Goal: Task Accomplishment & Management: Use online tool/utility

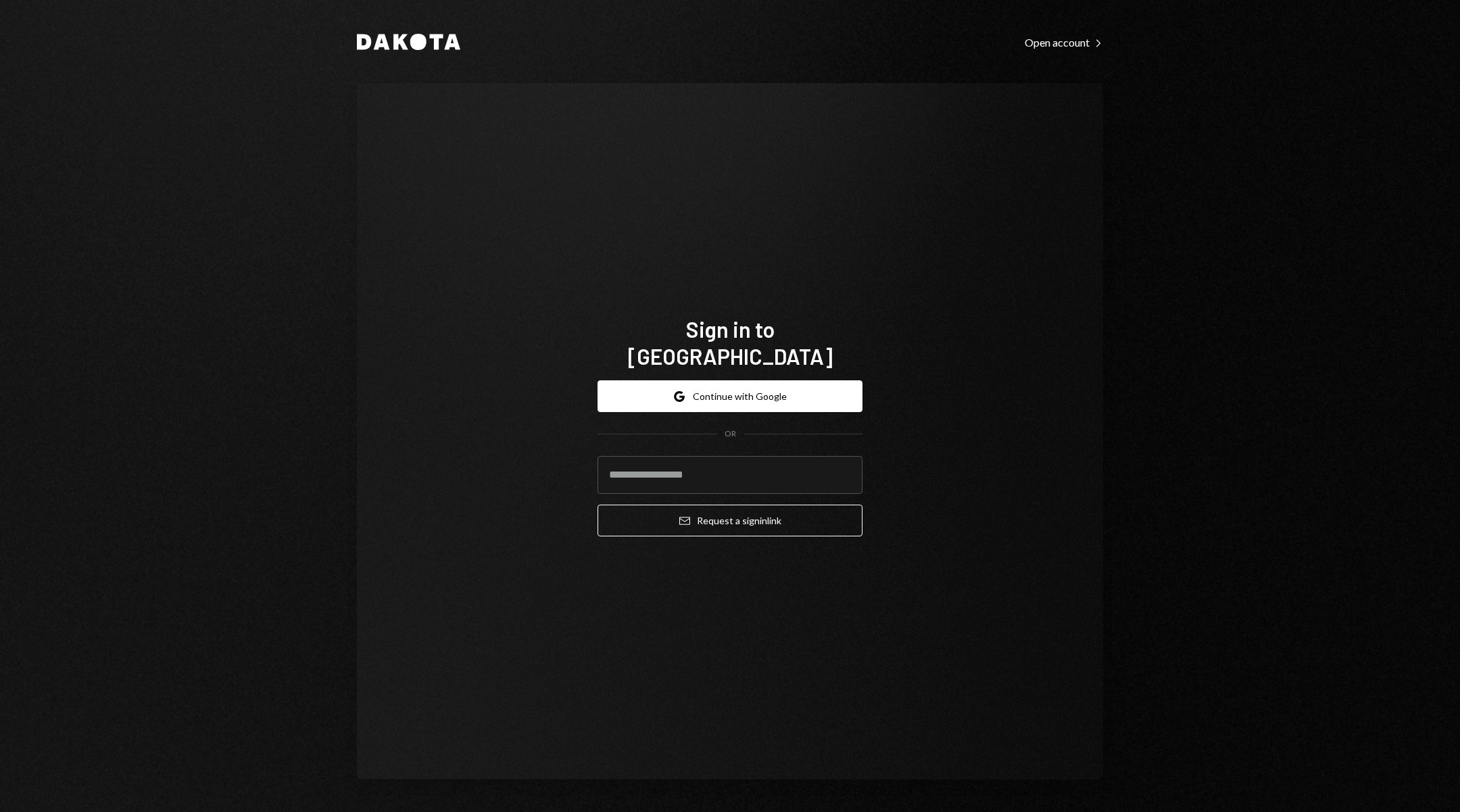
drag, startPoint x: 871, startPoint y: 751, endPoint x: 864, endPoint y: 724, distance: 27.9
click at [871, 751] on div "Sign in to Dakota Google Continue with Google OR Email Request a sign in link" at bounding box center [730, 431] width 746 height 697
click at [749, 461] on input "email" at bounding box center [730, 475] width 265 height 38
type input "**********"
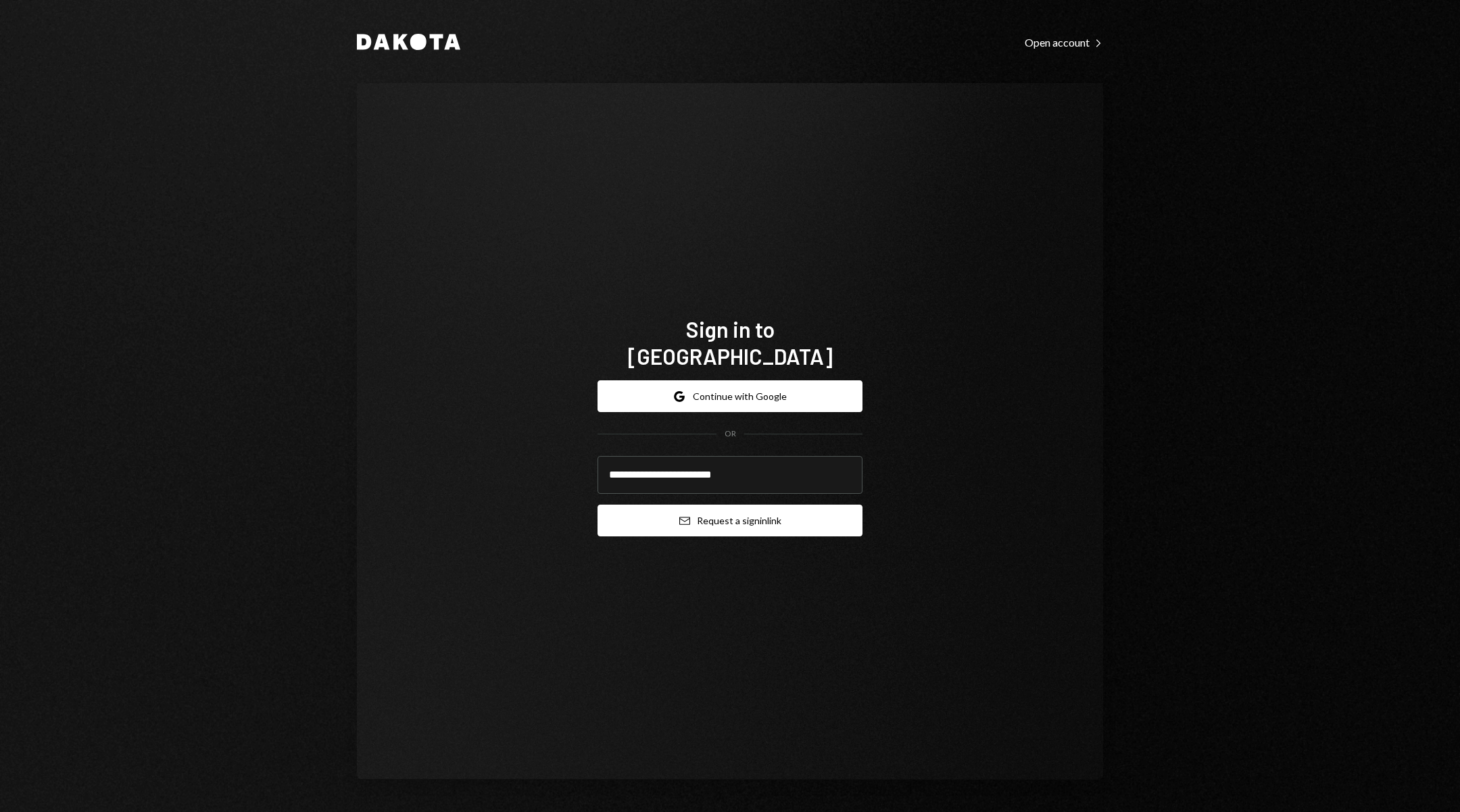
click at [732, 505] on button "Email Request a sign in link" at bounding box center [730, 520] width 265 height 32
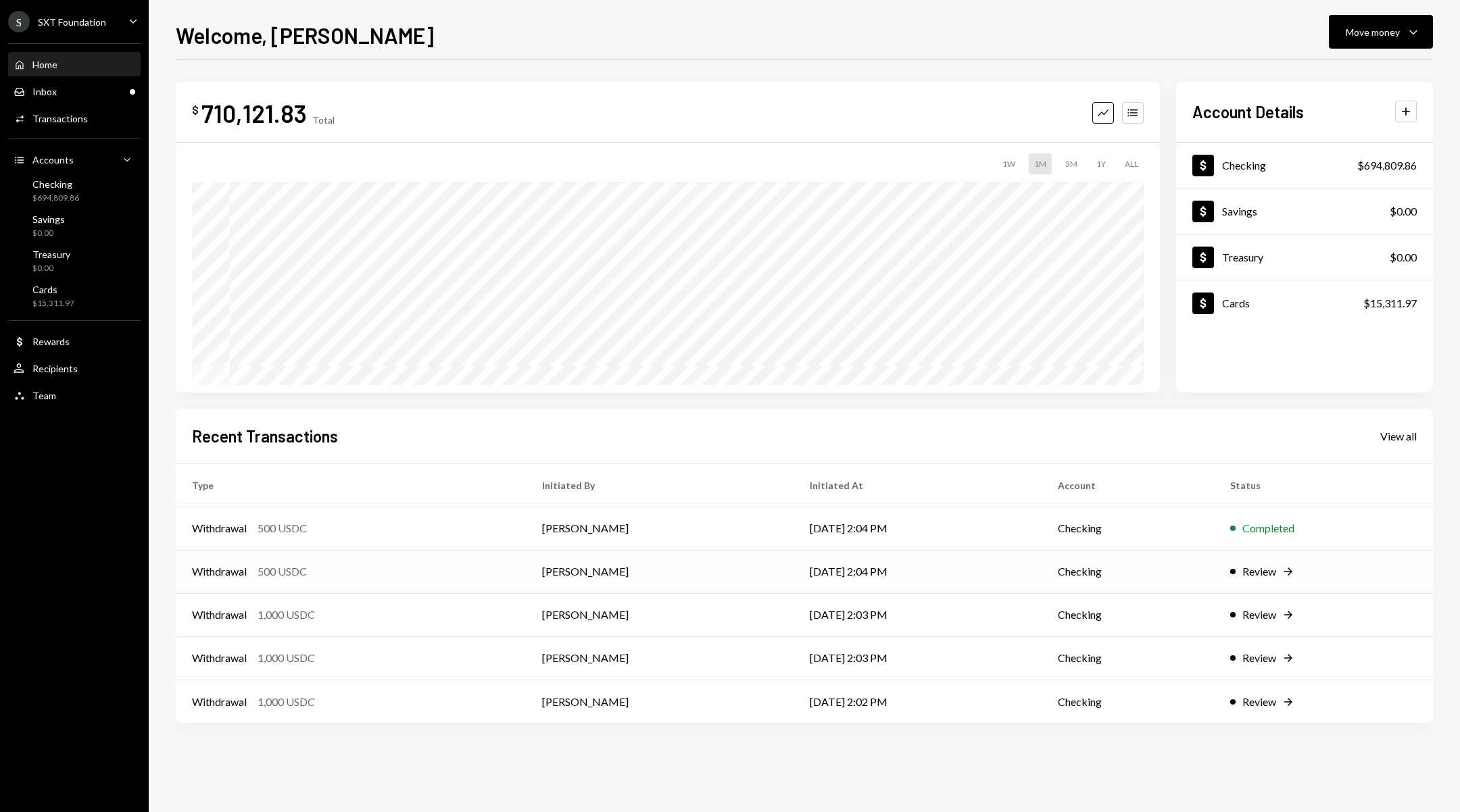
click at [808, 570] on td "[DATE] 2:04 PM" at bounding box center [917, 571] width 248 height 44
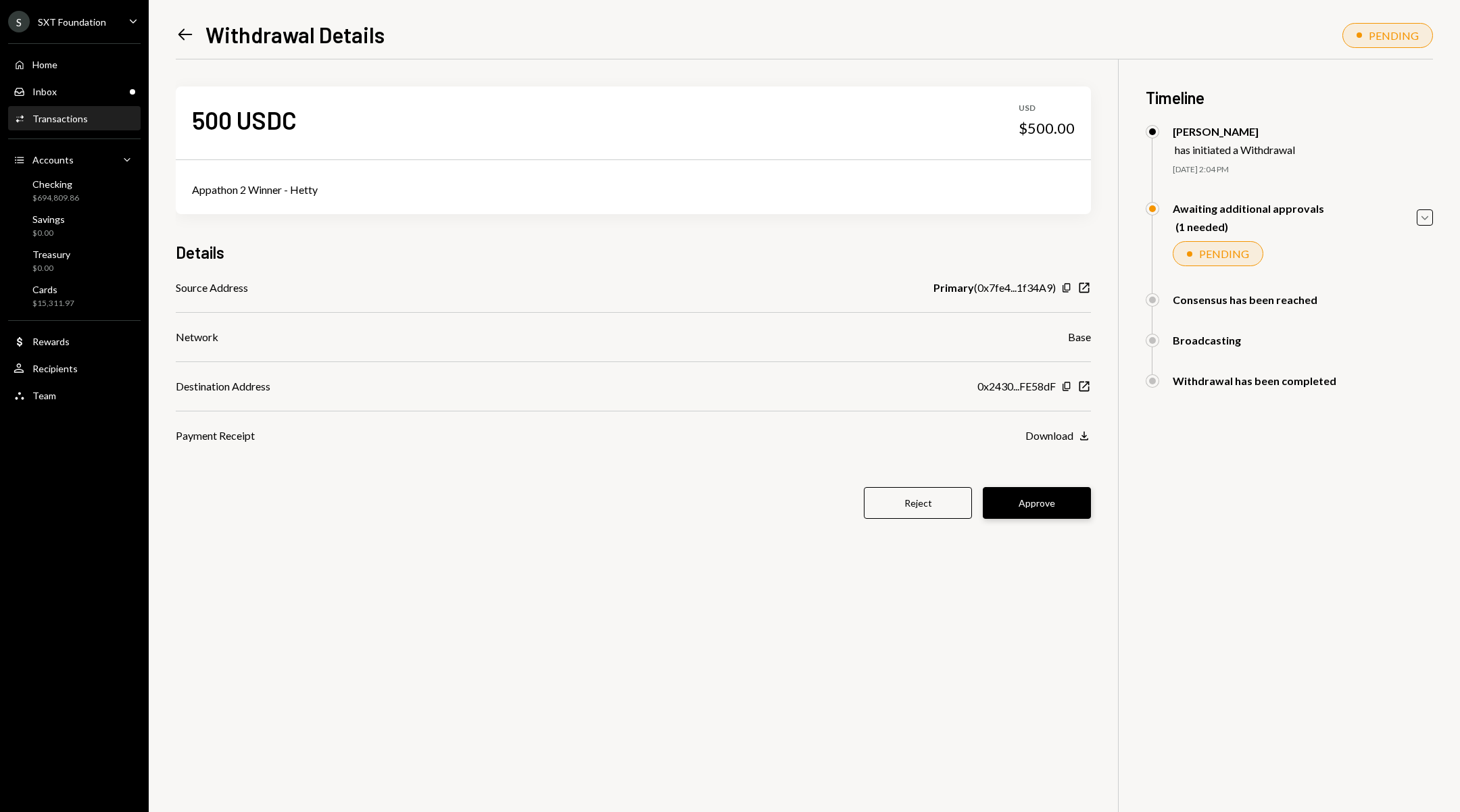
click at [1056, 508] on button "Approve" at bounding box center [1037, 502] width 108 height 32
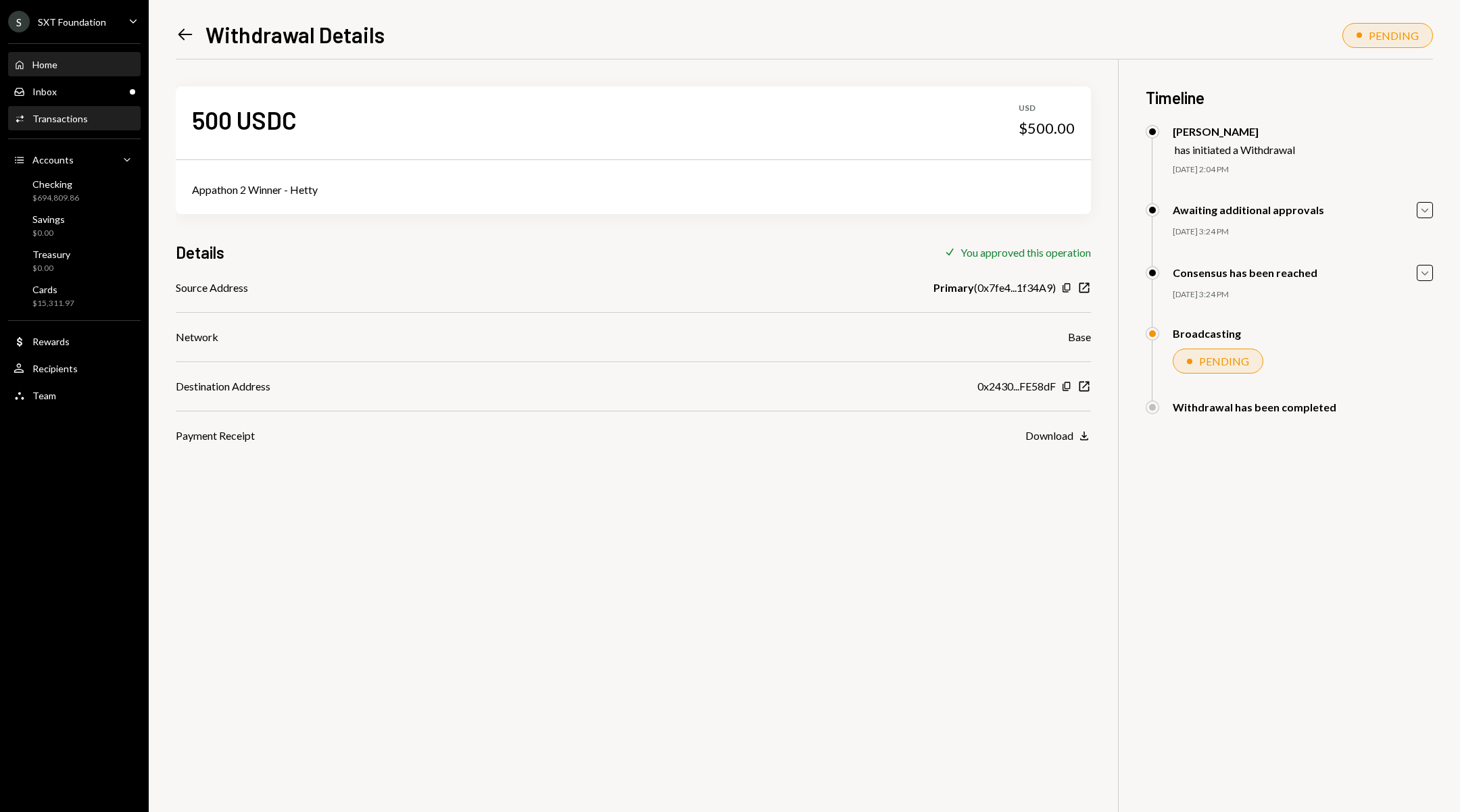
click at [26, 52] on link "Home Home" at bounding box center [74, 64] width 132 height 25
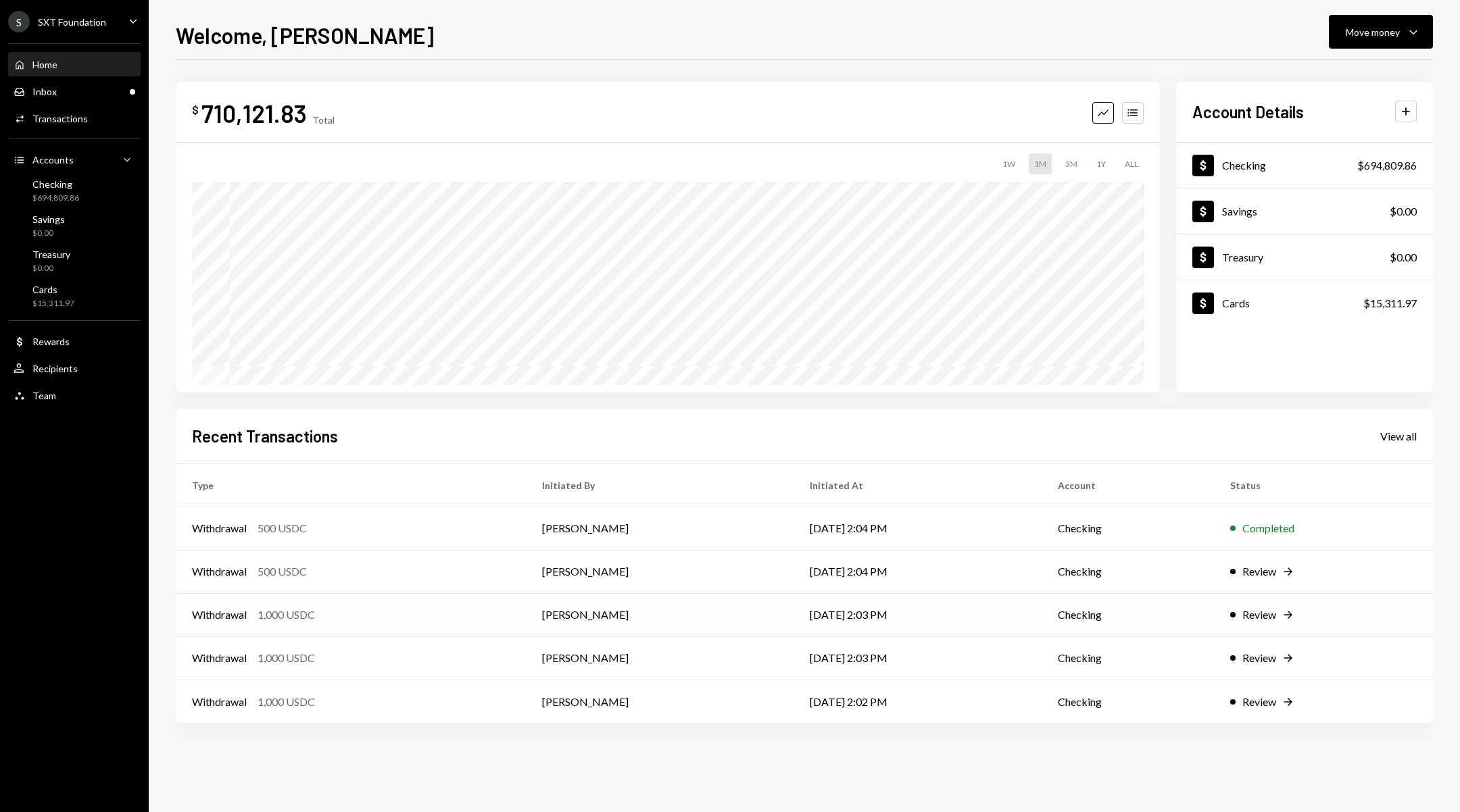
click at [684, 596] on td "[PERSON_NAME]" at bounding box center [660, 614] width 268 height 44
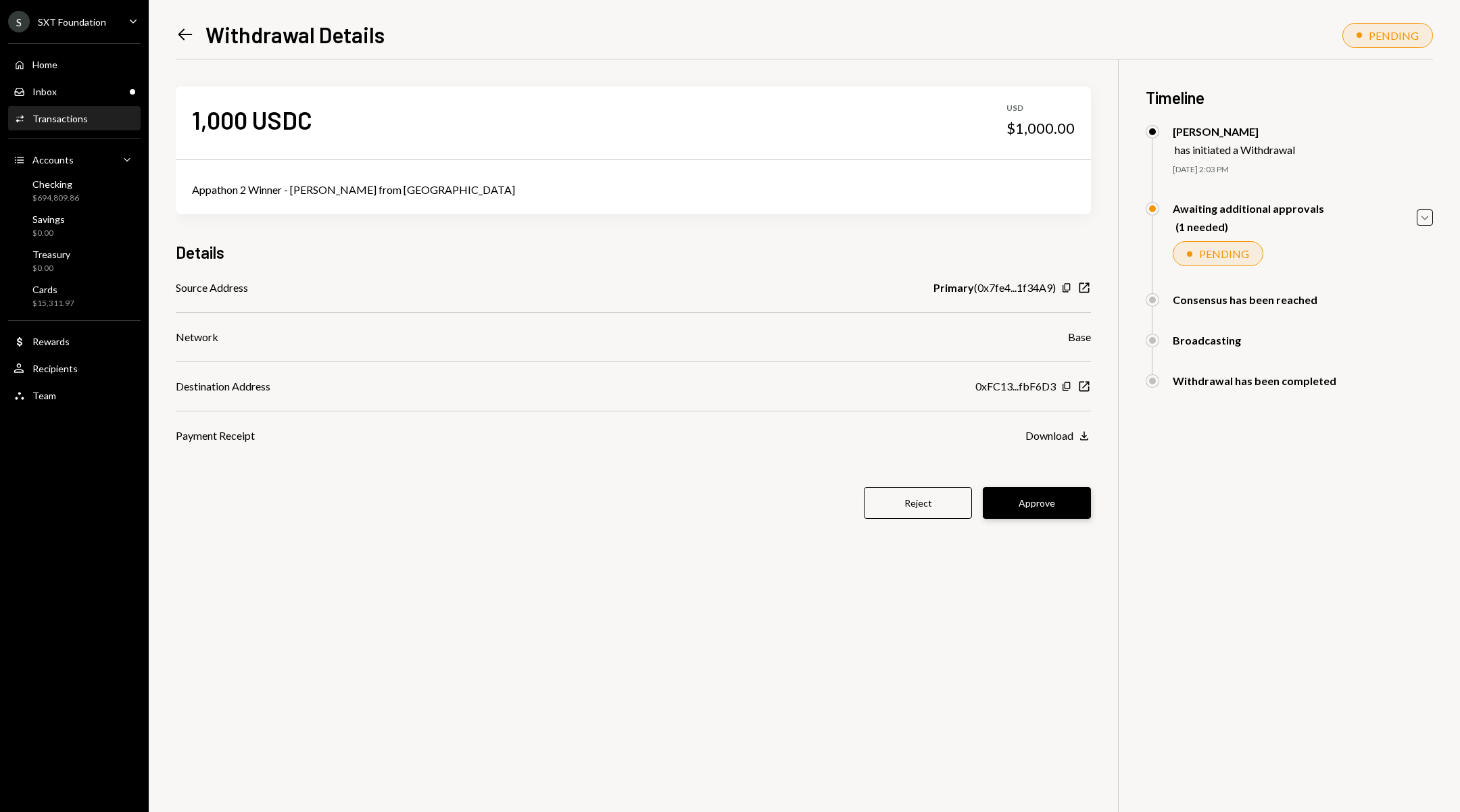
click at [1056, 502] on button "Approve" at bounding box center [1037, 502] width 108 height 32
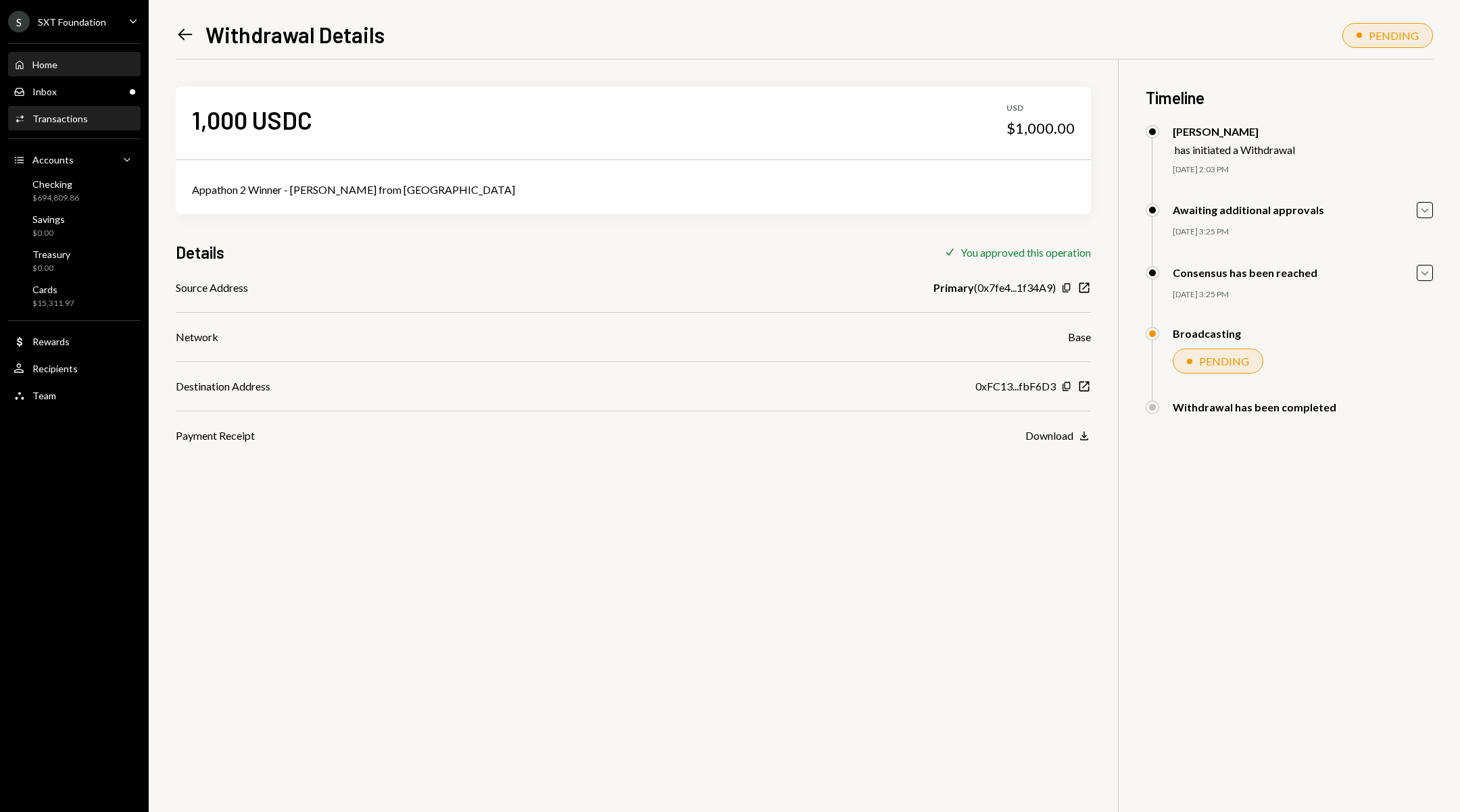
click at [99, 73] on div "Home Home" at bounding box center [74, 65] width 122 height 23
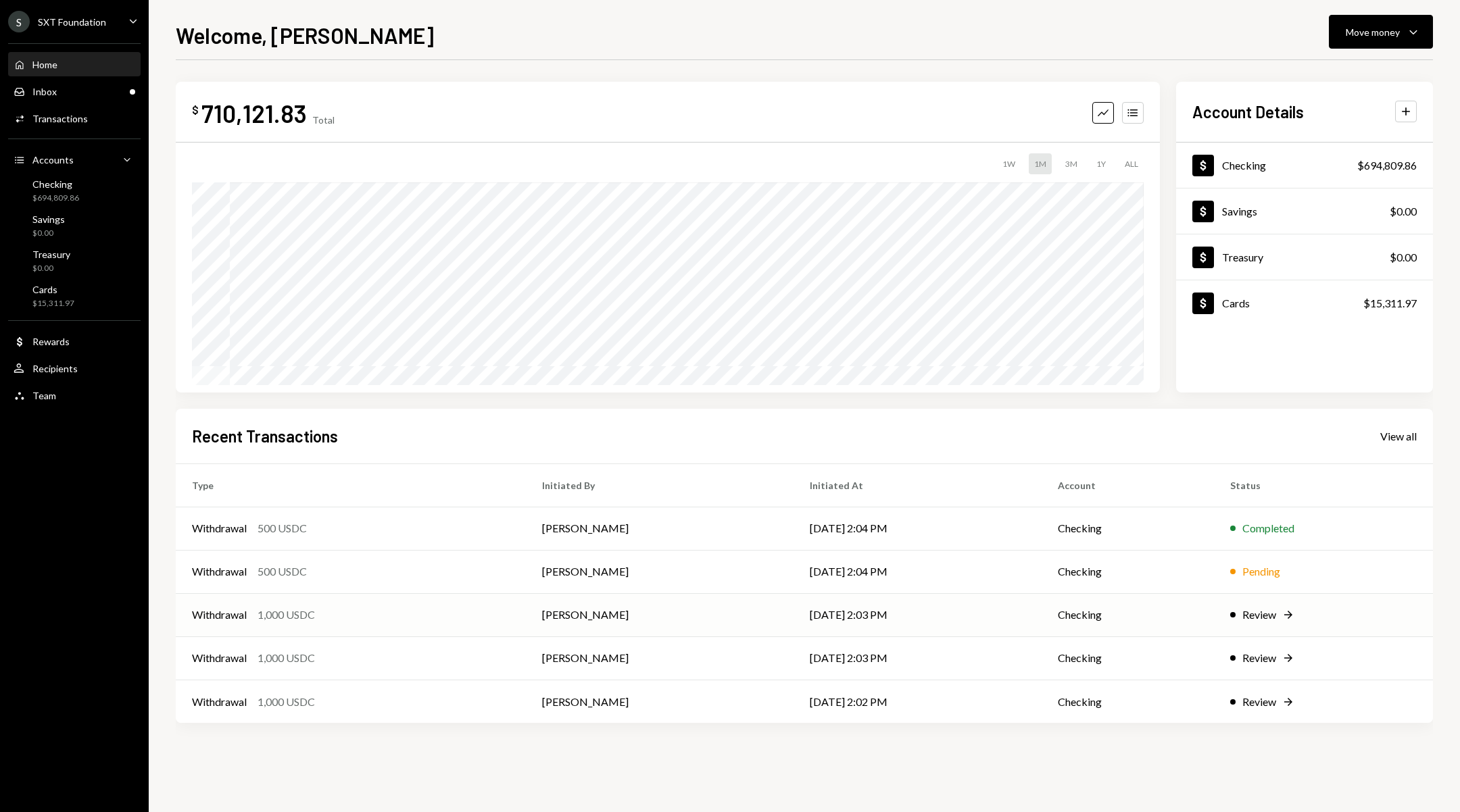
click at [756, 619] on td "[PERSON_NAME]" at bounding box center [660, 614] width 268 height 44
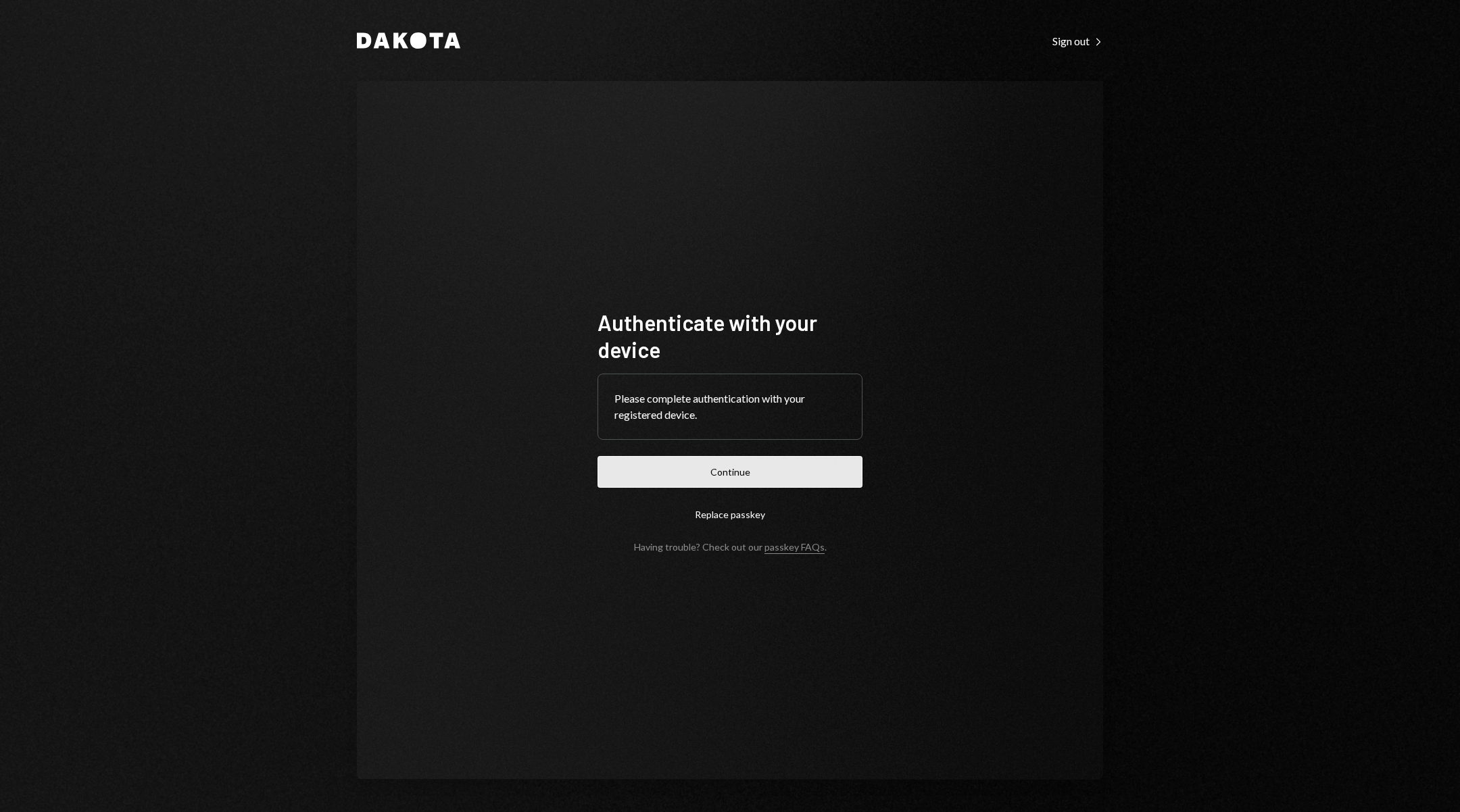
click at [824, 463] on button "Continue" at bounding box center [730, 472] width 265 height 32
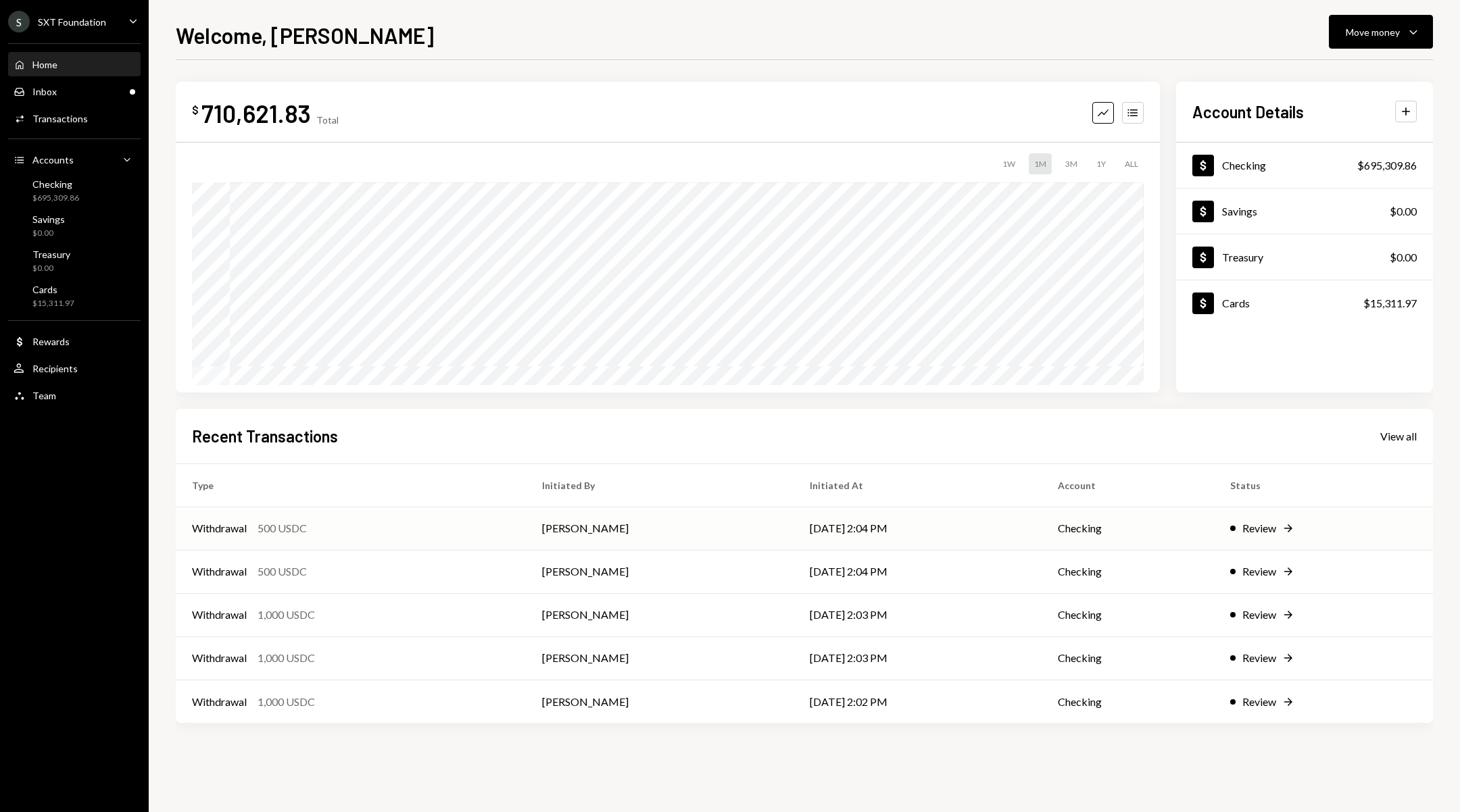
click at [1015, 526] on td "[DATE] 2:04 PM" at bounding box center [917, 528] width 248 height 44
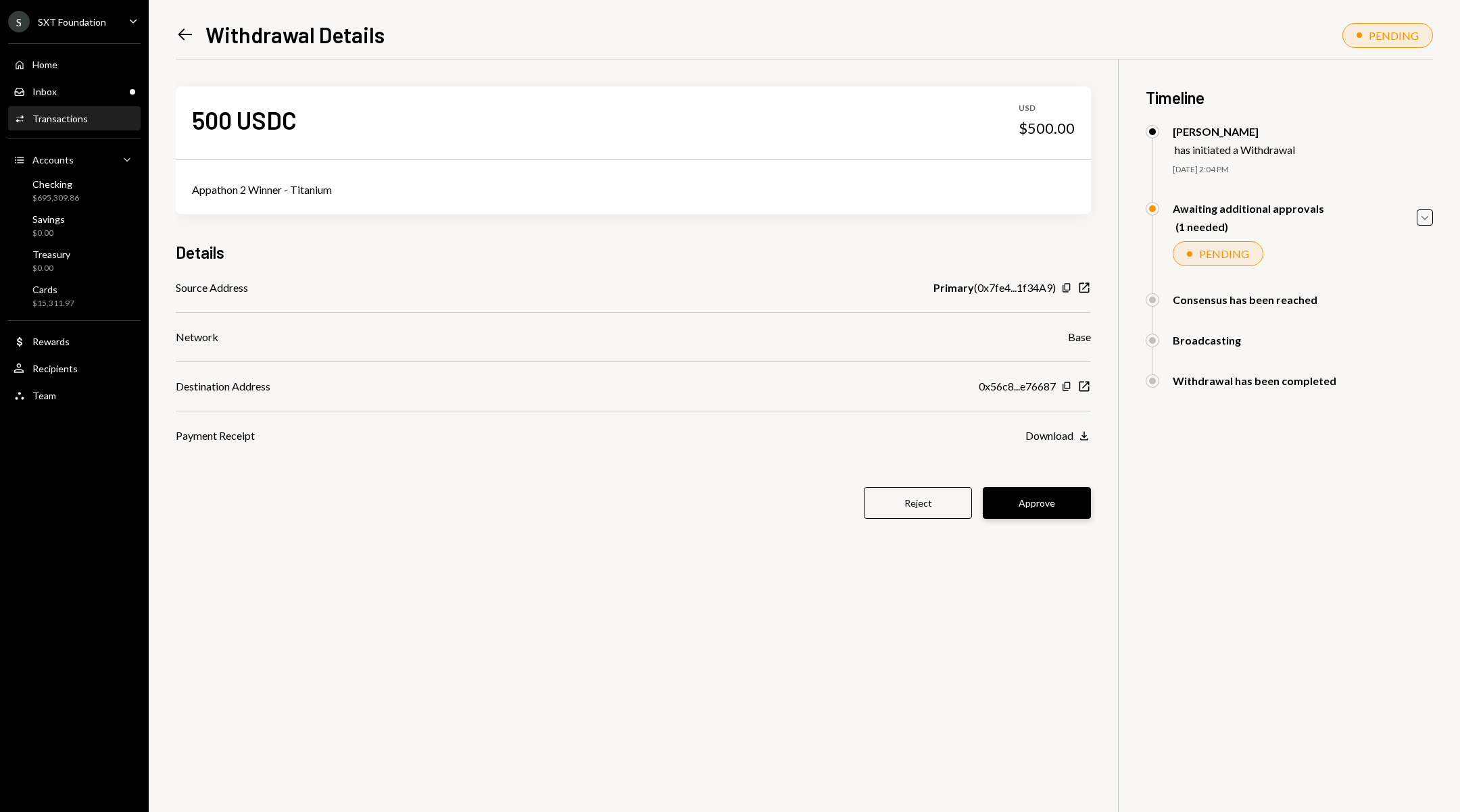
click at [1043, 508] on button "Approve" at bounding box center [1037, 502] width 108 height 32
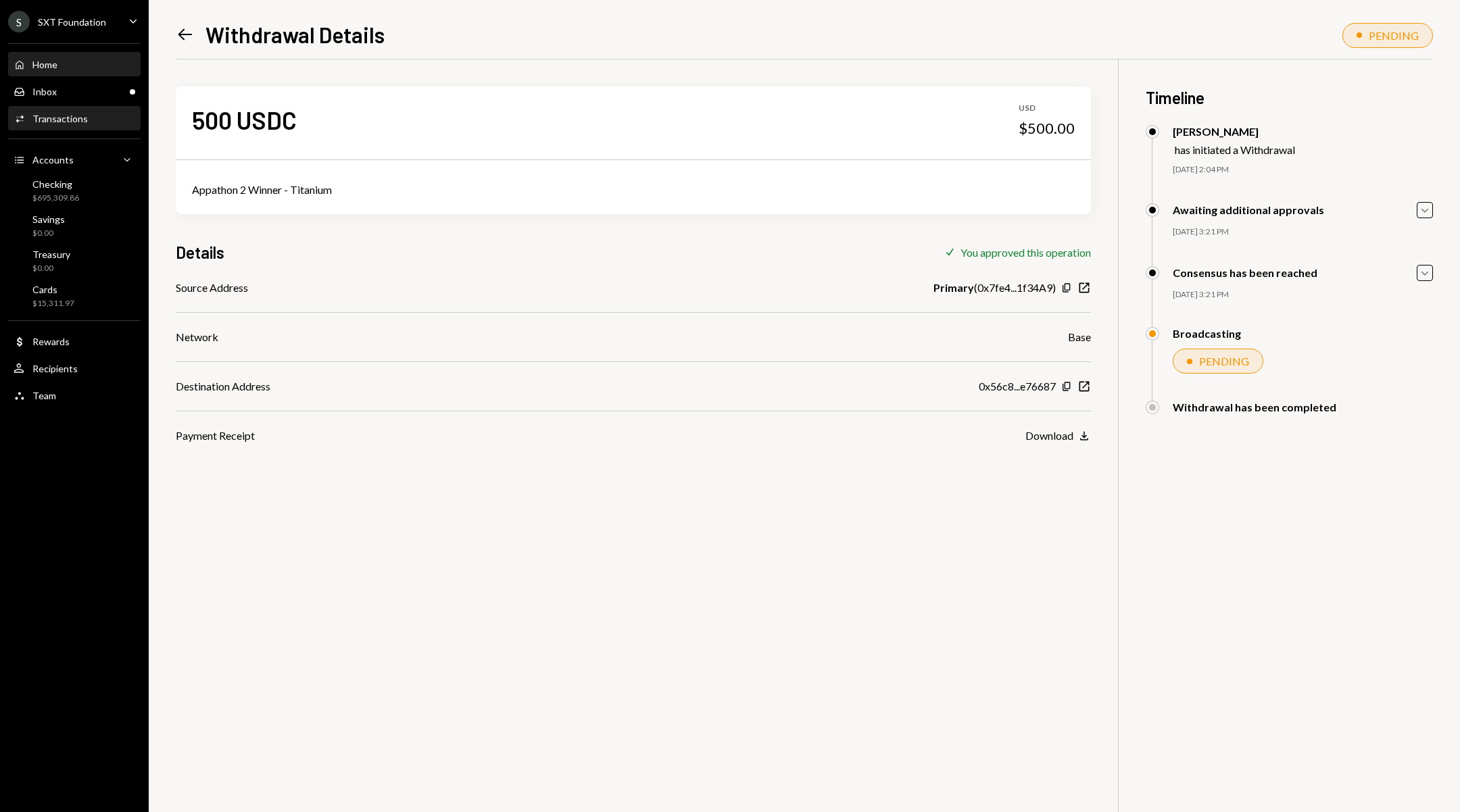
click at [86, 64] on div "Home Home" at bounding box center [74, 65] width 122 height 12
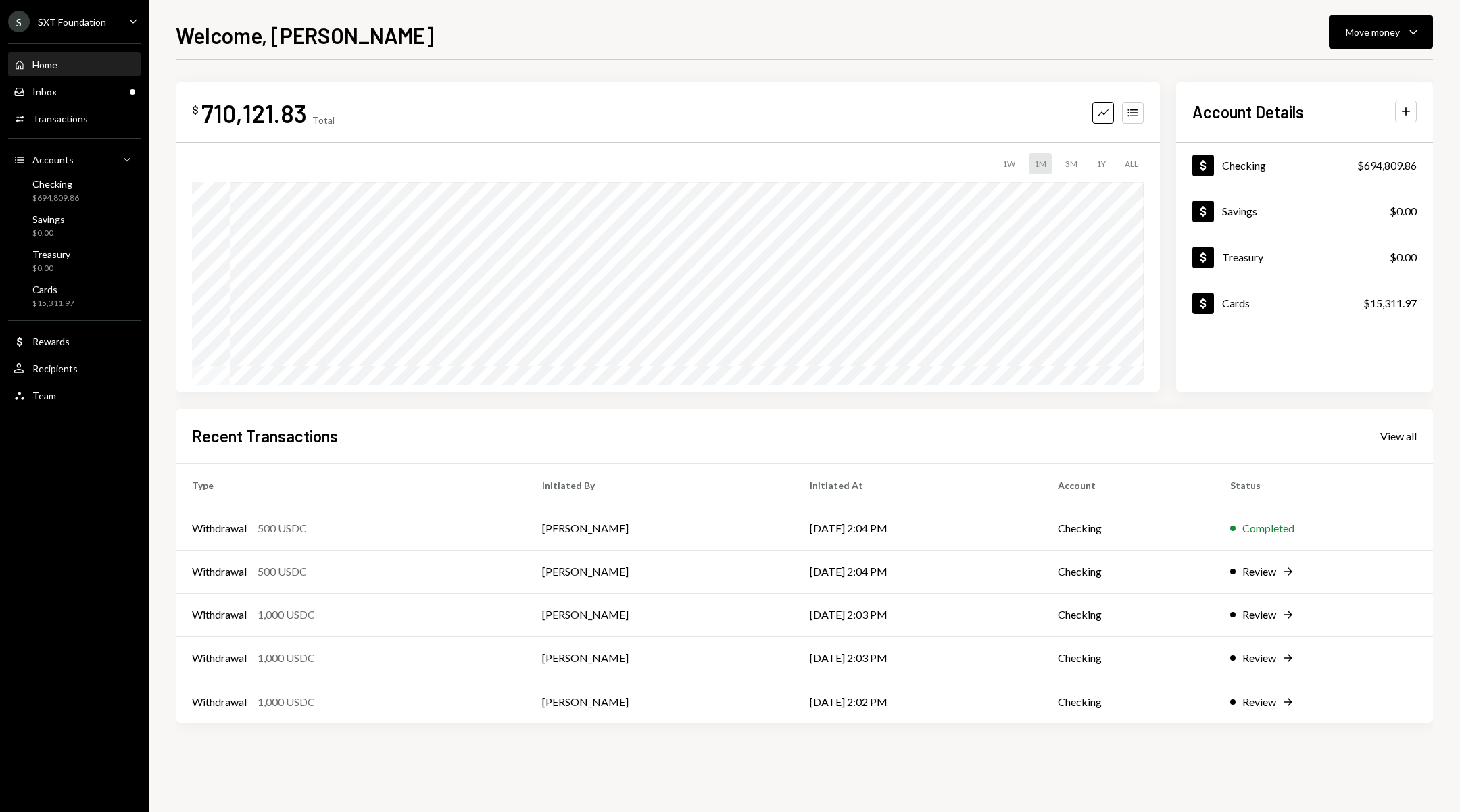
click at [82, 55] on div "Home Home" at bounding box center [74, 65] width 122 height 23
click at [89, 96] on div "Inbox Inbox" at bounding box center [74, 92] width 122 height 12
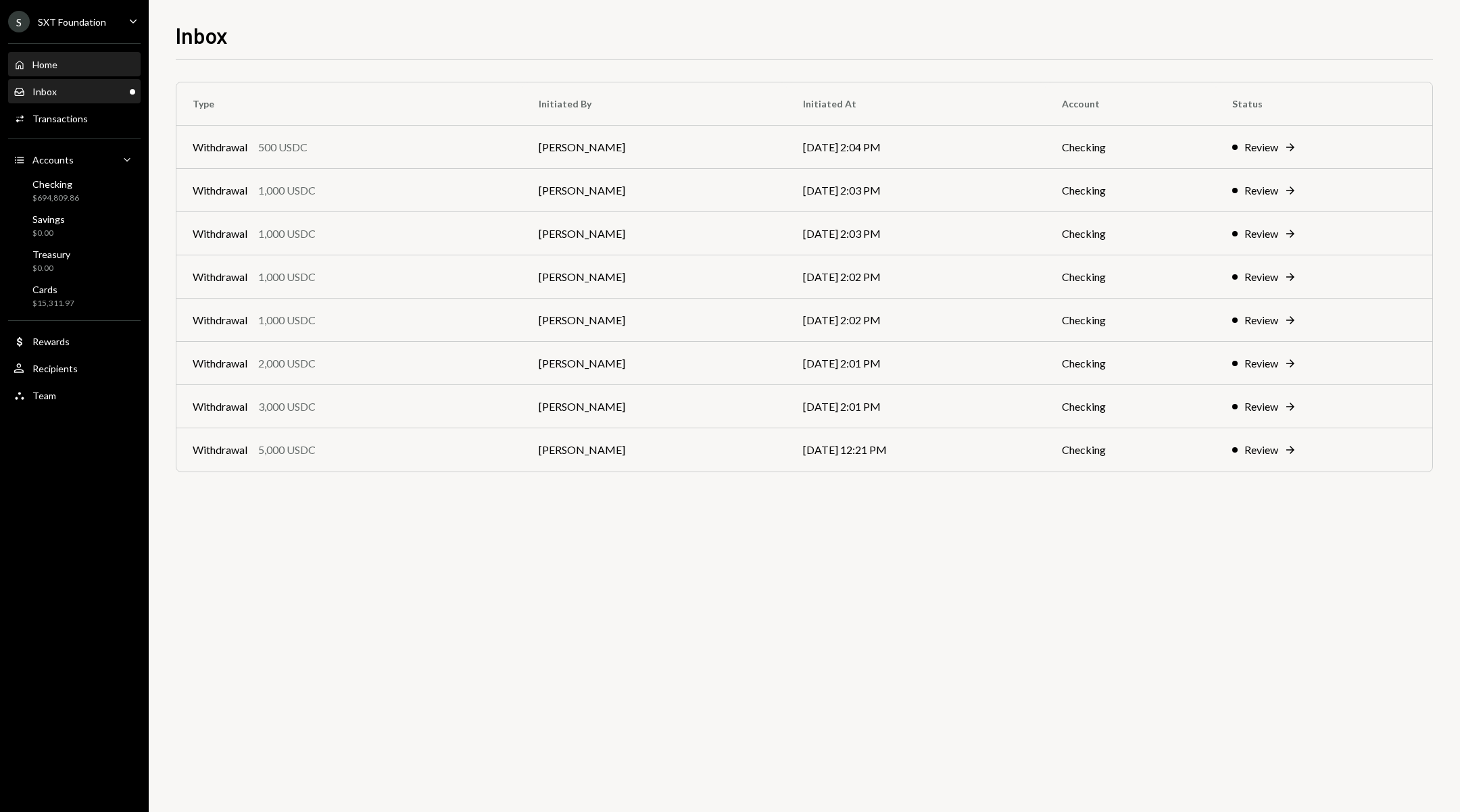
click at [92, 61] on div "Home Home" at bounding box center [74, 65] width 122 height 12
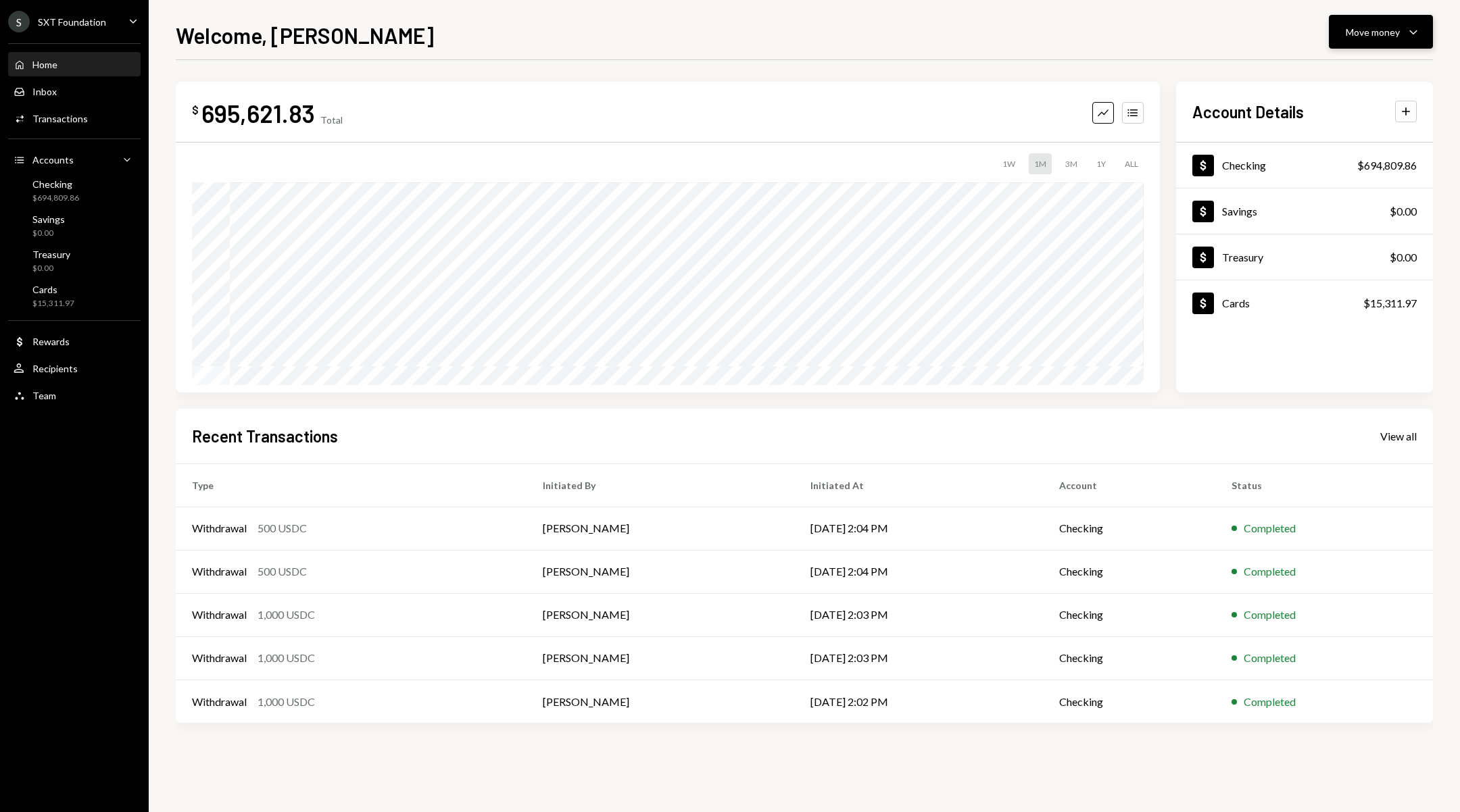
click at [1380, 26] on div "Move money" at bounding box center [1372, 32] width 54 height 14
click at [1344, 79] on div "Send" at bounding box center [1370, 72] width 99 height 14
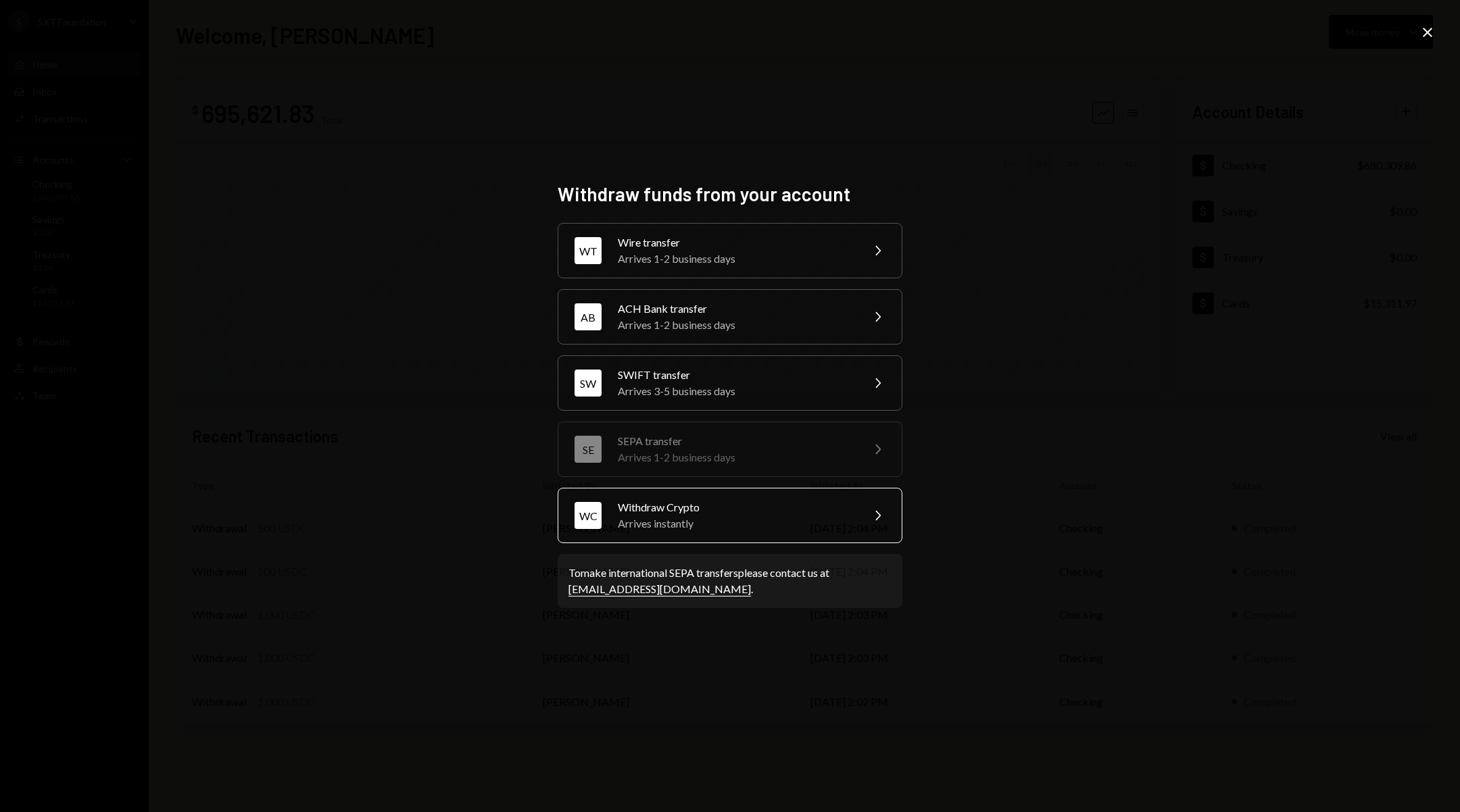
click at [756, 492] on div "WC Withdraw Crypto Arrives instantly Chevron Right" at bounding box center [730, 515] width 345 height 55
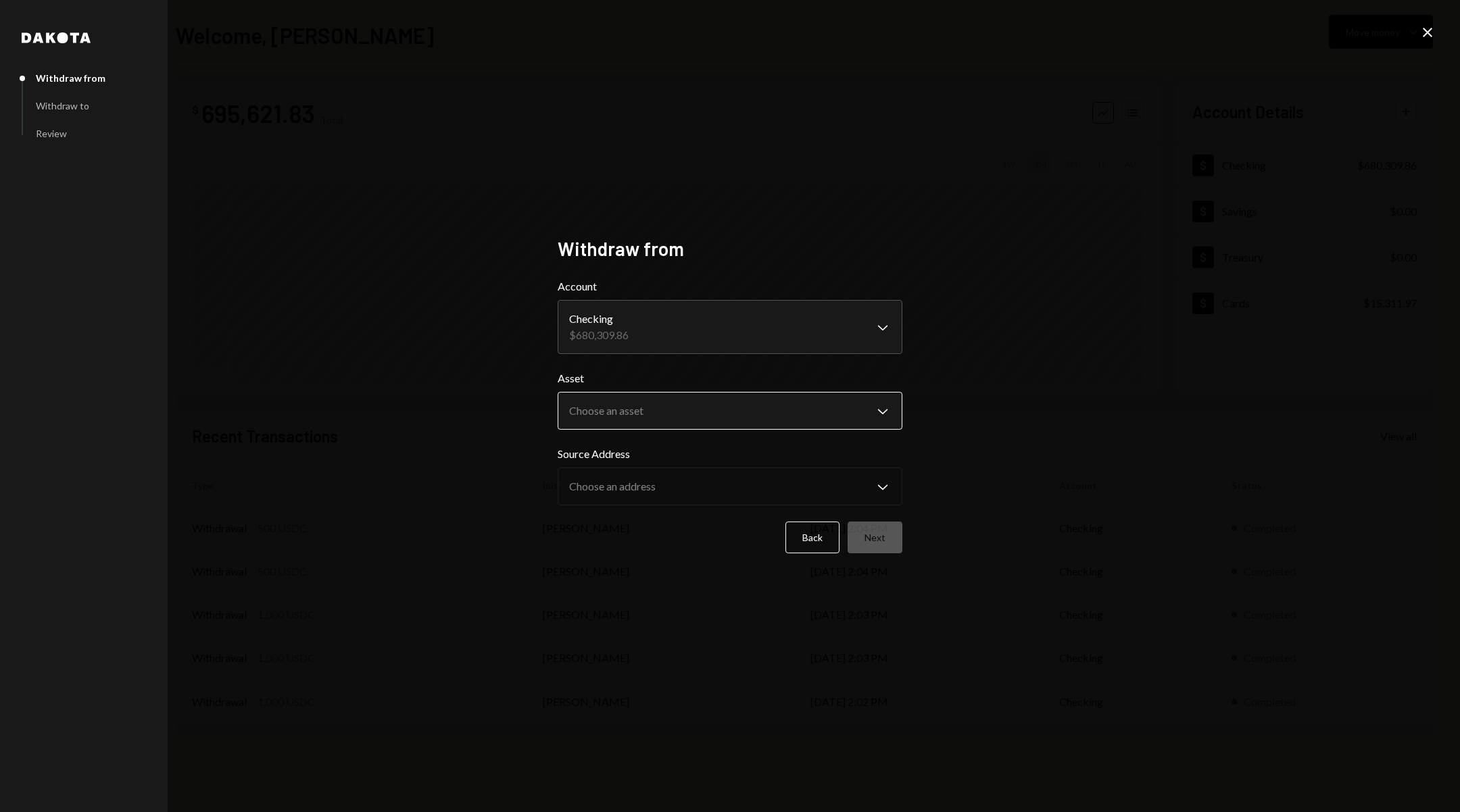
click at [864, 417] on body "S SXT Foundation Caret Down Home Home Inbox Inbox Activities Transactions Accou…" at bounding box center [730, 406] width 1460 height 812
click at [736, 499] on div "DKUSD USDC USDT" at bounding box center [726, 449] width 352 height 108
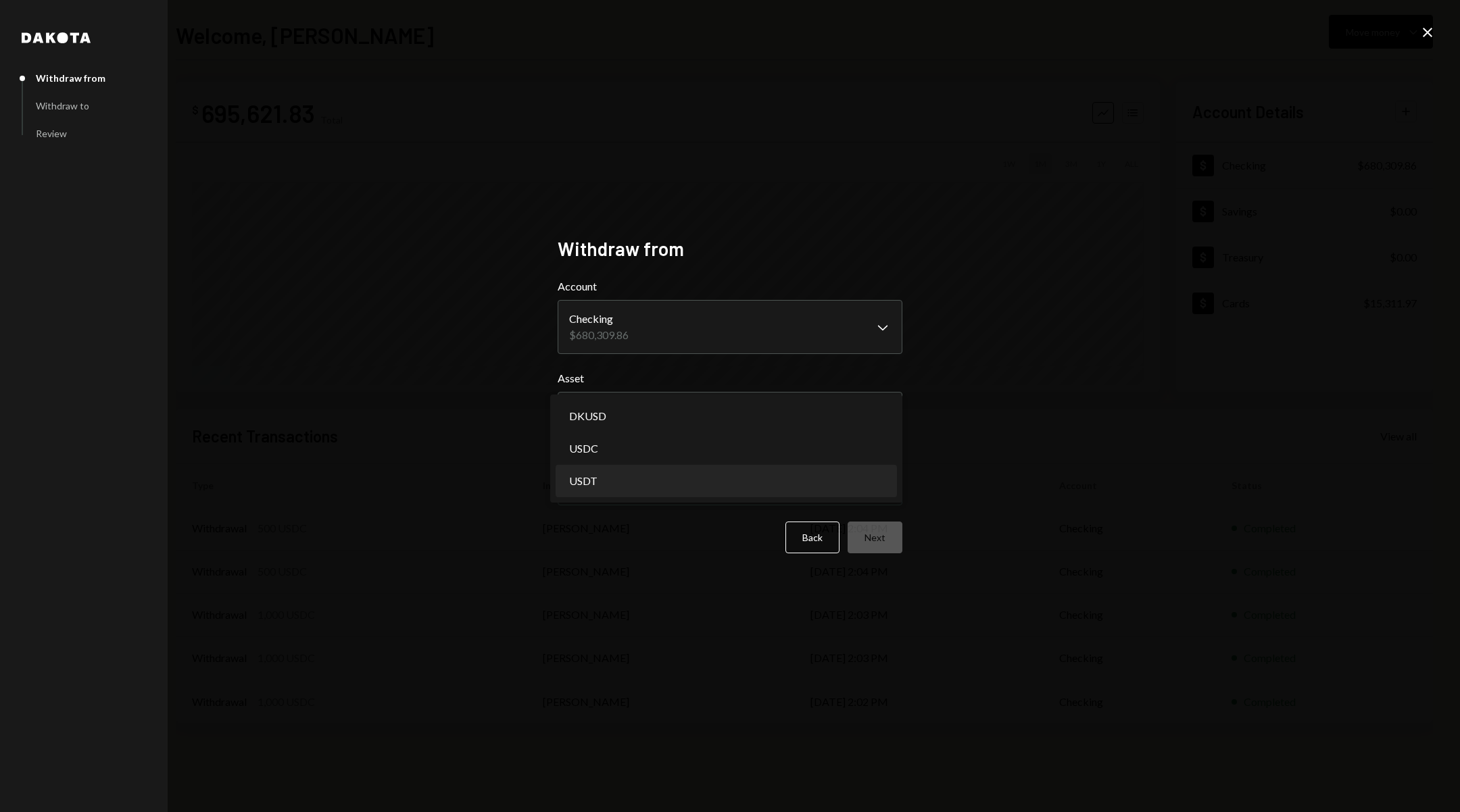
select select "****"
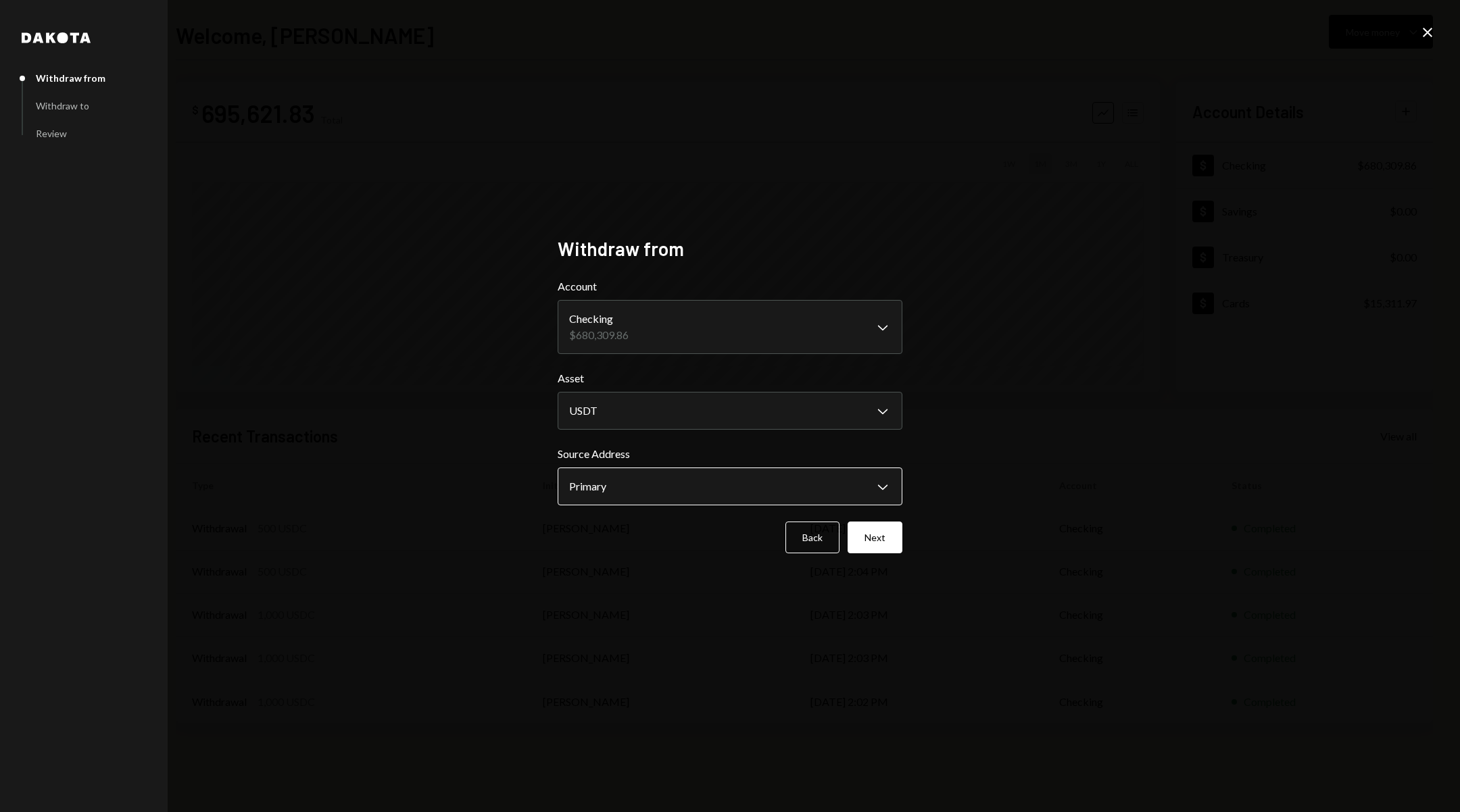
click at [765, 486] on body "S SXT Foundation Caret Down Home Home Inbox Inbox Activities Transactions Accou…" at bounding box center [730, 406] width 1460 height 812
click at [1007, 498] on div "**********" at bounding box center [730, 406] width 1460 height 812
click at [840, 544] on button "Back" at bounding box center [811, 536] width 54 height 32
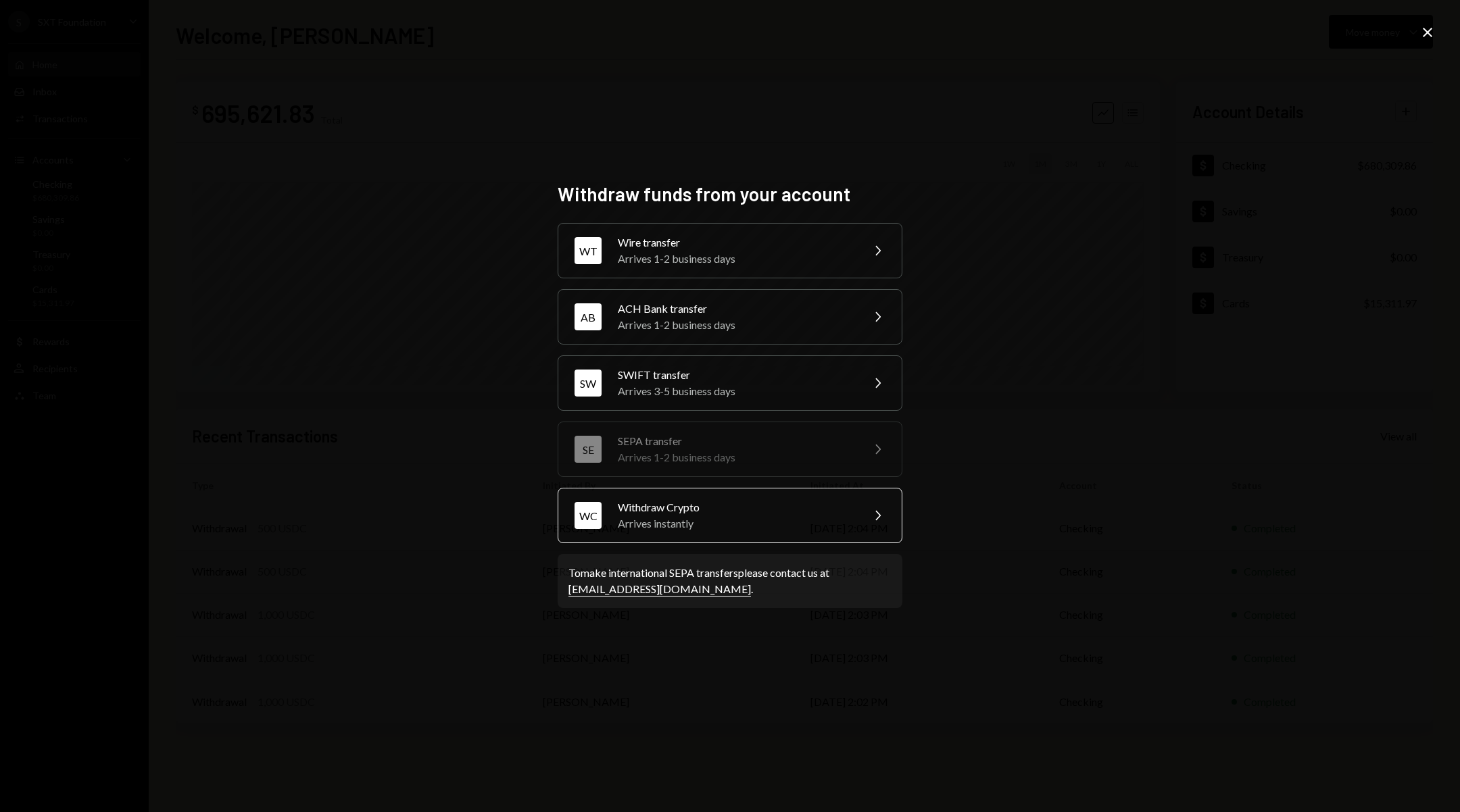
click at [793, 541] on div "WC Withdraw Crypto Arrives instantly Chevron Right" at bounding box center [730, 515] width 345 height 55
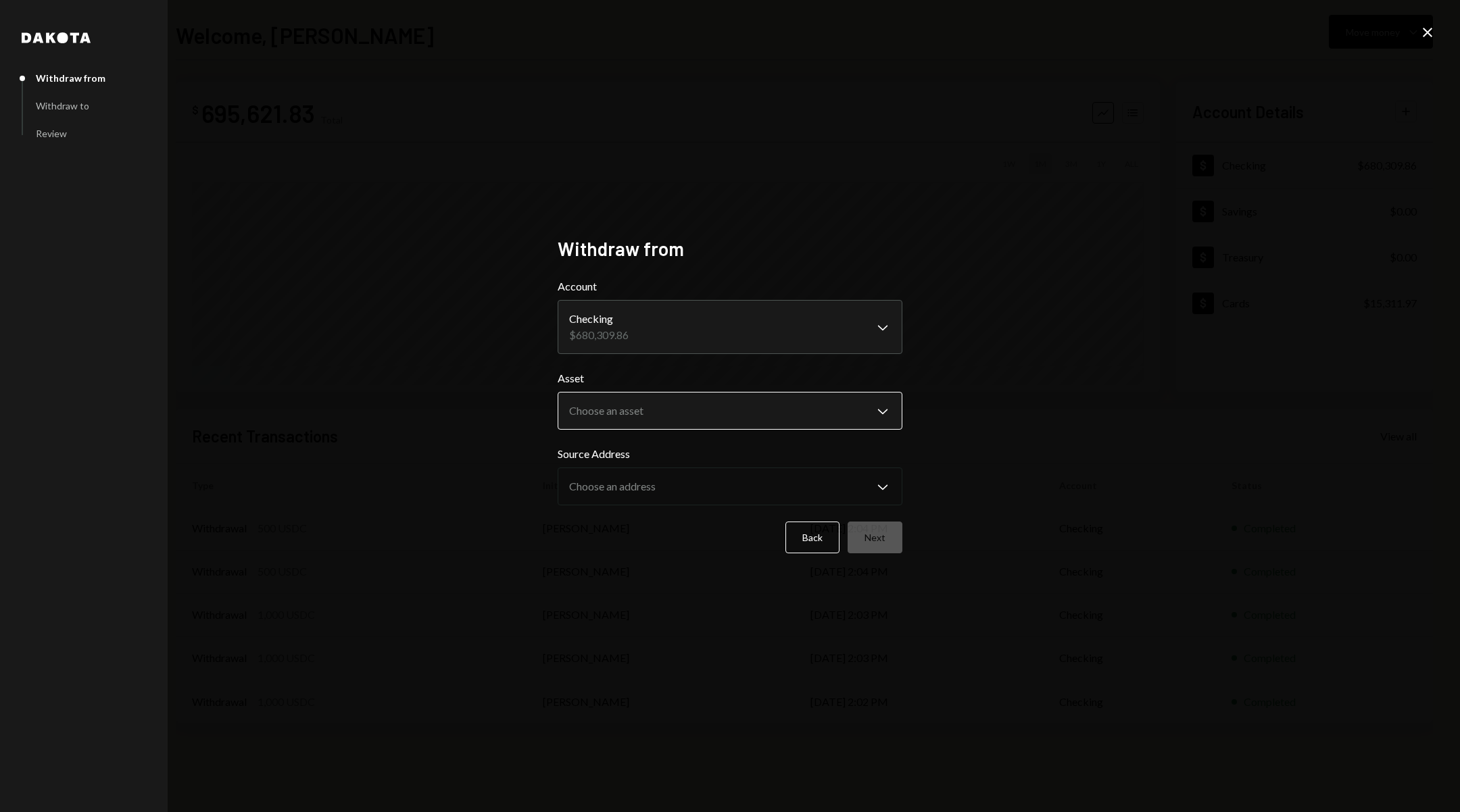
click at [740, 415] on body "S SXT Foundation Caret Down Home Home Inbox Inbox Activities Transactions Accou…" at bounding box center [730, 406] width 1460 height 812
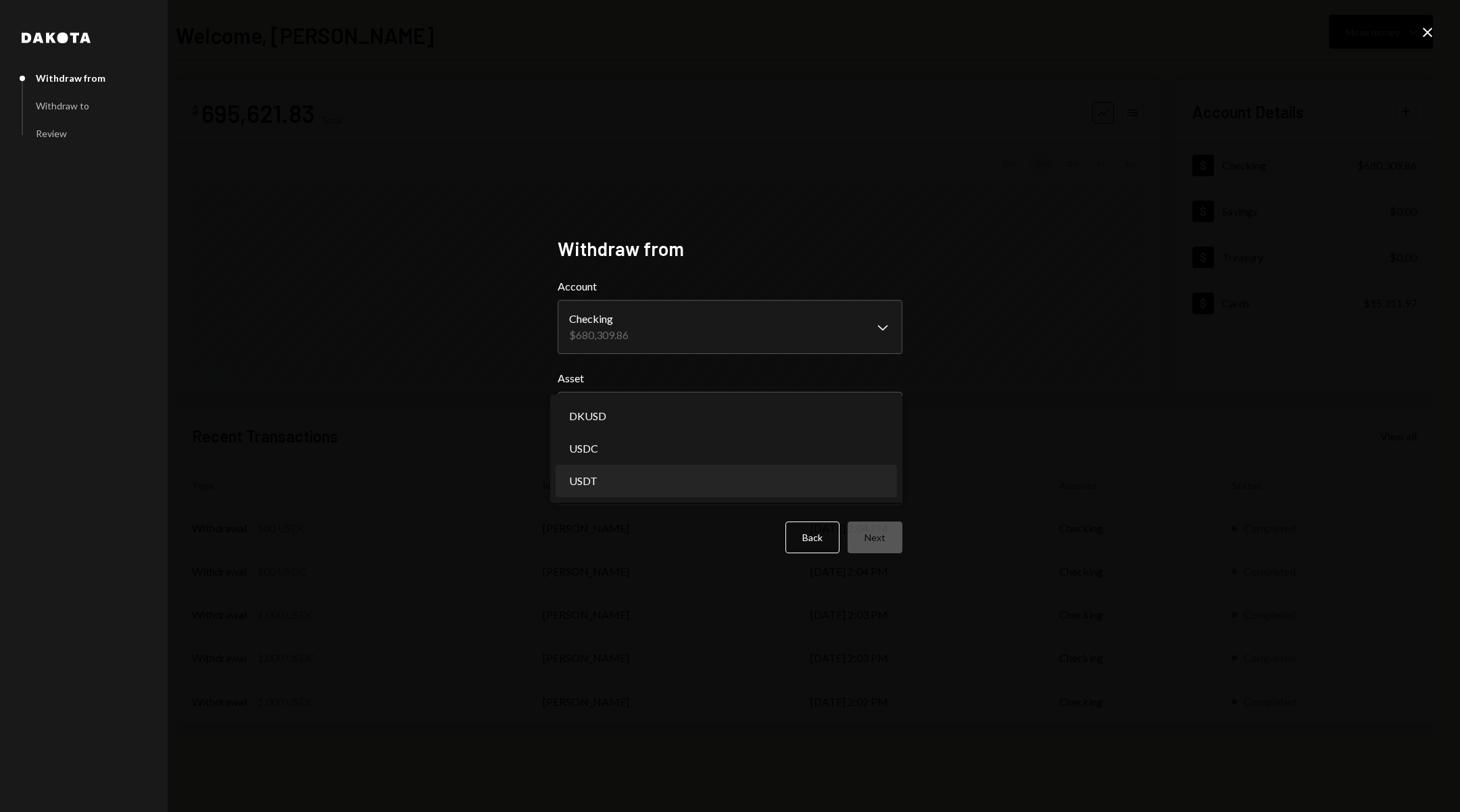
select select "****"
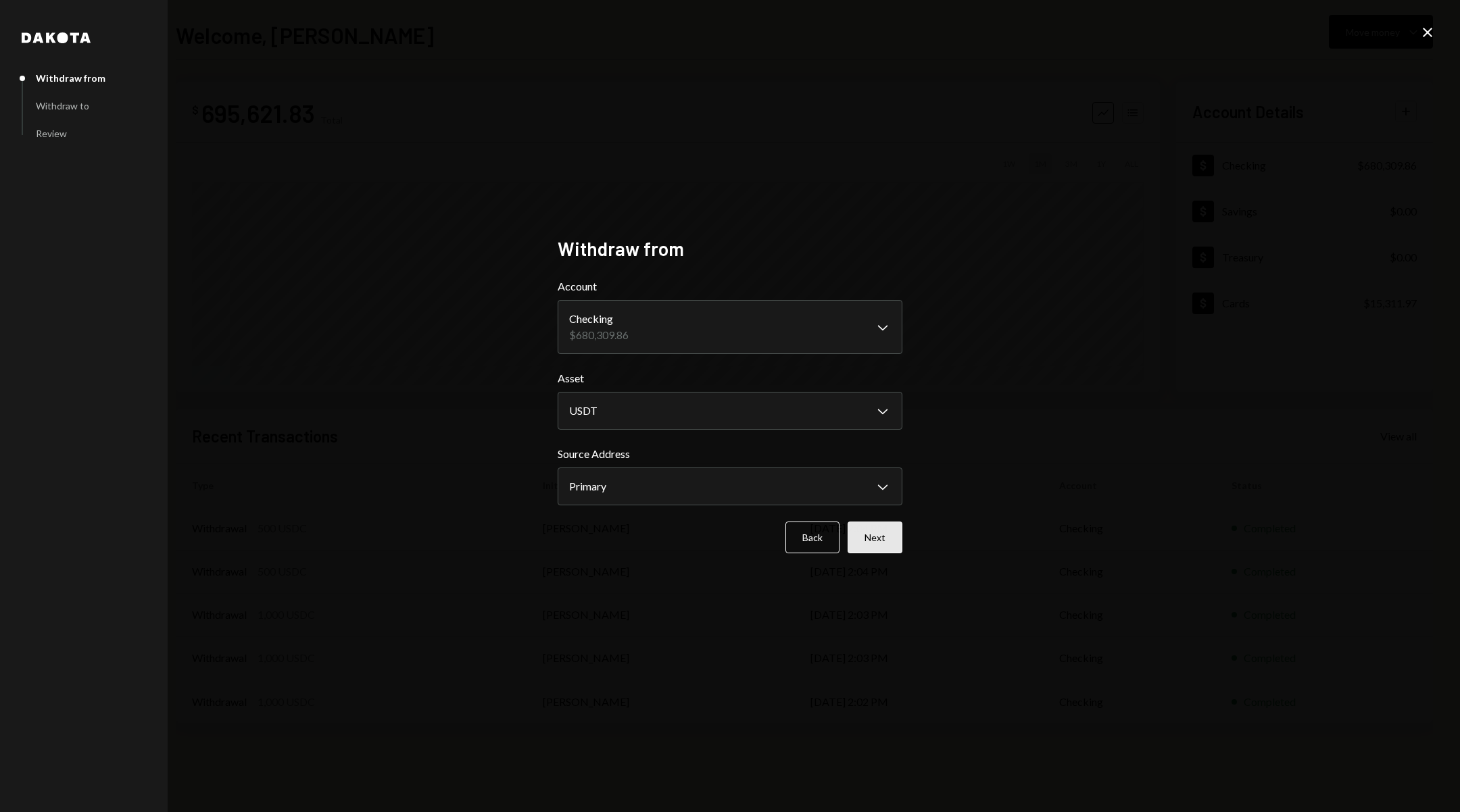
click at [895, 536] on button "Next" at bounding box center [875, 536] width 55 height 32
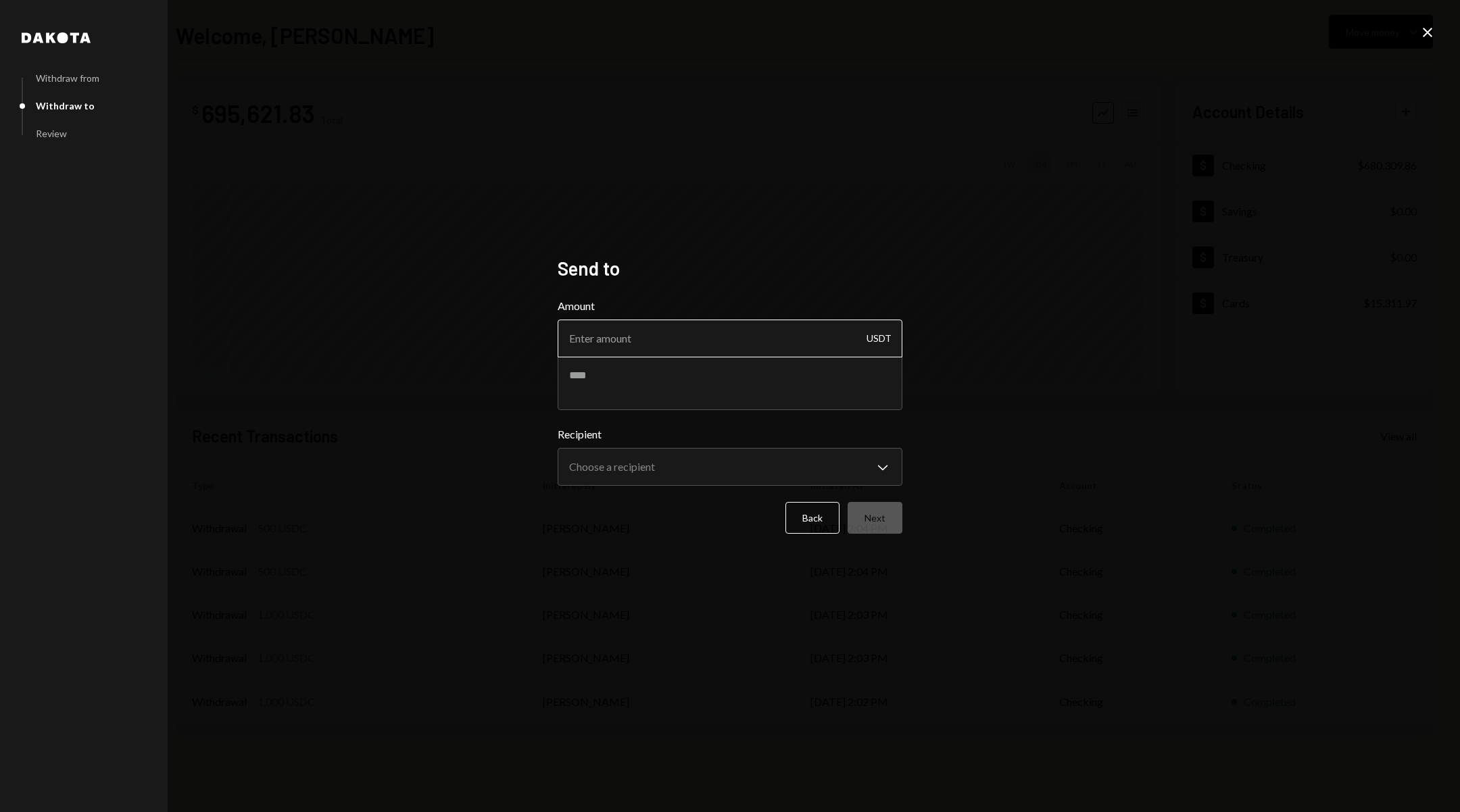
click at [736, 330] on input "Amount" at bounding box center [730, 339] width 345 height 38
type input "1999"
paste textarea "*****"
type textarea "**********"
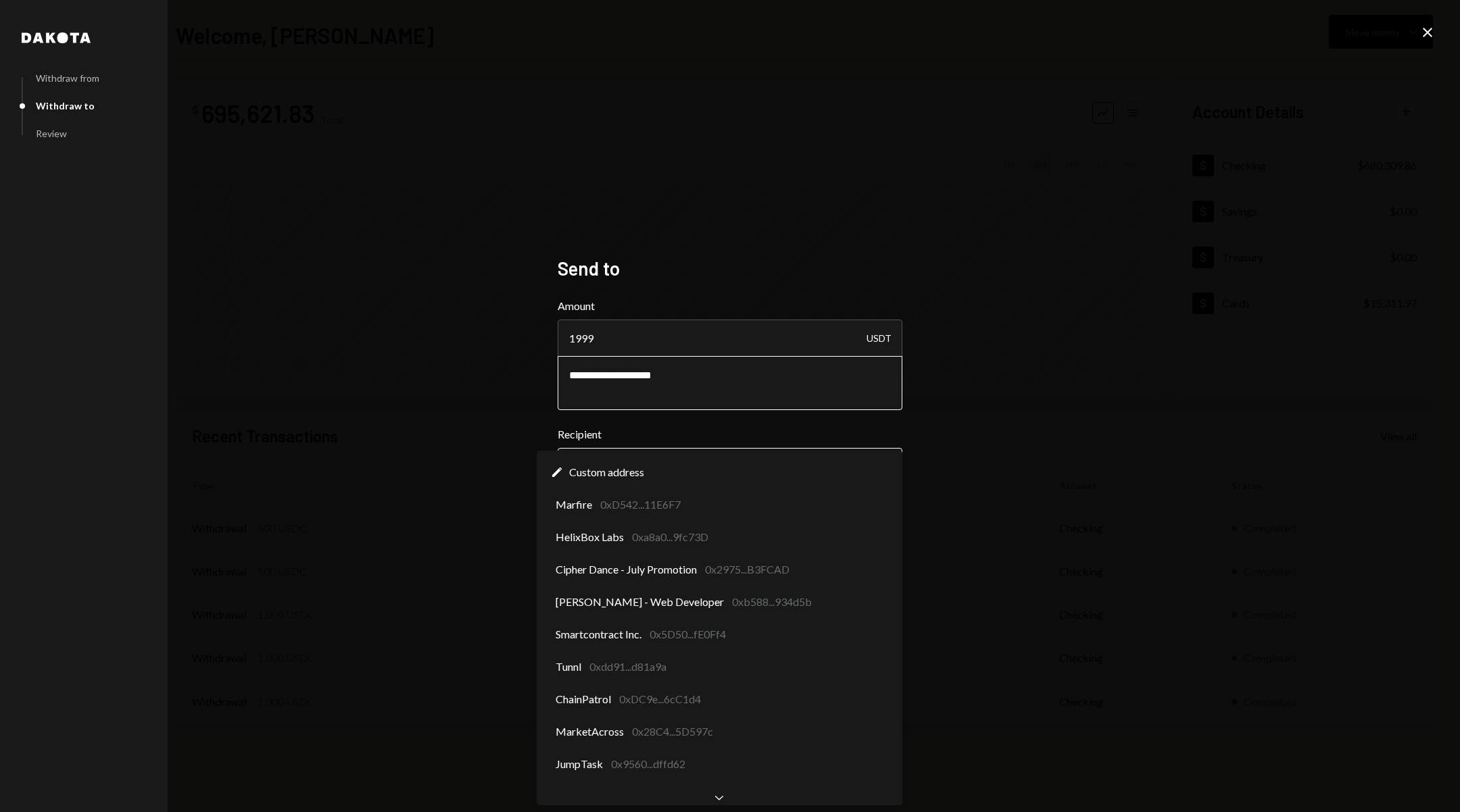
click at [774, 456] on body "**********" at bounding box center [730, 406] width 1460 height 812
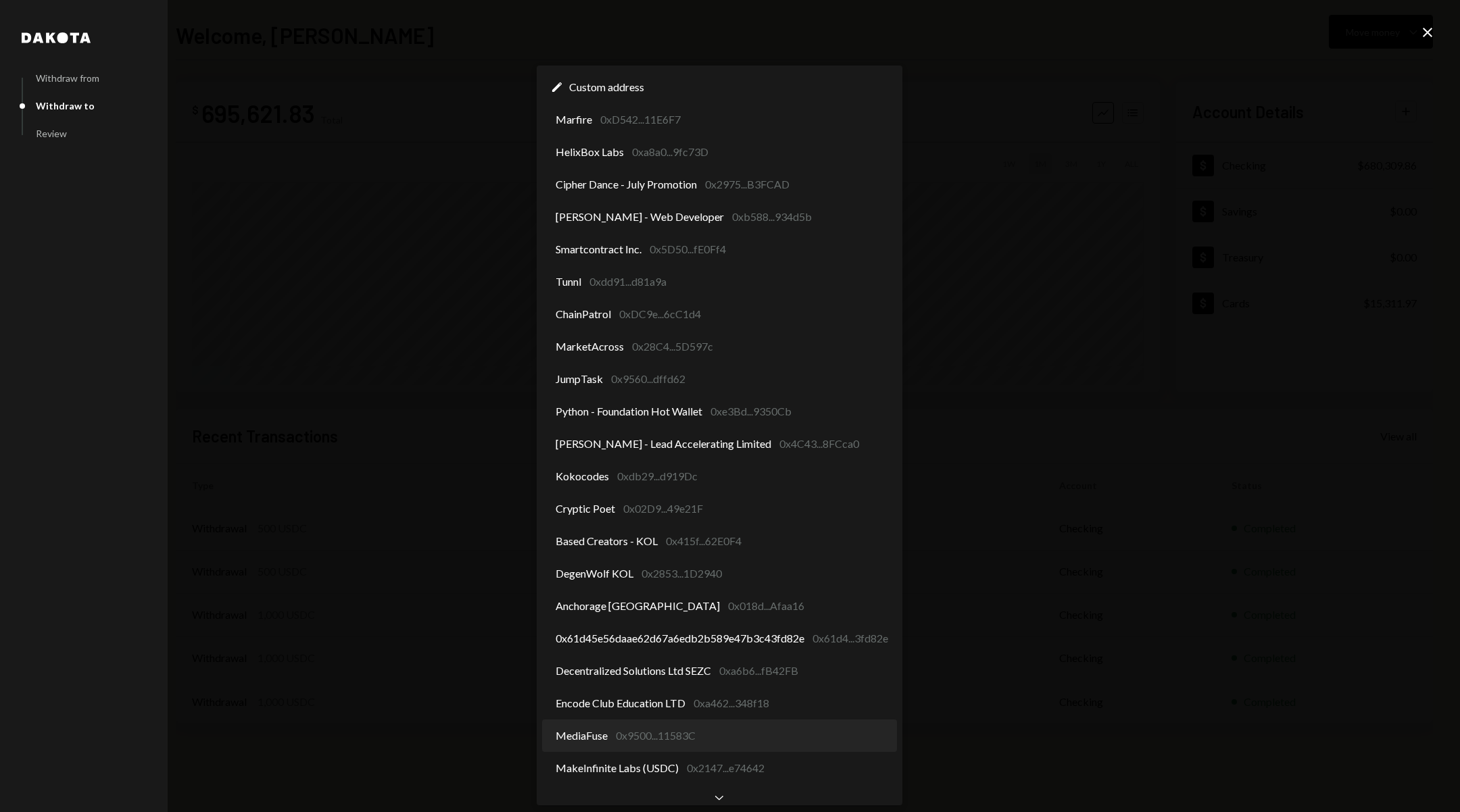
select select "**********"
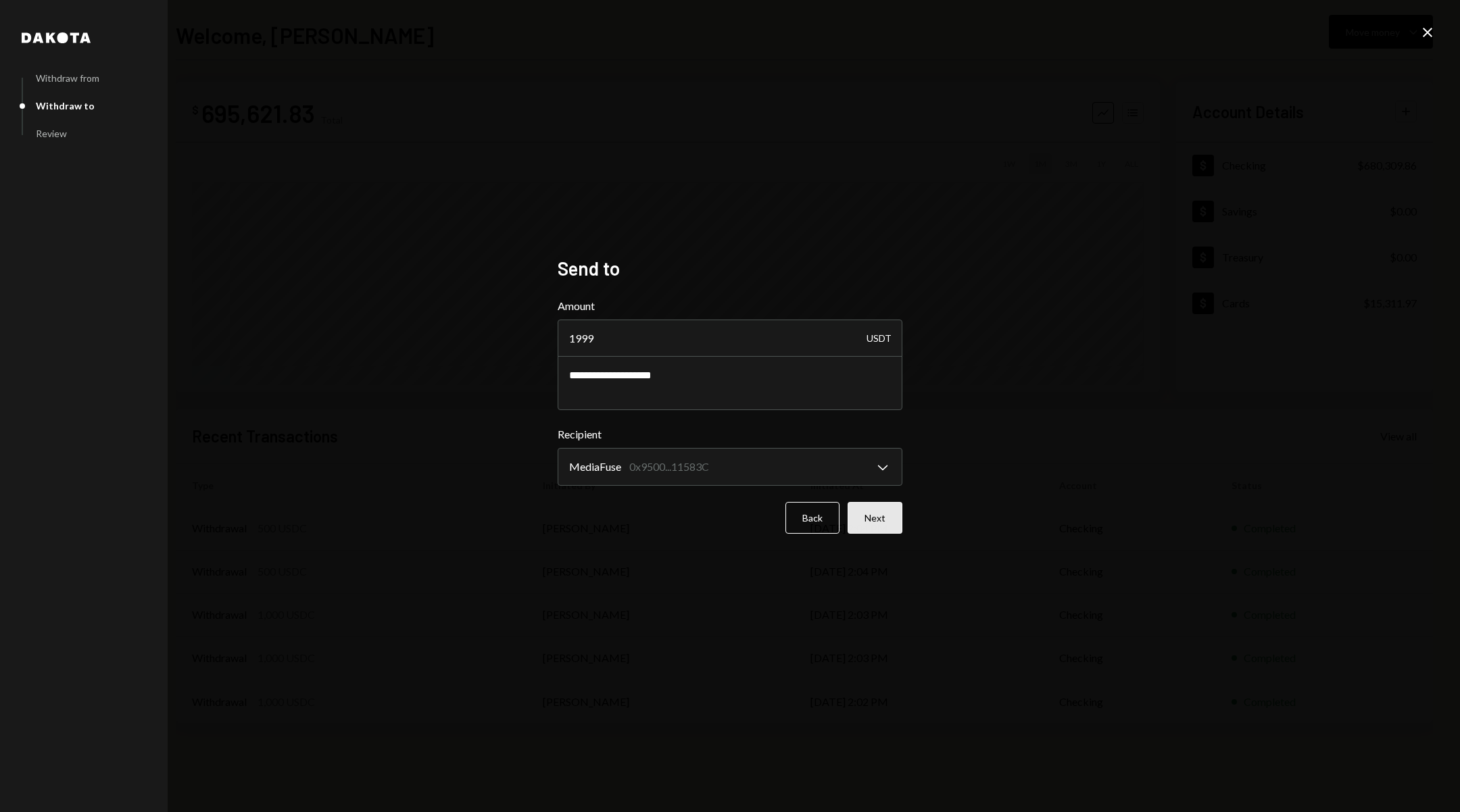
click at [883, 526] on button "Next" at bounding box center [875, 517] width 55 height 32
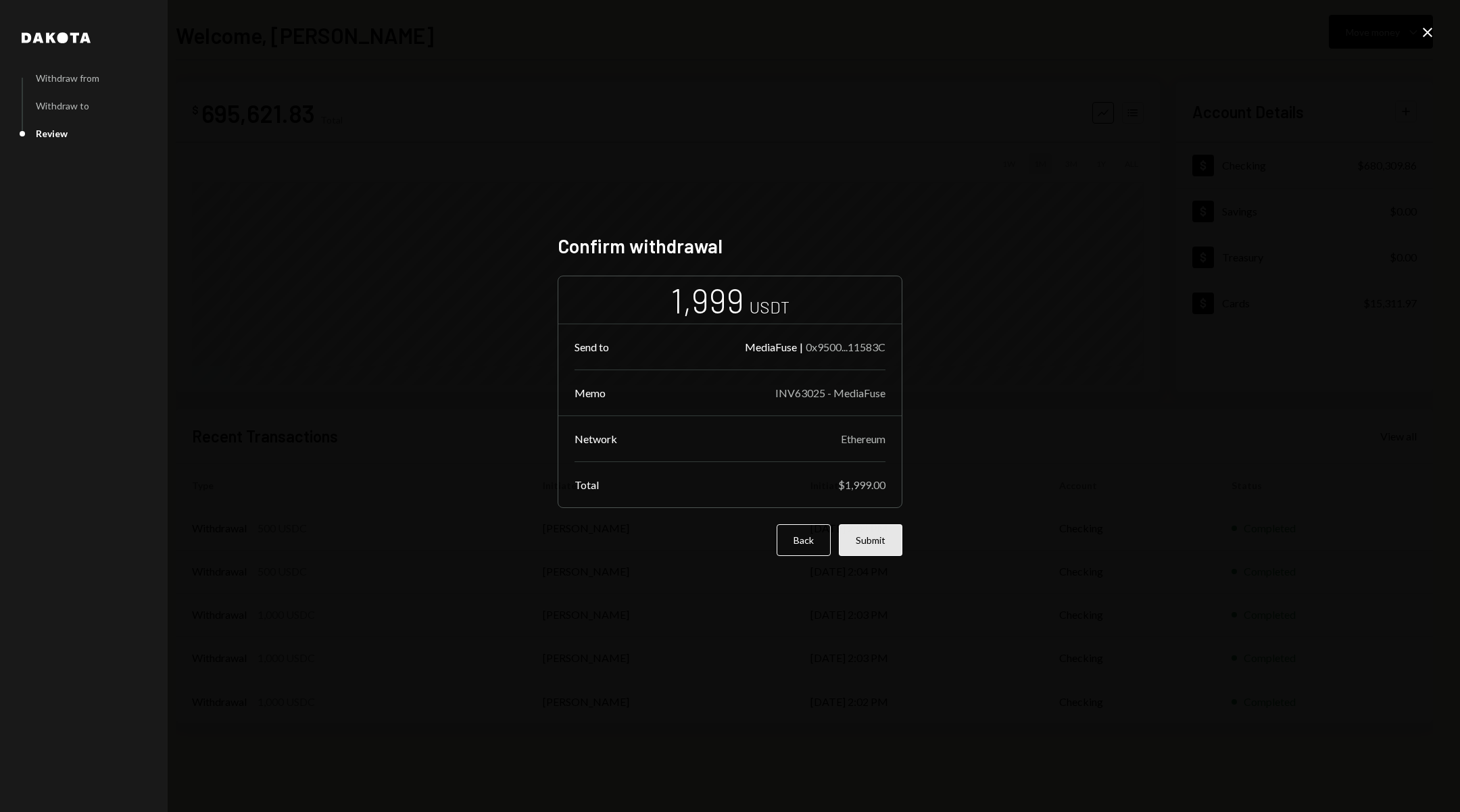
click at [886, 539] on button "Submit" at bounding box center [870, 540] width 63 height 32
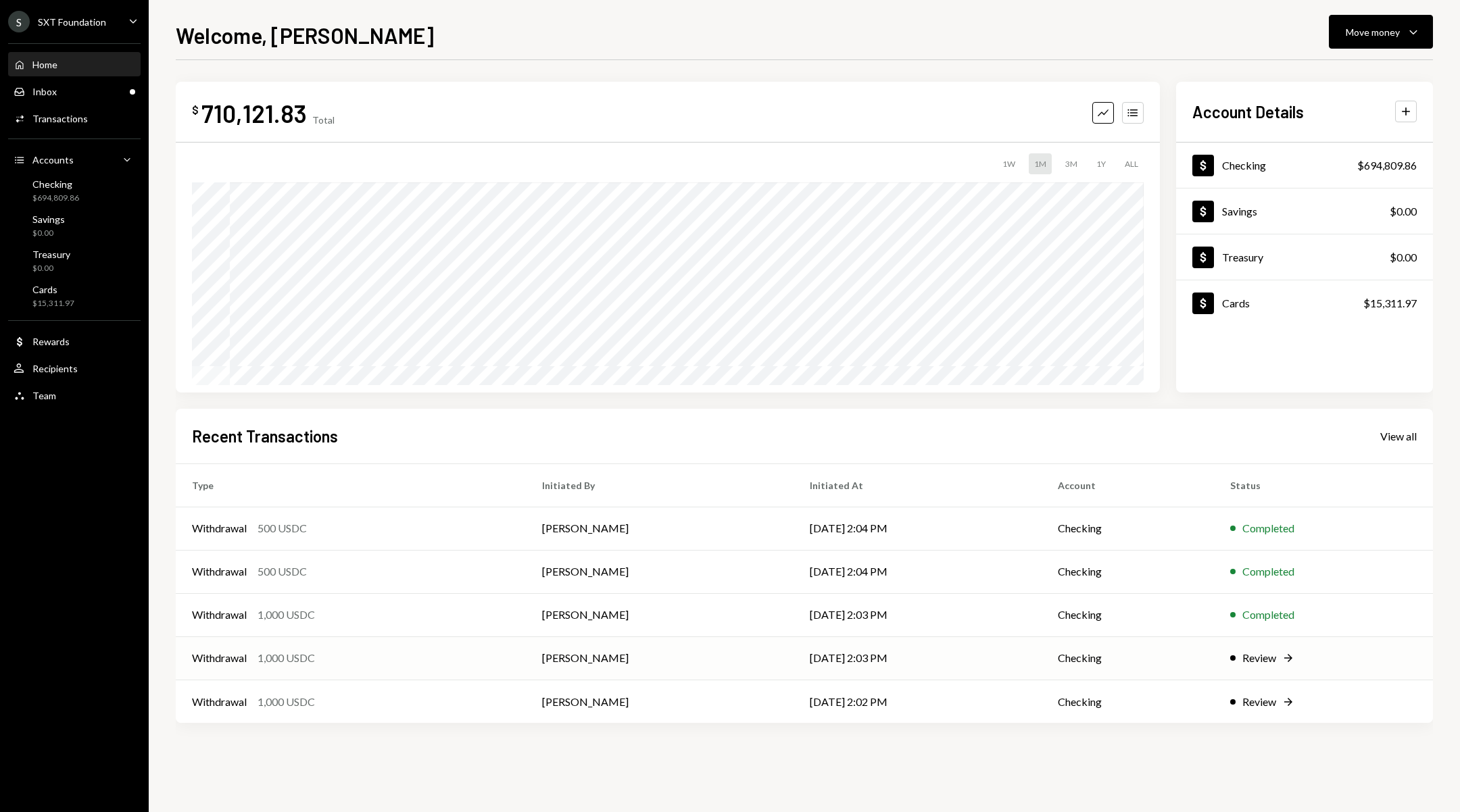
click at [1027, 668] on td "[DATE] 2:03 PM" at bounding box center [917, 658] width 248 height 44
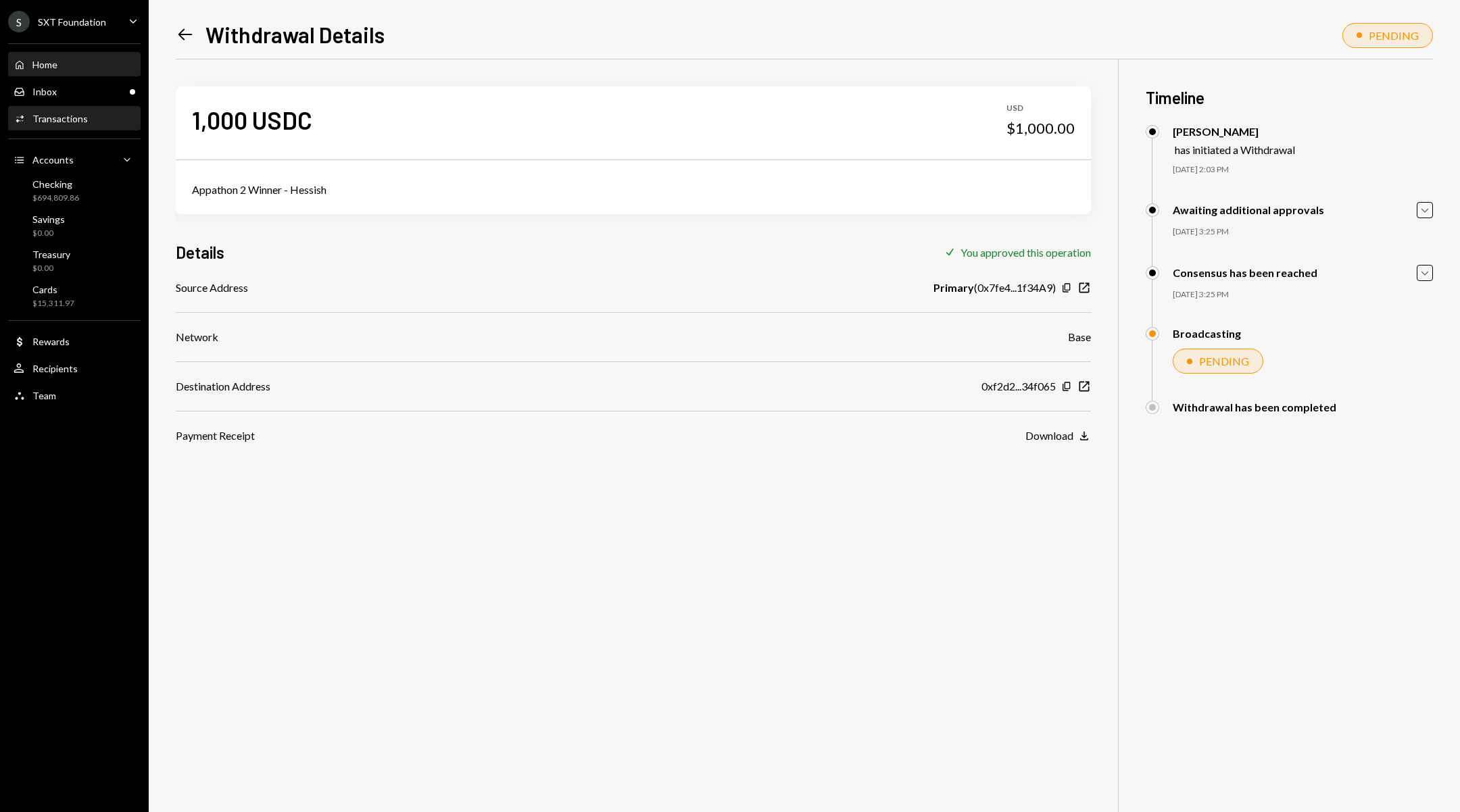
click at [73, 73] on div "Home Home" at bounding box center [74, 65] width 122 height 23
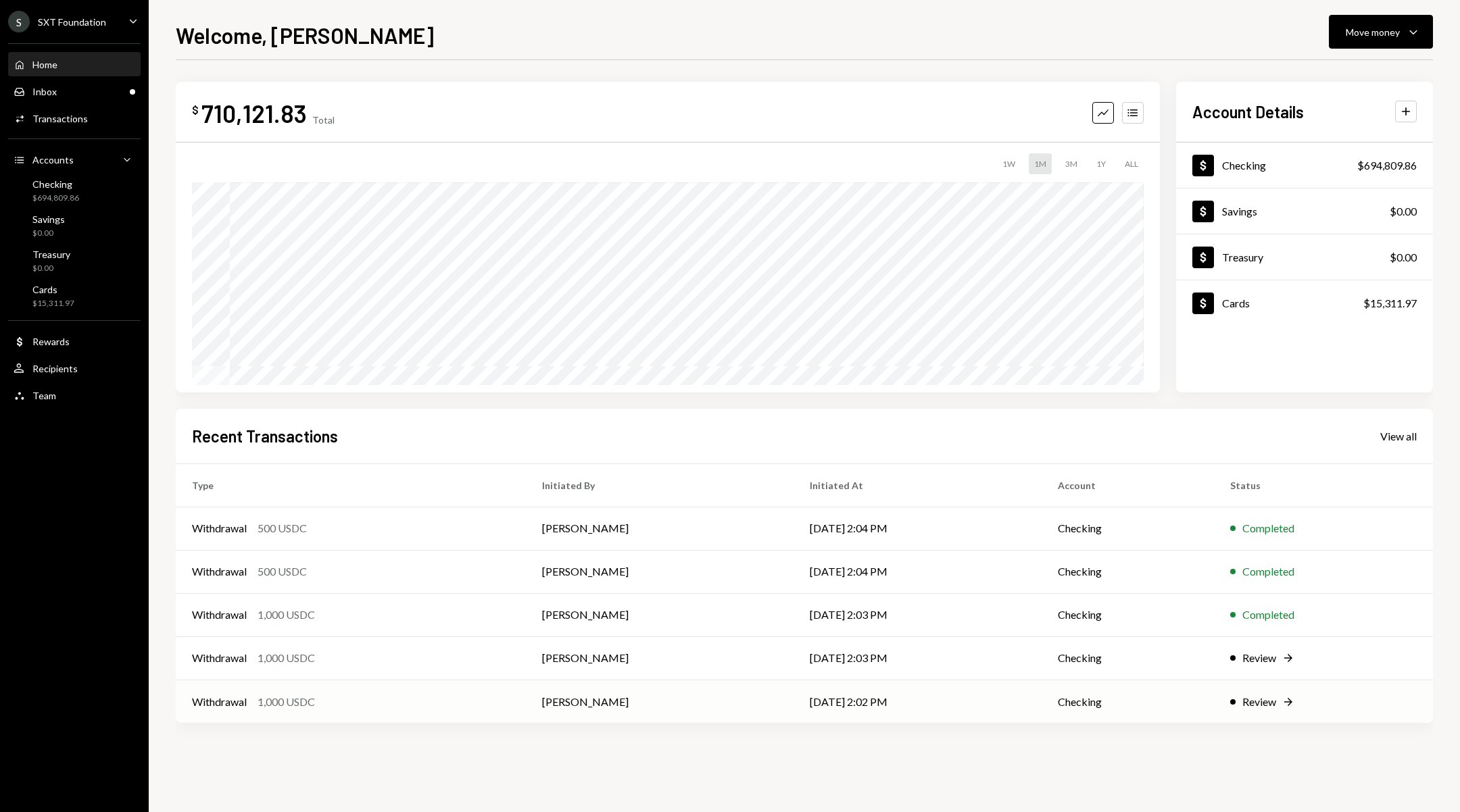
click at [1100, 700] on td "Checking" at bounding box center [1127, 701] width 172 height 44
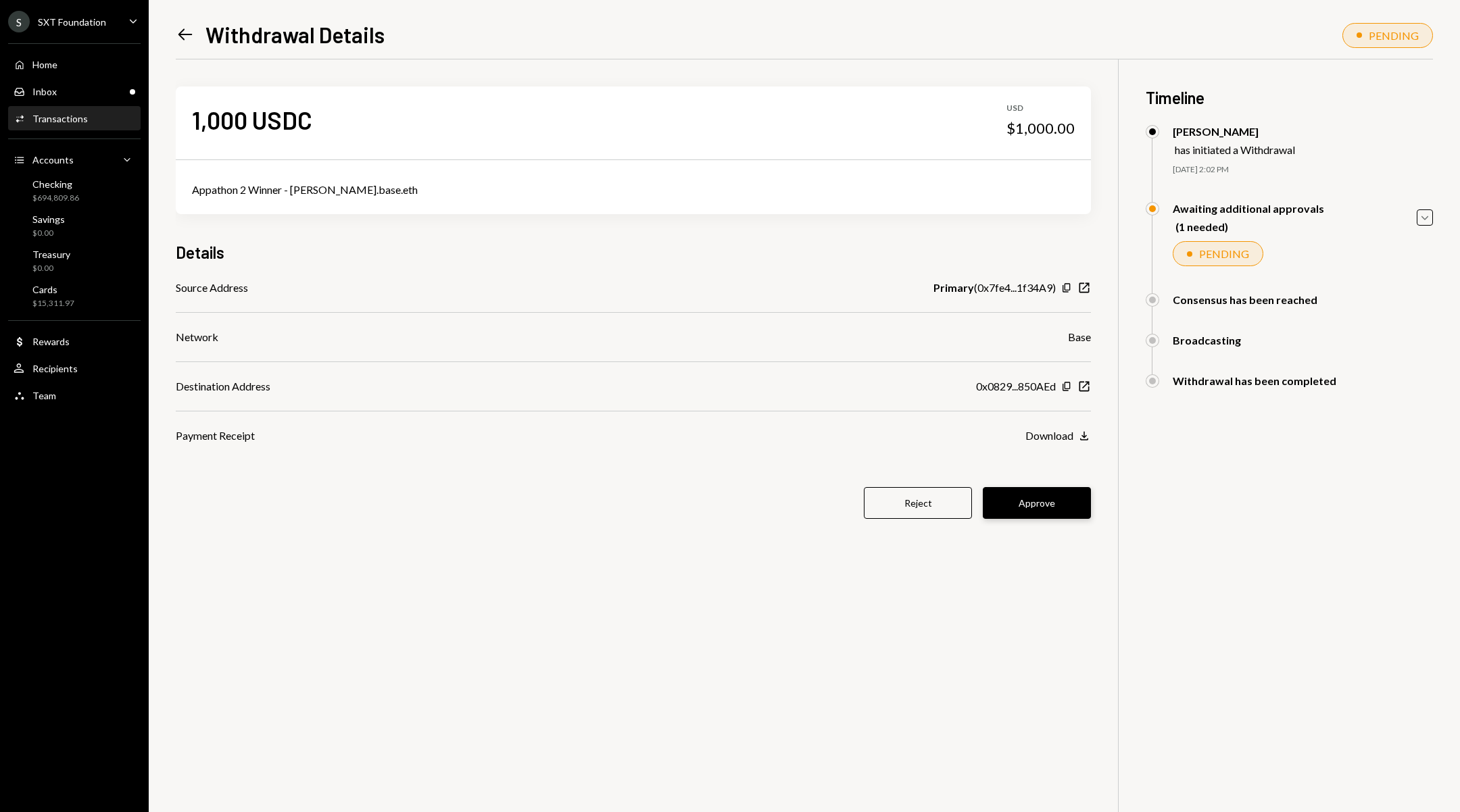
click at [1061, 510] on button "Approve" at bounding box center [1037, 502] width 108 height 32
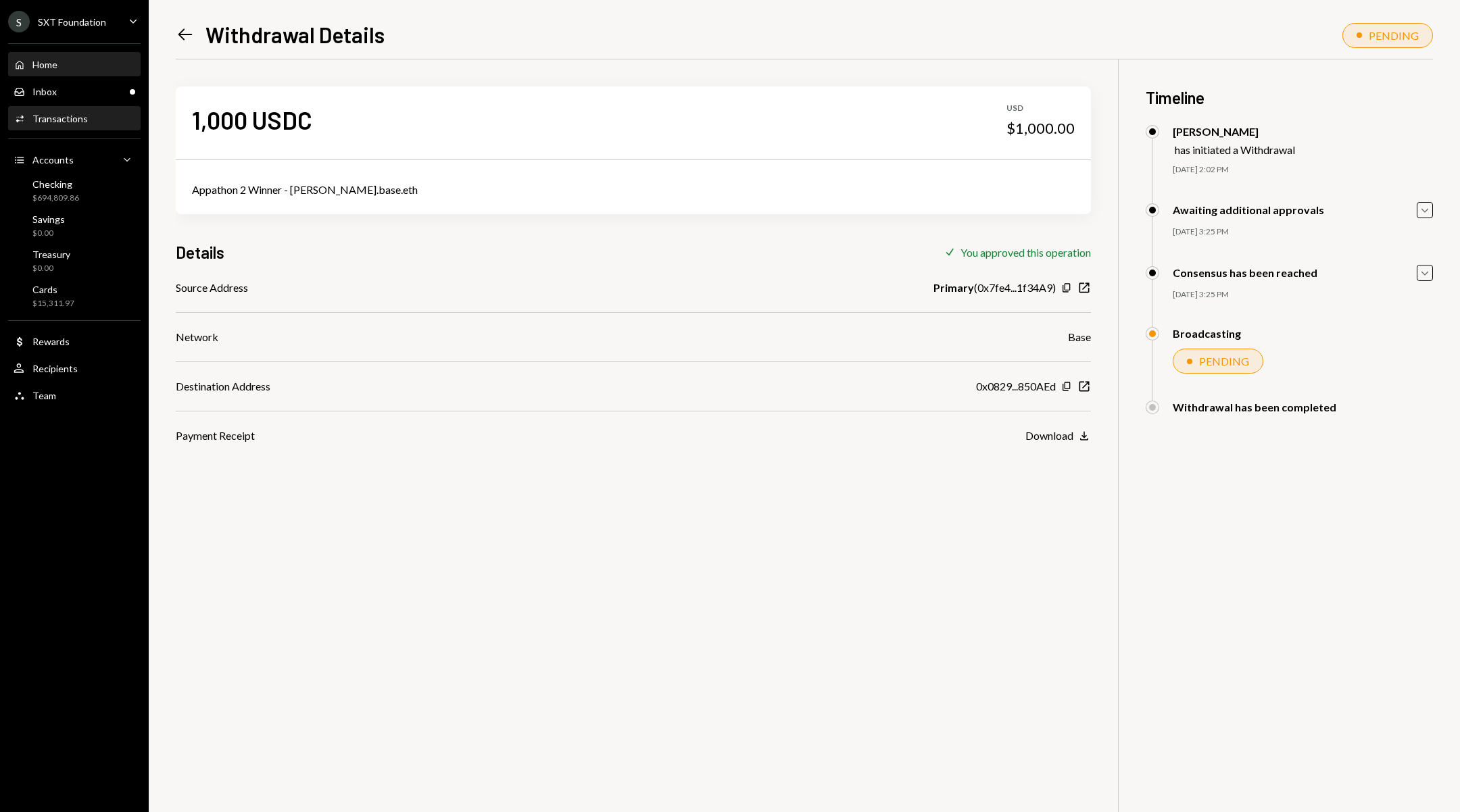
click at [73, 64] on div "Home Home" at bounding box center [74, 65] width 122 height 12
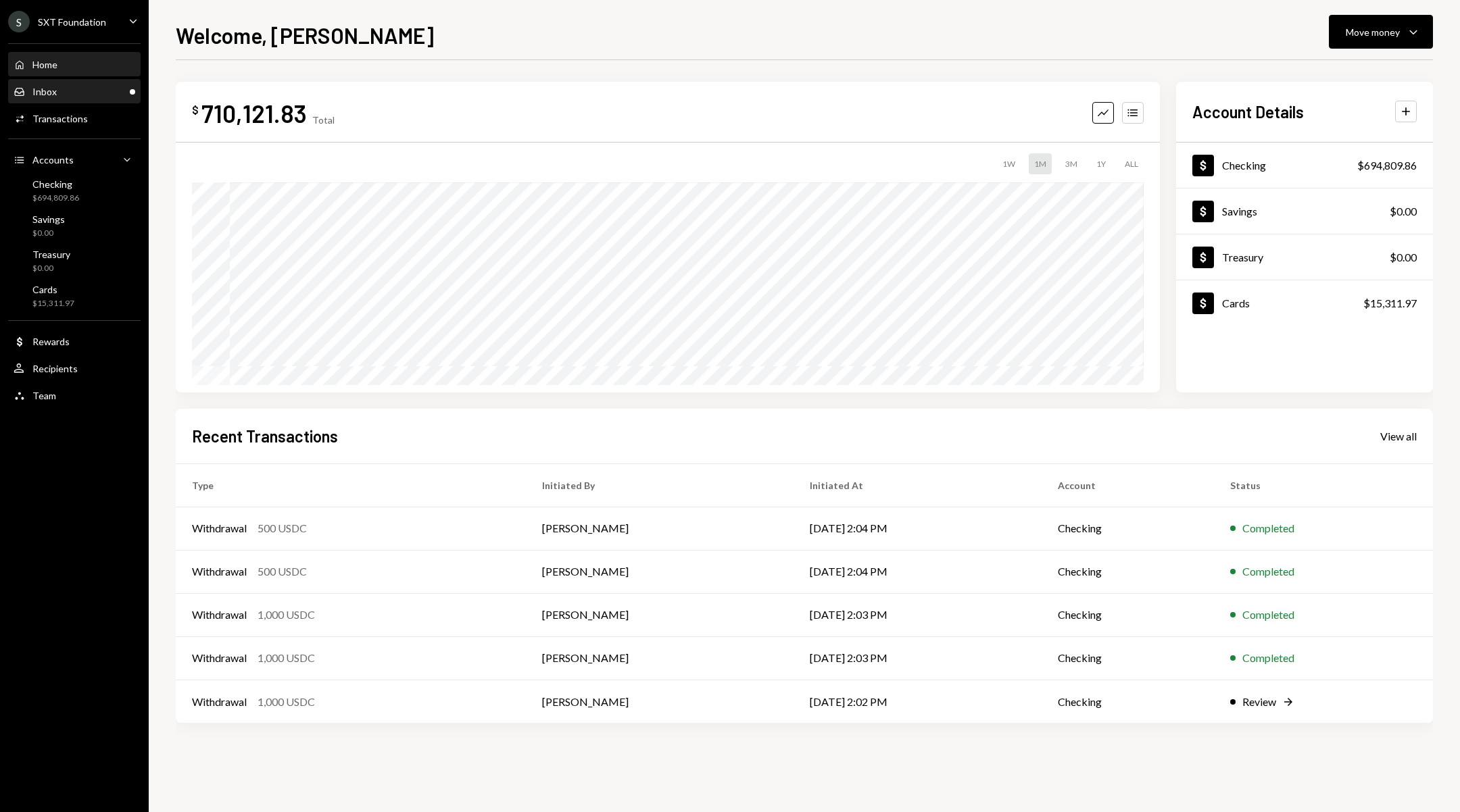
click at [61, 96] on div "Inbox Inbox" at bounding box center [74, 92] width 122 height 12
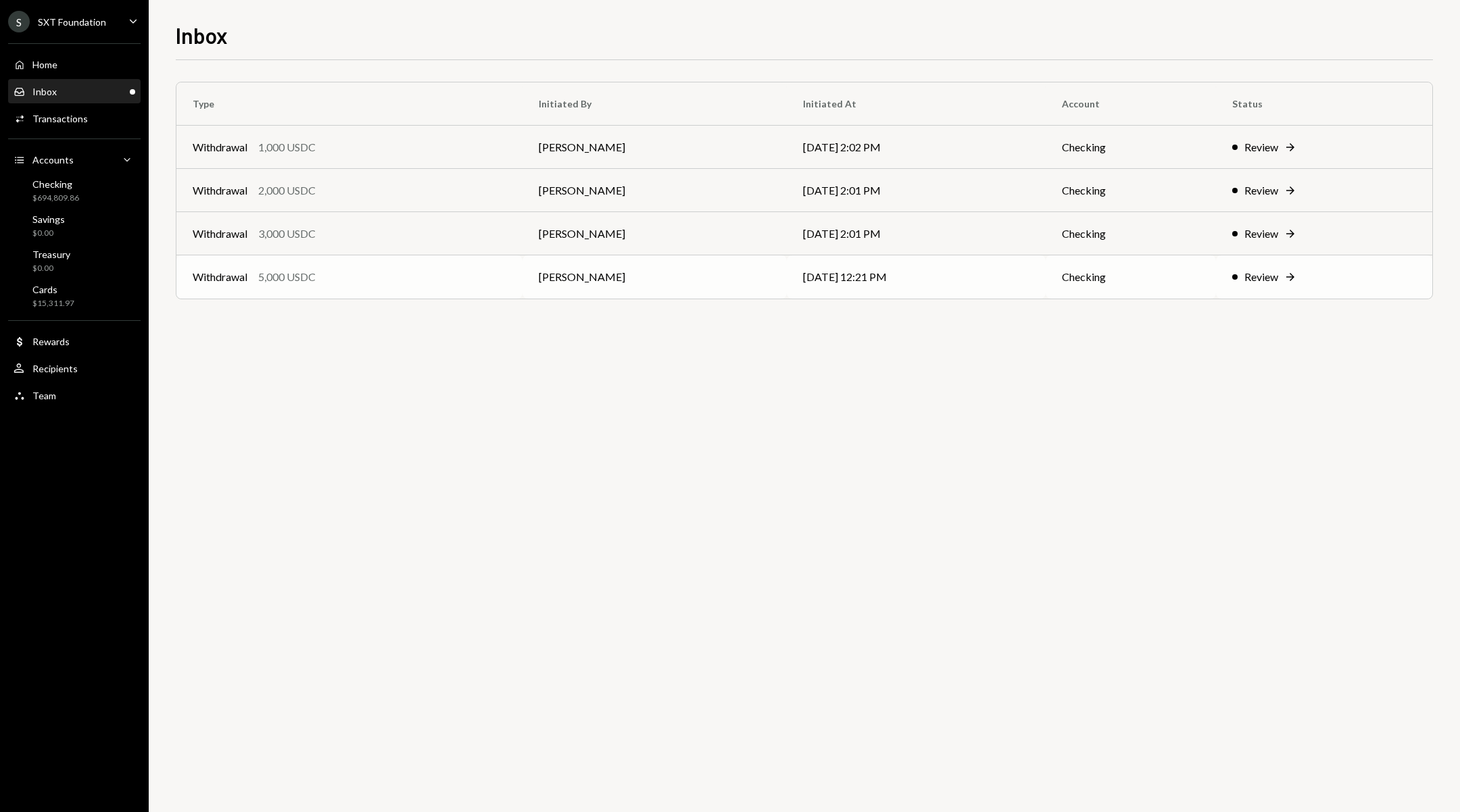
click at [717, 289] on td "[PERSON_NAME]" at bounding box center [654, 276] width 265 height 44
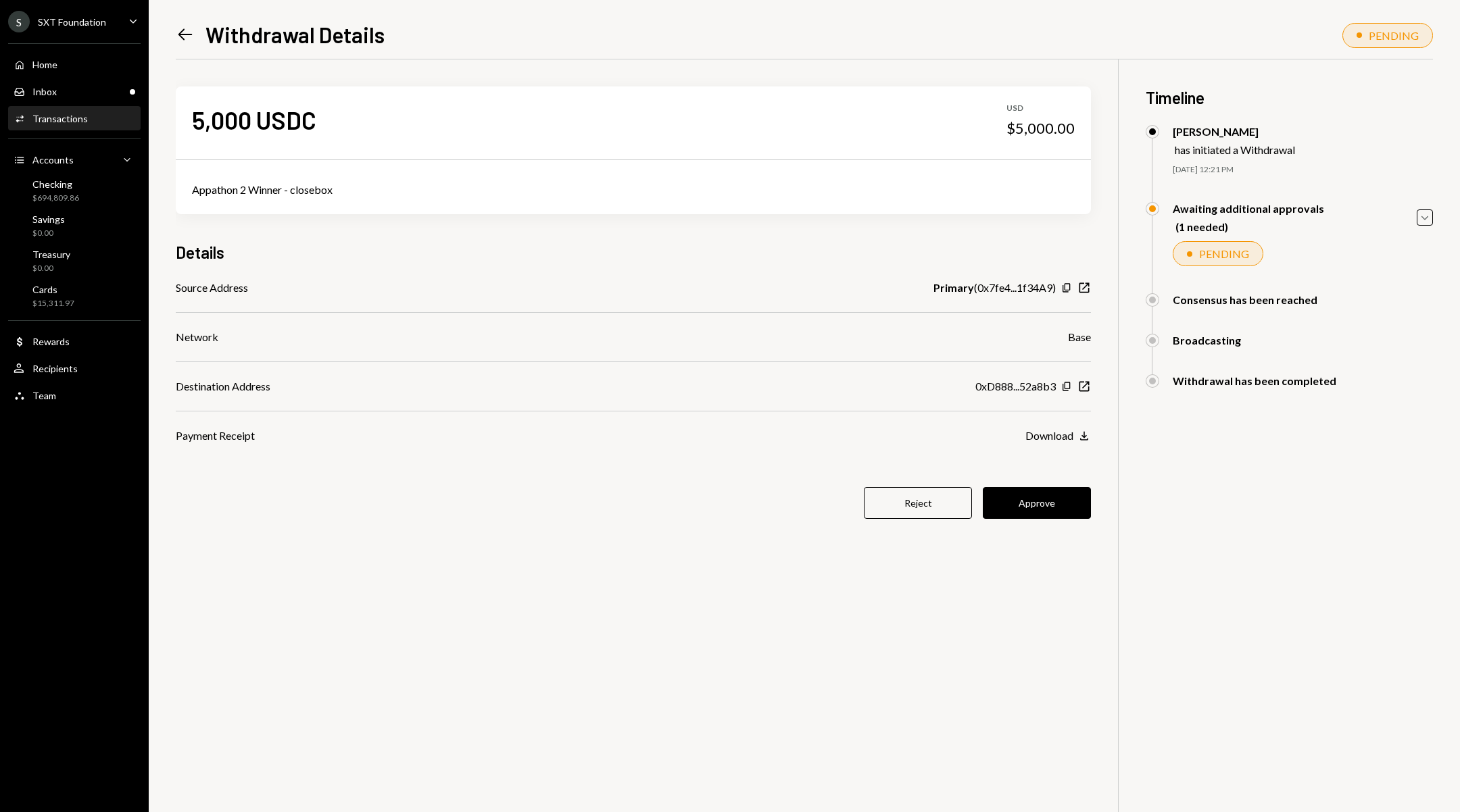
click at [1015, 502] on button "Approve" at bounding box center [1037, 502] width 108 height 32
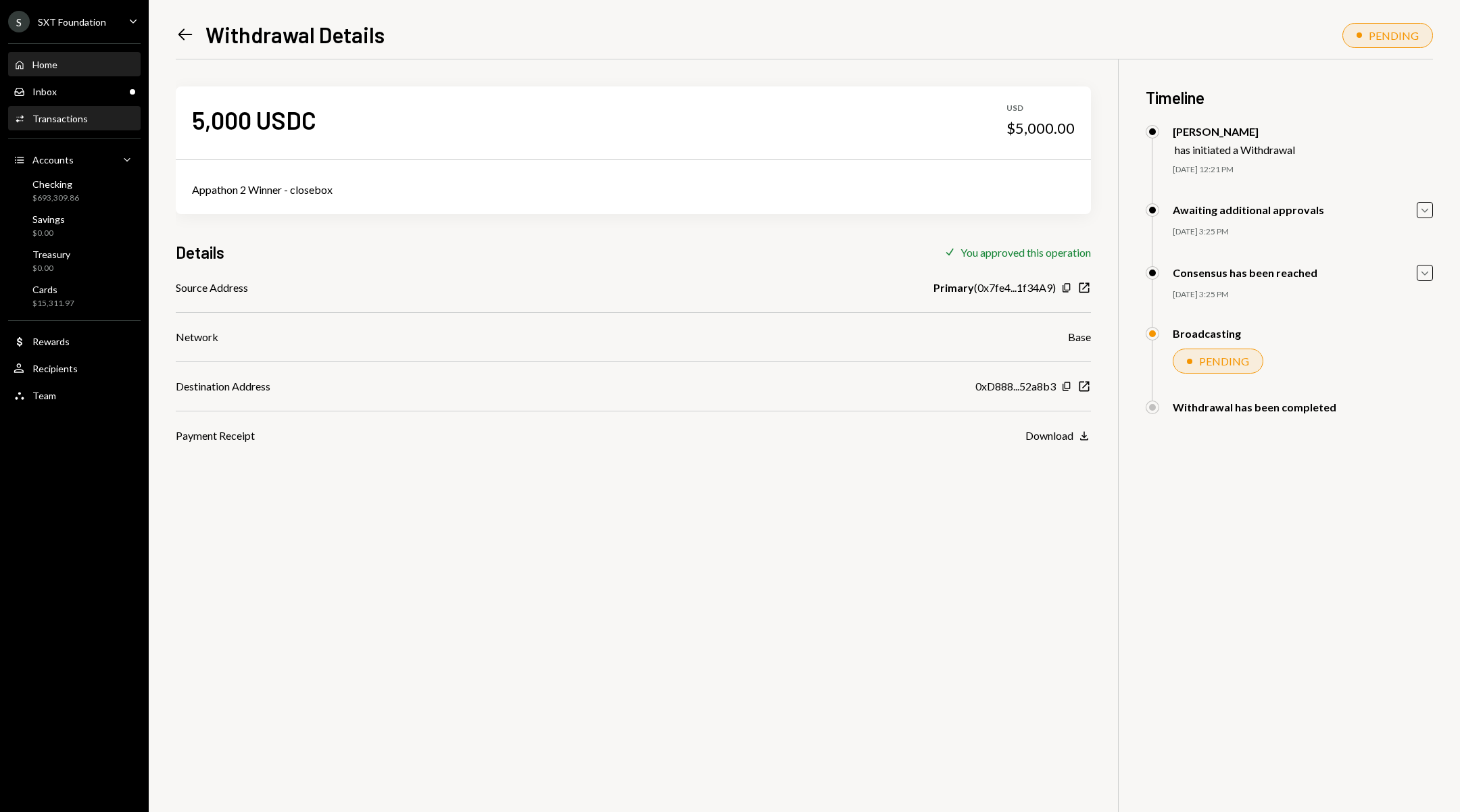
click at [34, 70] on div "Home" at bounding box center [44, 64] width 25 height 11
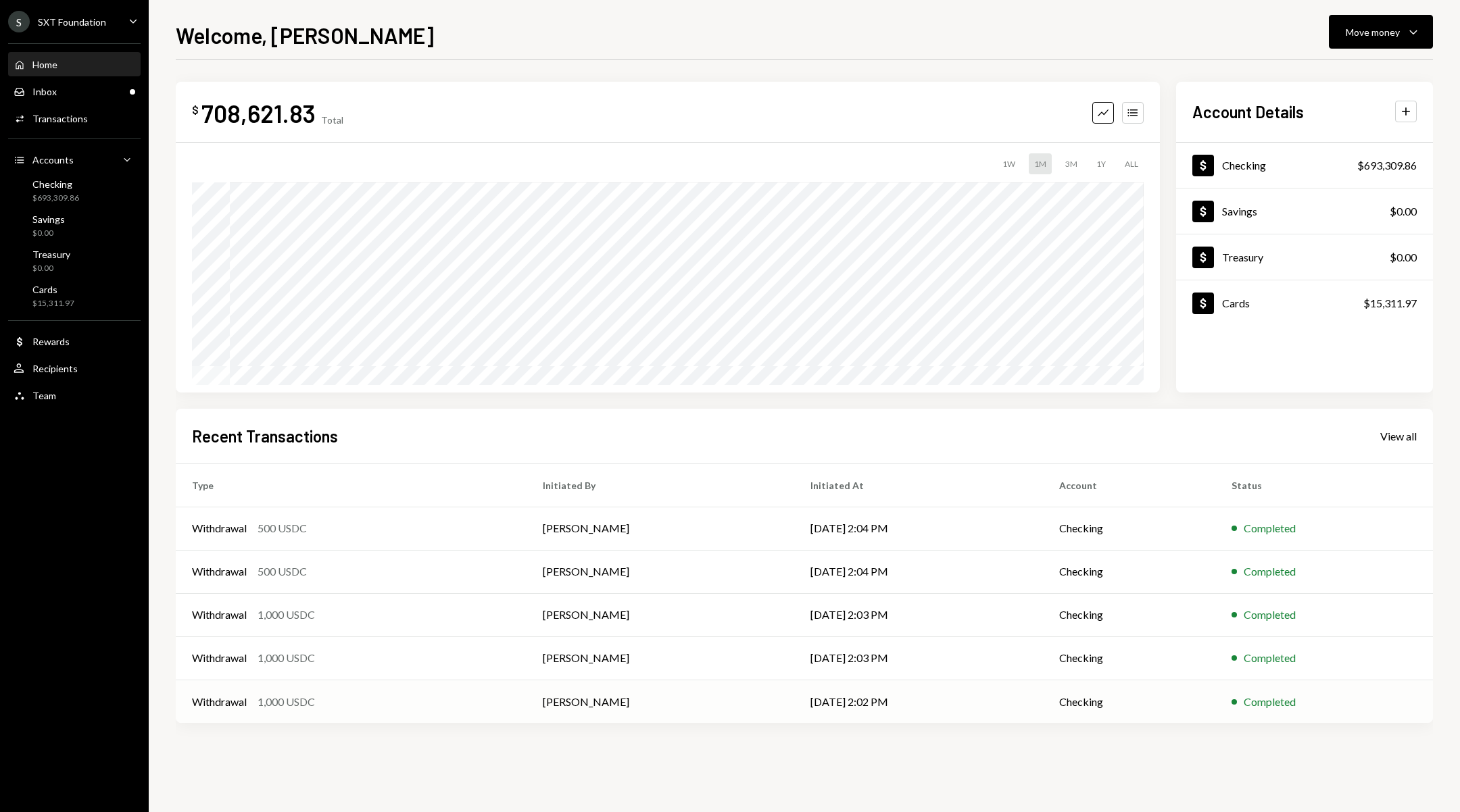
click at [421, 708] on div "Withdrawal 1,000 USDC" at bounding box center [351, 701] width 318 height 16
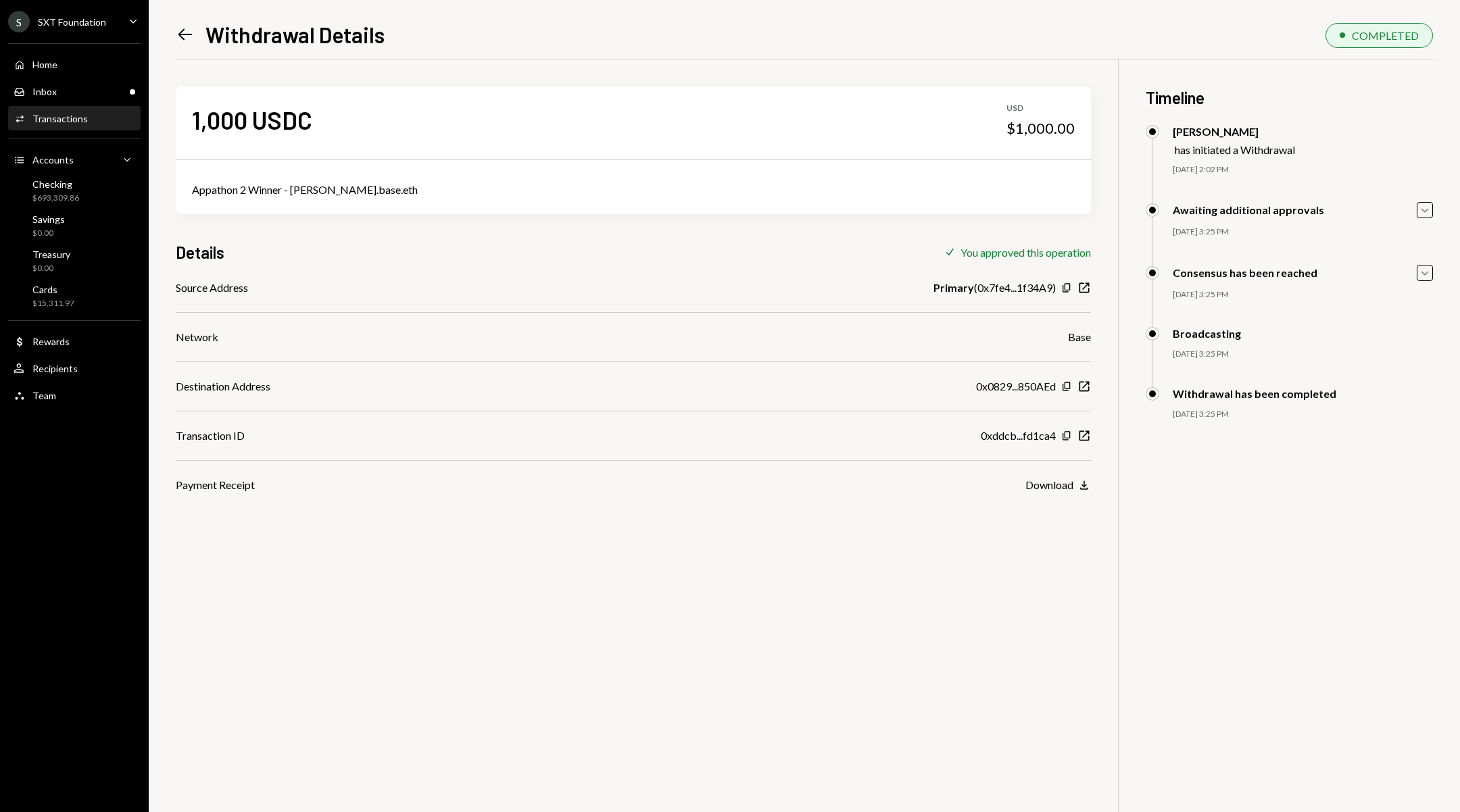
click at [181, 38] on icon at bounding box center [185, 34] width 15 height 11
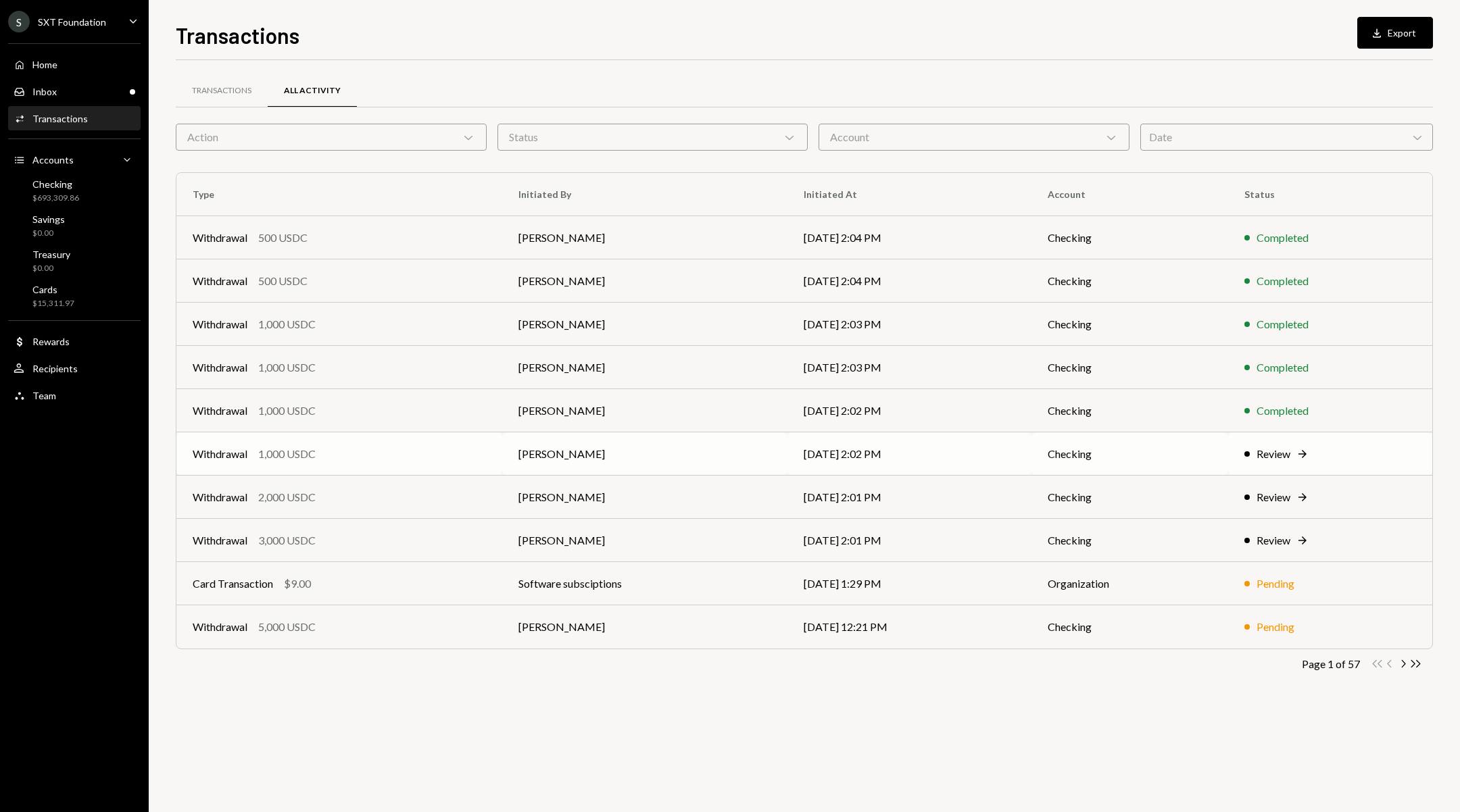
click at [1170, 457] on td "Checking" at bounding box center [1130, 454] width 196 height 44
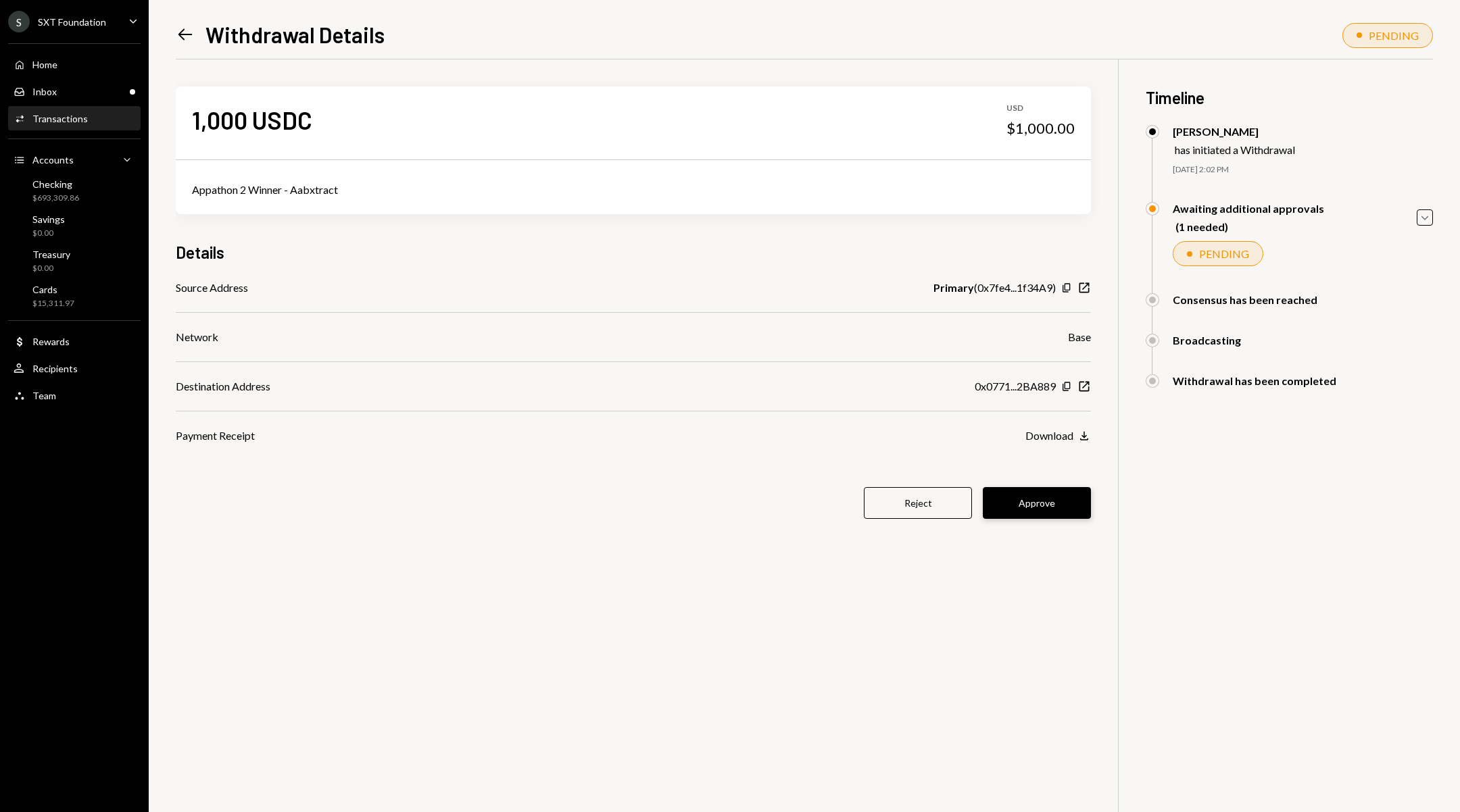
click at [1038, 503] on button "Approve" at bounding box center [1037, 502] width 108 height 32
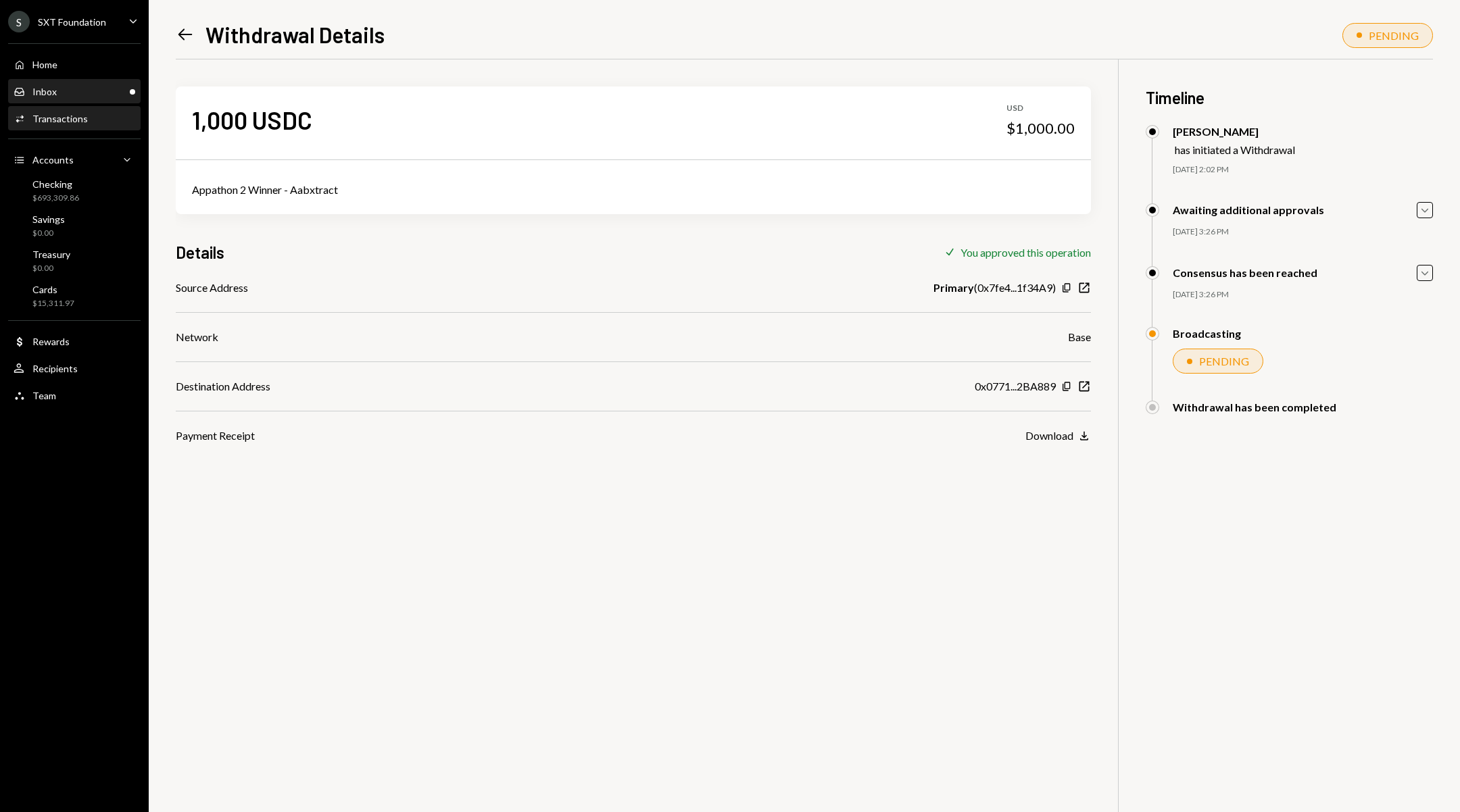
click at [106, 96] on div "Inbox Inbox" at bounding box center [74, 92] width 122 height 12
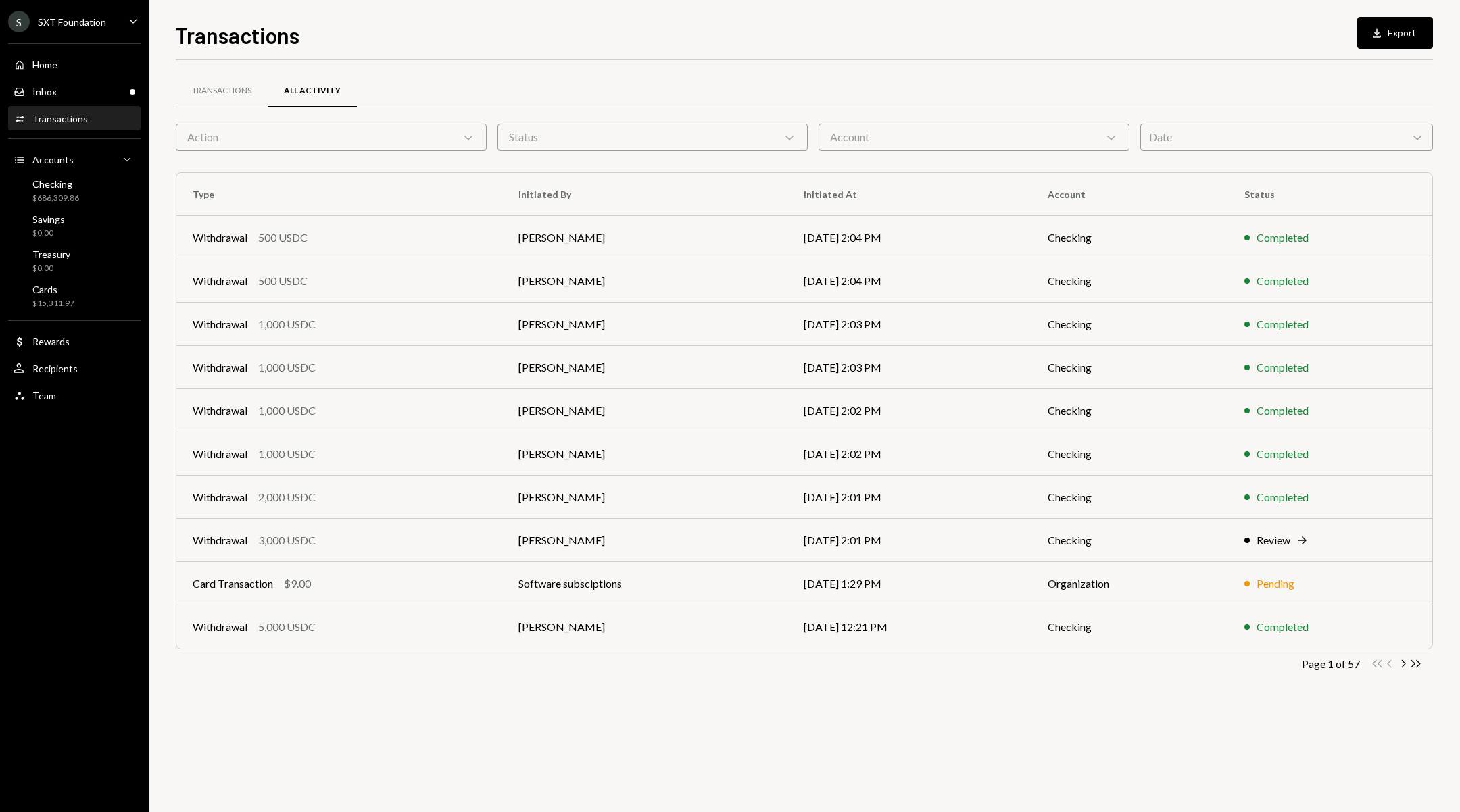
click at [1203, 545] on td "Checking" at bounding box center [1130, 540] width 196 height 44
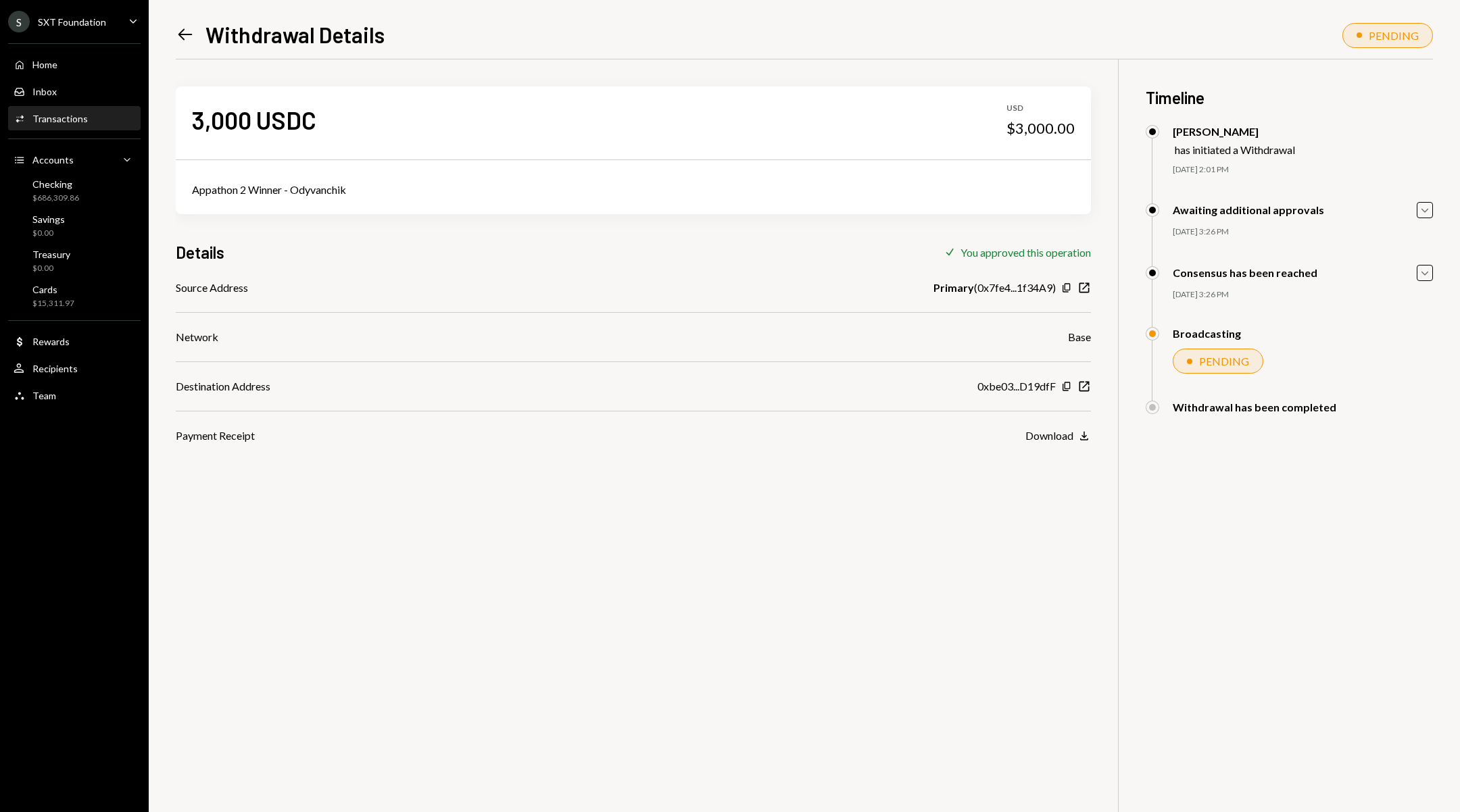
click at [169, 34] on div "Left Arrow Withdrawal Details PENDING 3,000 USDC USD $3,000.00 Appathon 2 Winne…" at bounding box center [804, 406] width 1312 height 812
click at [174, 35] on div "Left Arrow Withdrawal Details PENDING 3,000 USDC USD $3,000.00 Appathon 2 Winne…" at bounding box center [804, 406] width 1312 height 812
click at [177, 35] on icon "Left Arrow" at bounding box center [185, 34] width 19 height 19
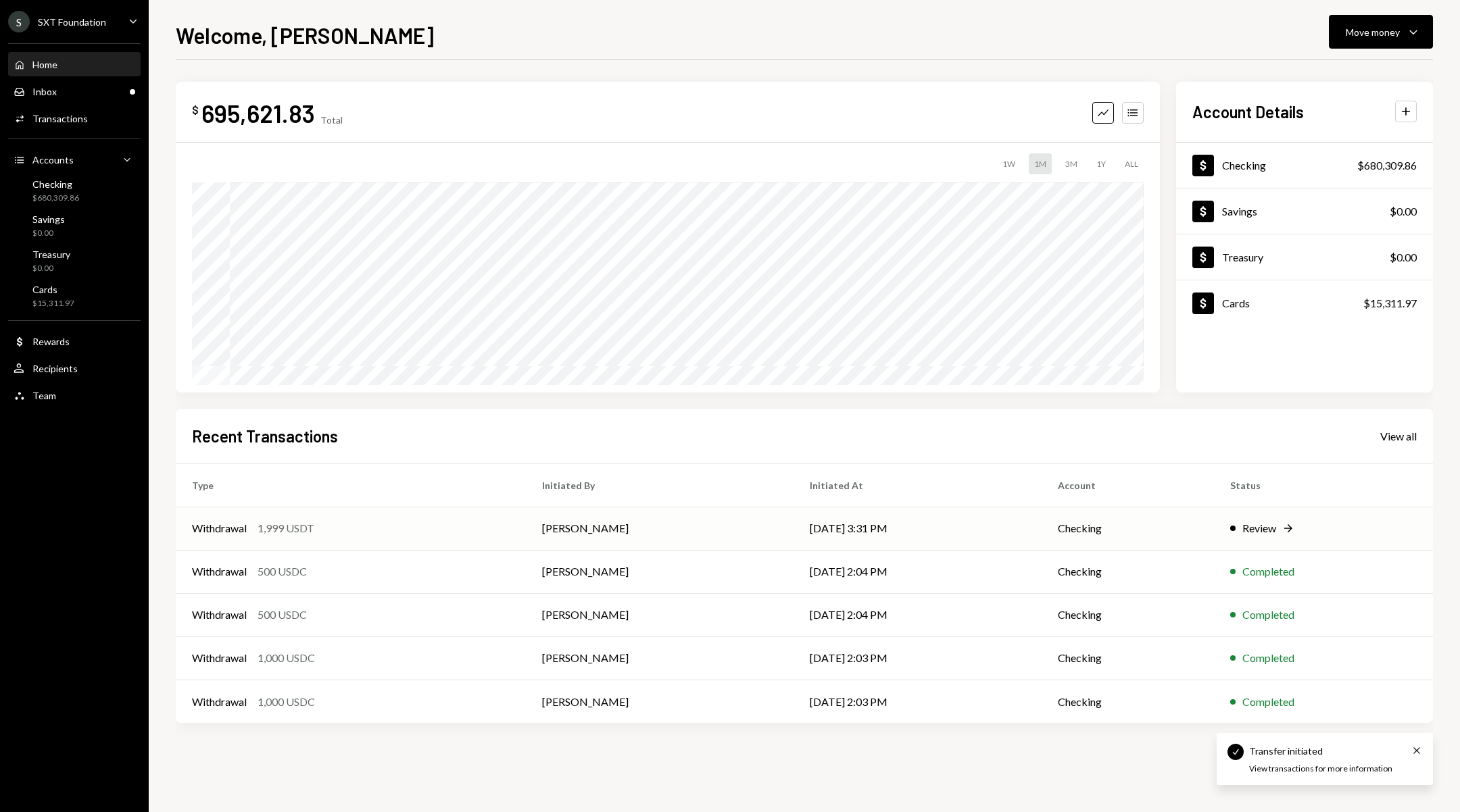
click at [457, 520] on div "Withdrawal 1,999 USDT" at bounding box center [351, 528] width 317 height 16
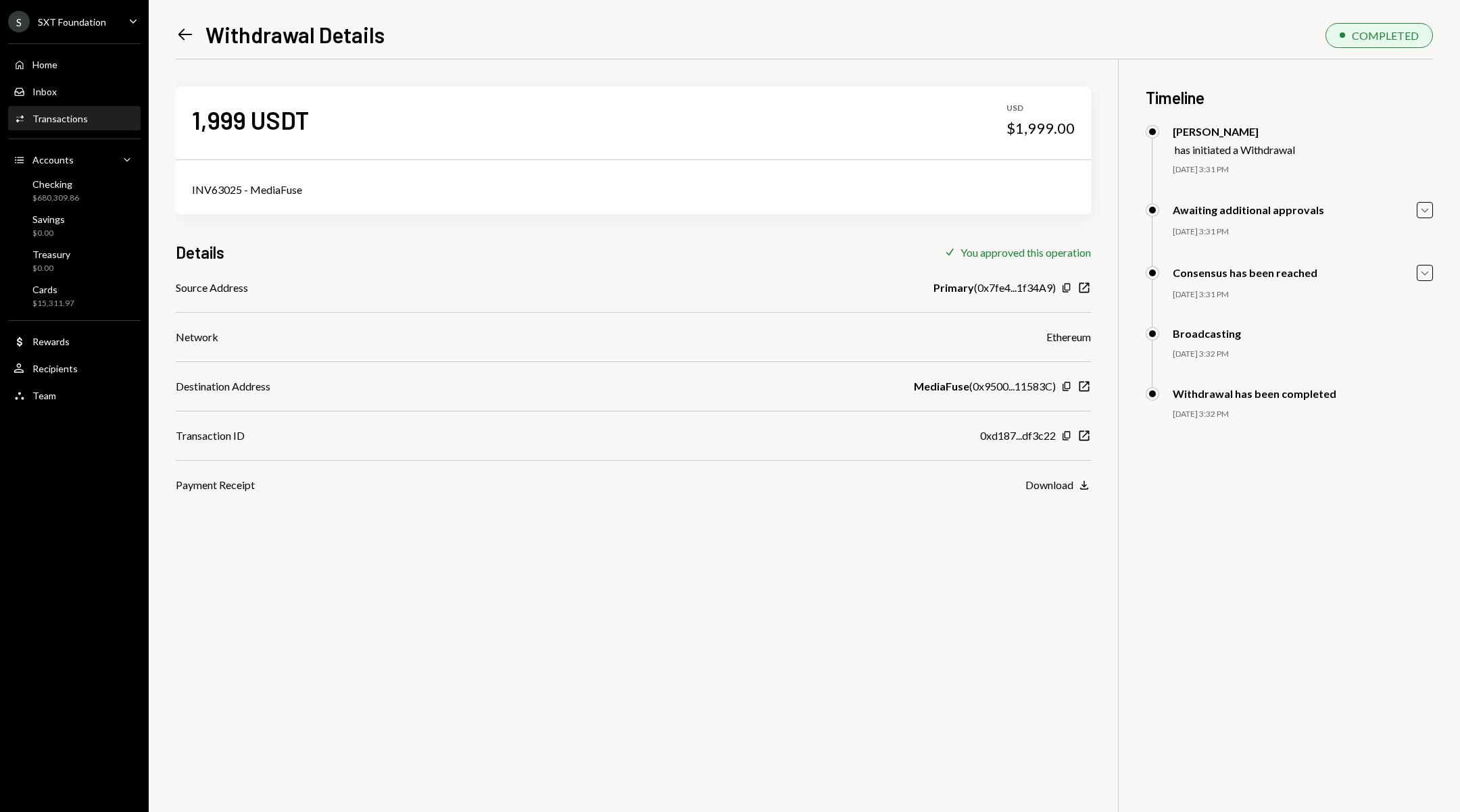
click at [1082, 426] on div "Source Address Primary ( 0x7fe4...1f34A9 ) Copy New Window Network Ethereum Des…" at bounding box center [633, 386] width 915 height 213
click at [1084, 433] on icon "New Window" at bounding box center [1084, 436] width 14 height 14
click at [54, 49] on div "Home Home Inbox Inbox Activities Transactions Accounts Accounts Caret Down Chec…" at bounding box center [74, 223] width 148 height 375
click at [67, 60] on div "Home Home" at bounding box center [74, 65] width 122 height 12
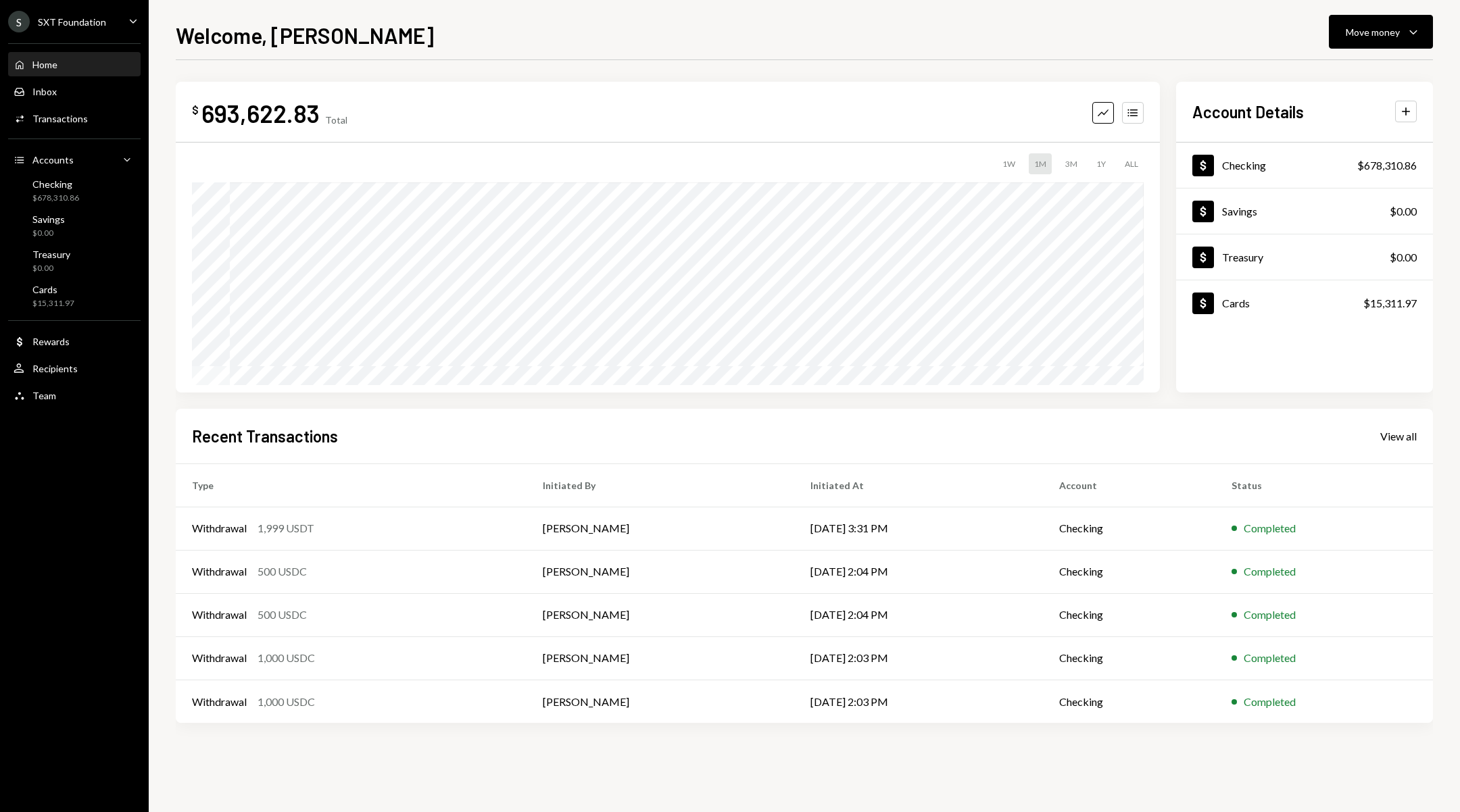
click at [69, 68] on div "Home Home" at bounding box center [74, 65] width 122 height 12
click at [624, 787] on div "$ 693,622.83 Total Graph Accounts 1W 1M 3M 1Y ALL Account Details Plus Dollar C…" at bounding box center [804, 436] width 1257 height 752
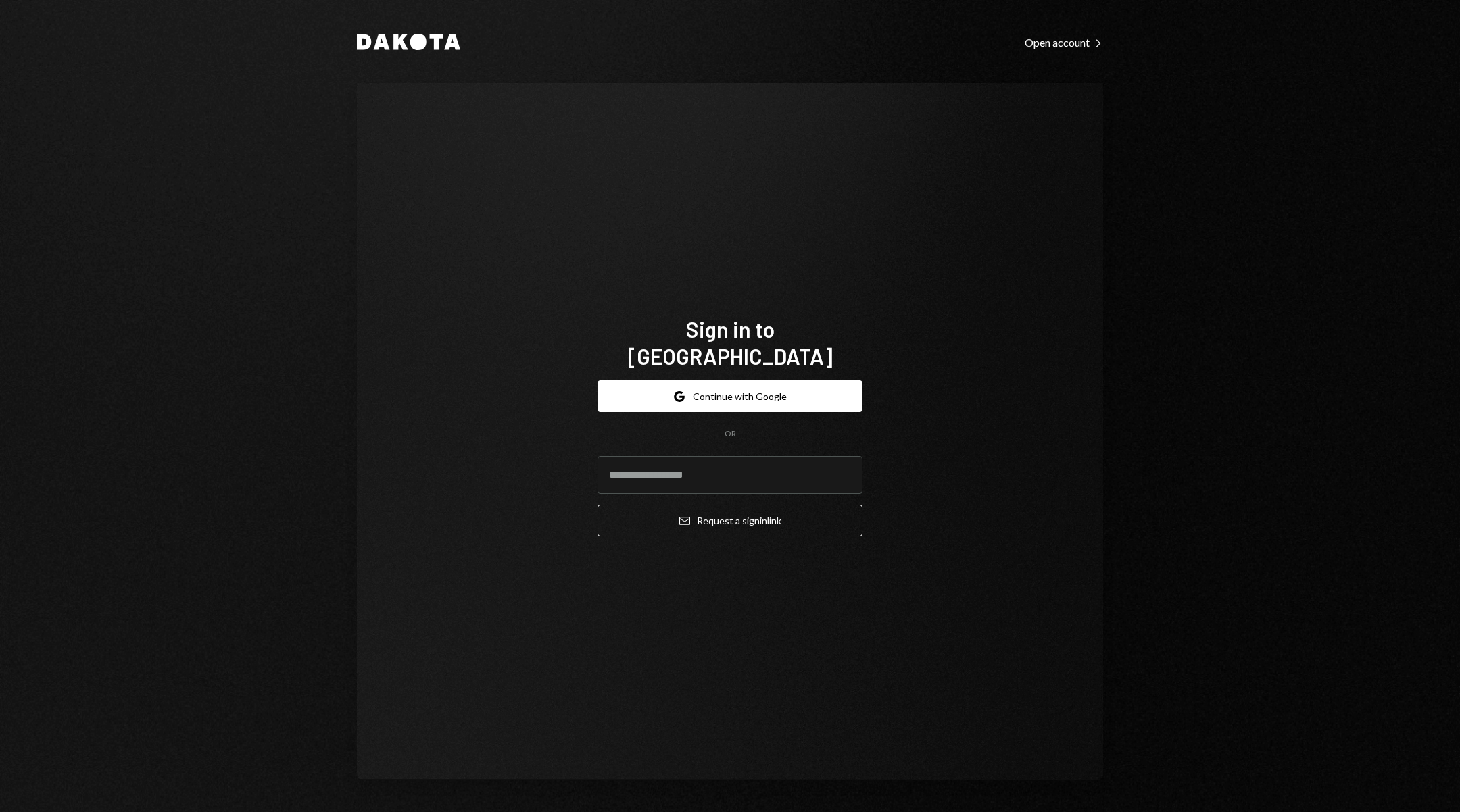
type input "**********"
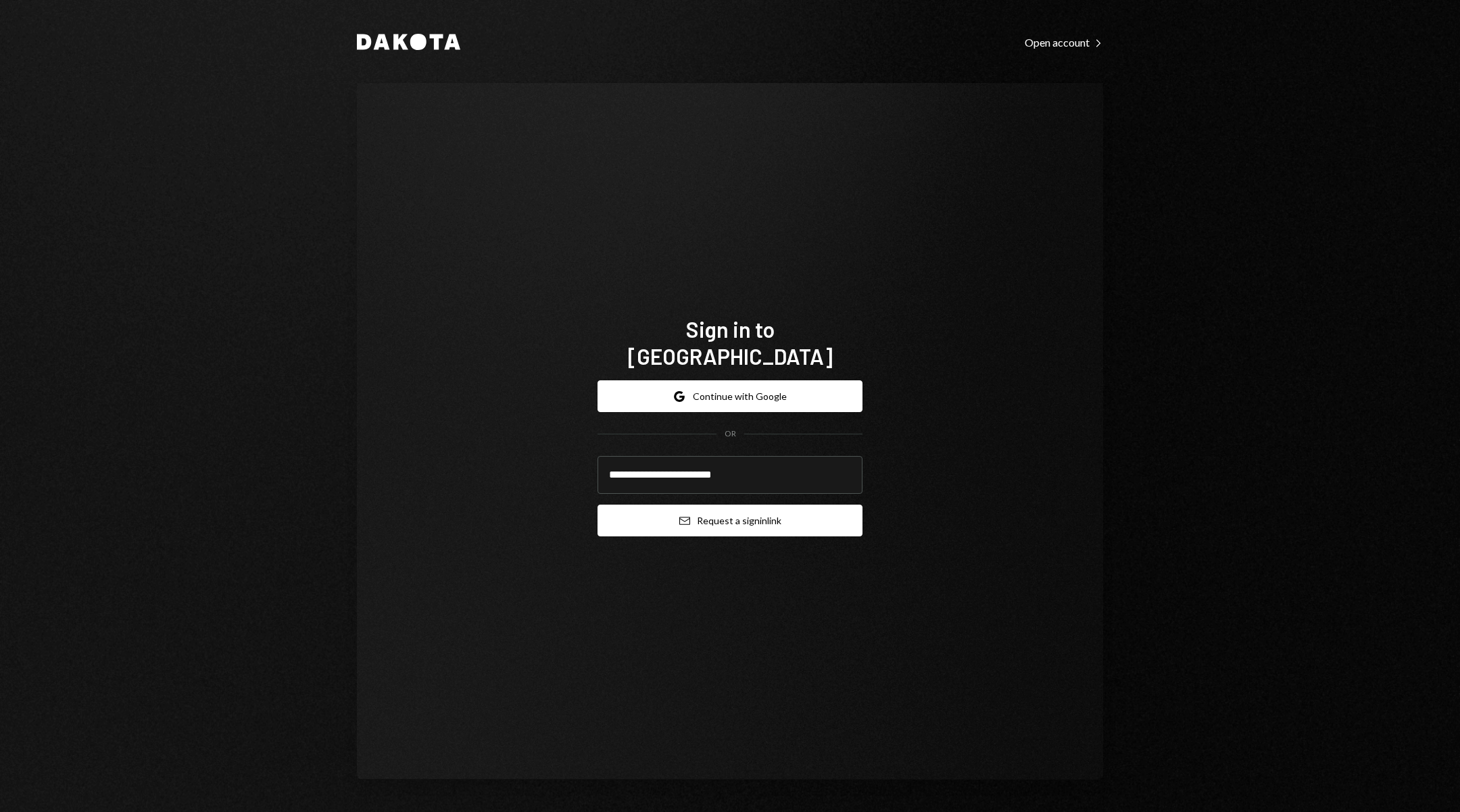
click at [823, 505] on button "Email Request a sign in link" at bounding box center [730, 520] width 265 height 32
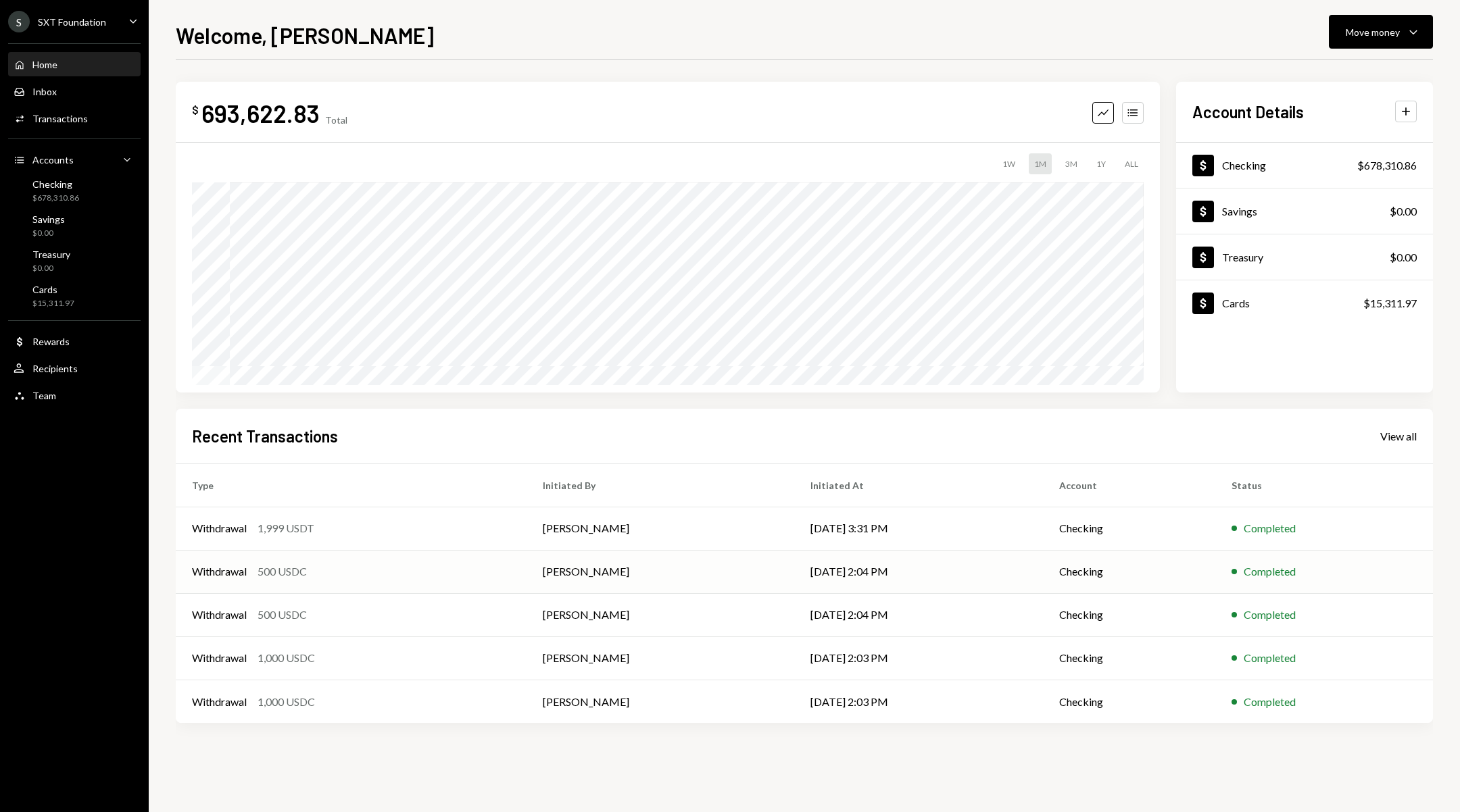
click at [467, 581] on td "Withdrawal 500 USDC" at bounding box center [351, 571] width 351 height 44
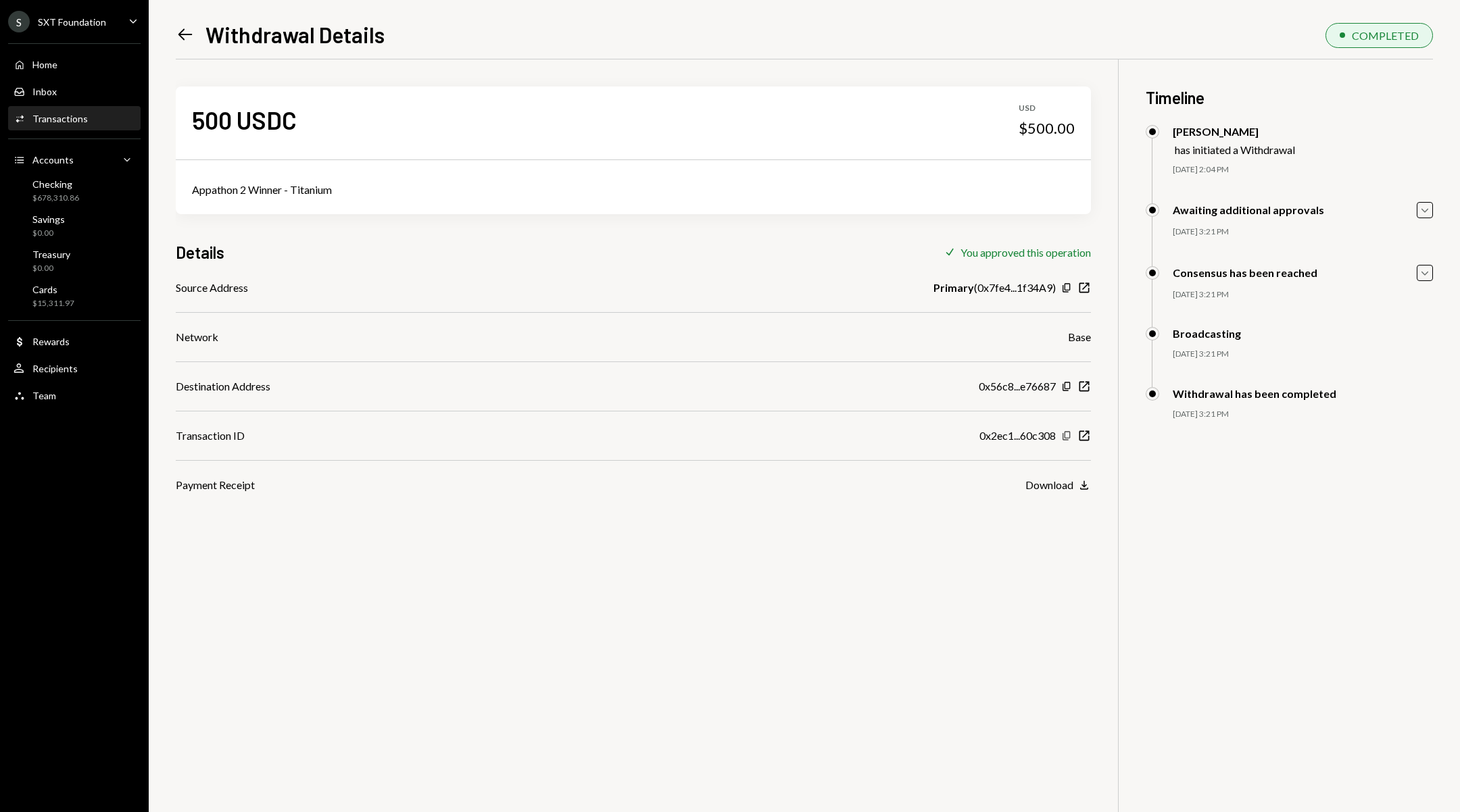
click at [1067, 431] on icon "Copy" at bounding box center [1066, 436] width 11 height 11
click at [195, 31] on div "Left Arrow Withdrawal Details" at bounding box center [280, 35] width 209 height 27
click at [194, 32] on icon "Left Arrow" at bounding box center [185, 34] width 19 height 19
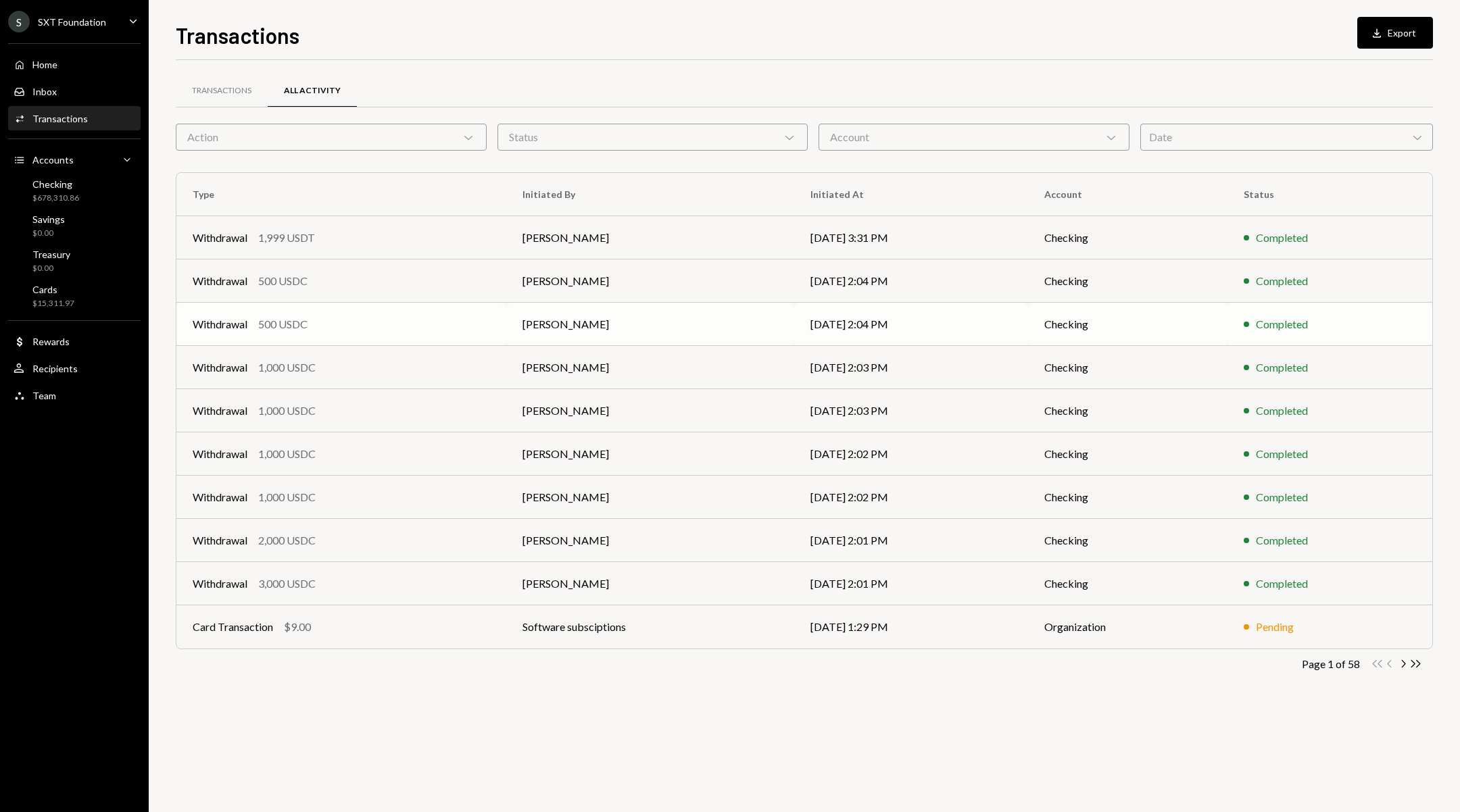
click at [399, 323] on div "Withdrawal 500 USDC" at bounding box center [341, 324] width 297 height 16
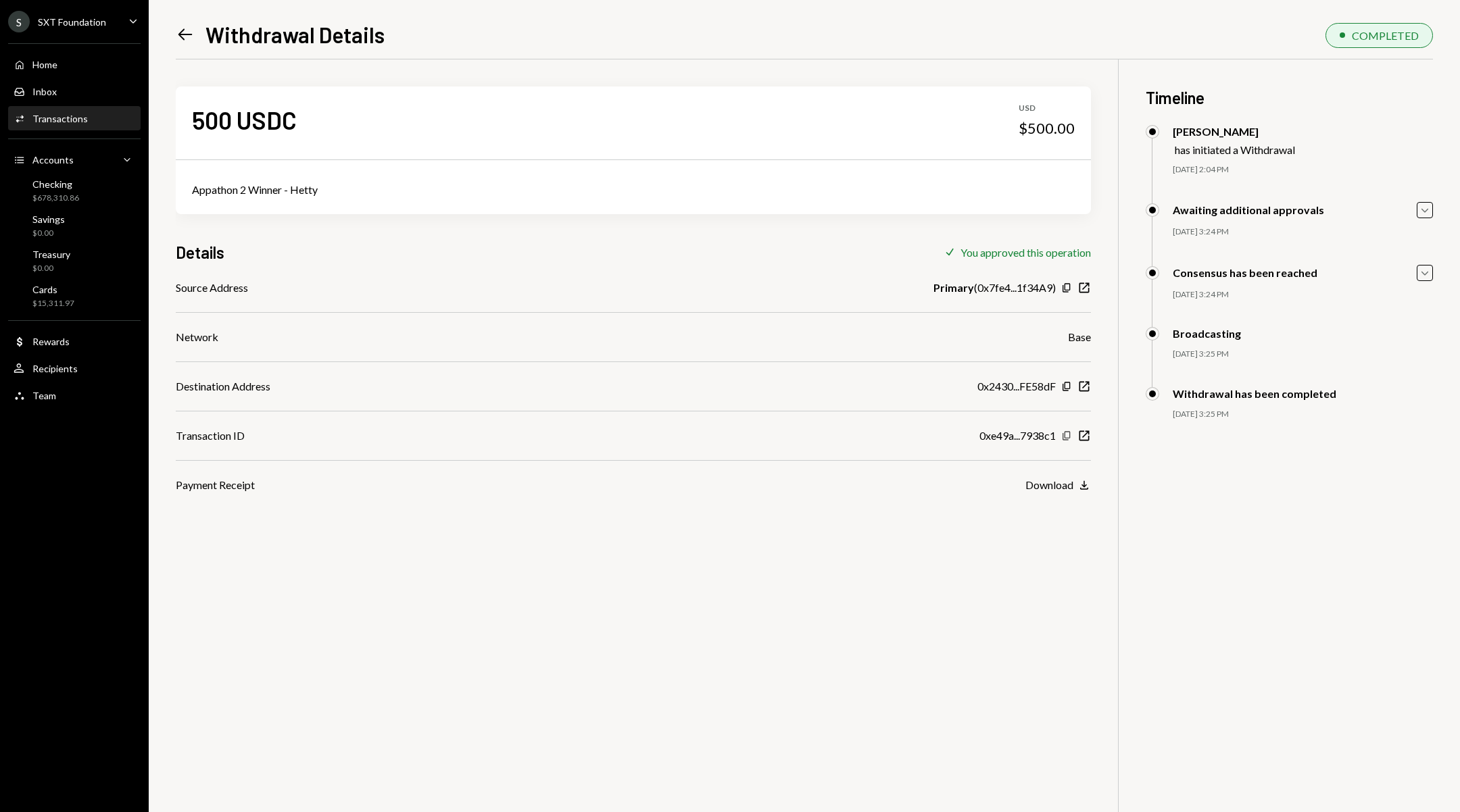
click at [1062, 437] on icon "button" at bounding box center [1066, 435] width 8 height 9
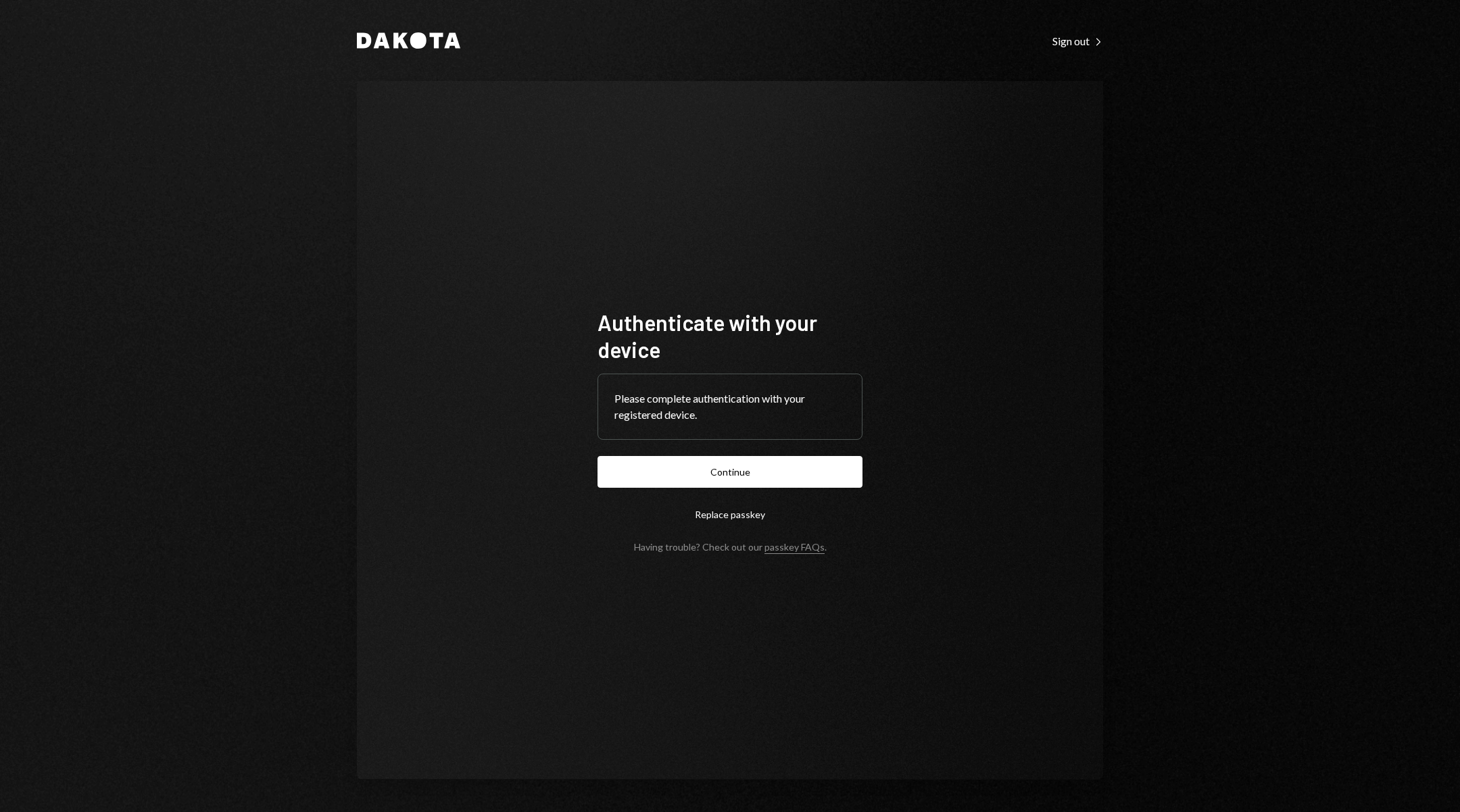
drag, startPoint x: 771, startPoint y: 466, endPoint x: 834, endPoint y: 461, distance: 63.2
click at [771, 466] on button "Continue" at bounding box center [730, 472] width 265 height 32
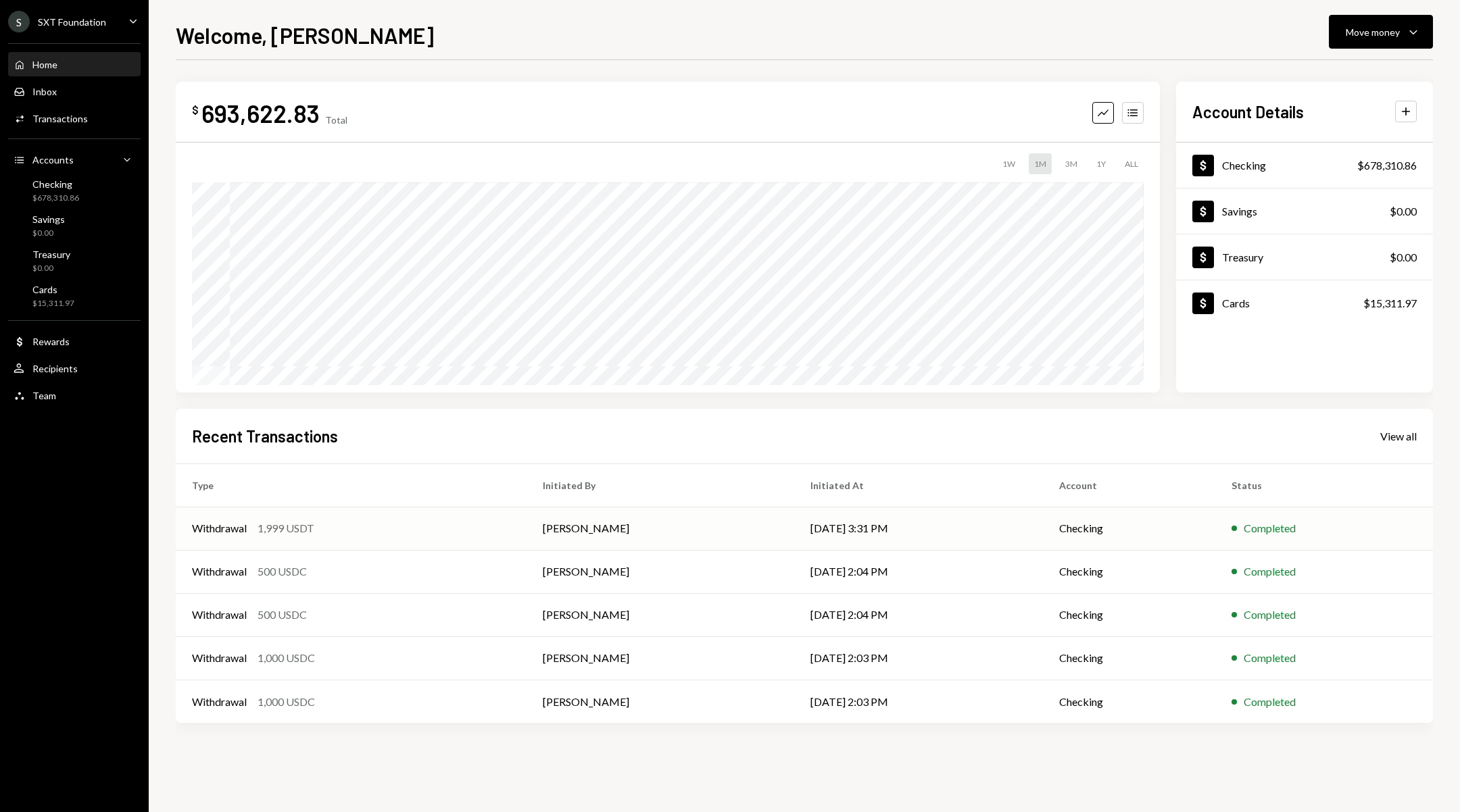
click at [407, 524] on div "Withdrawal 1,999 USDT" at bounding box center [351, 528] width 318 height 16
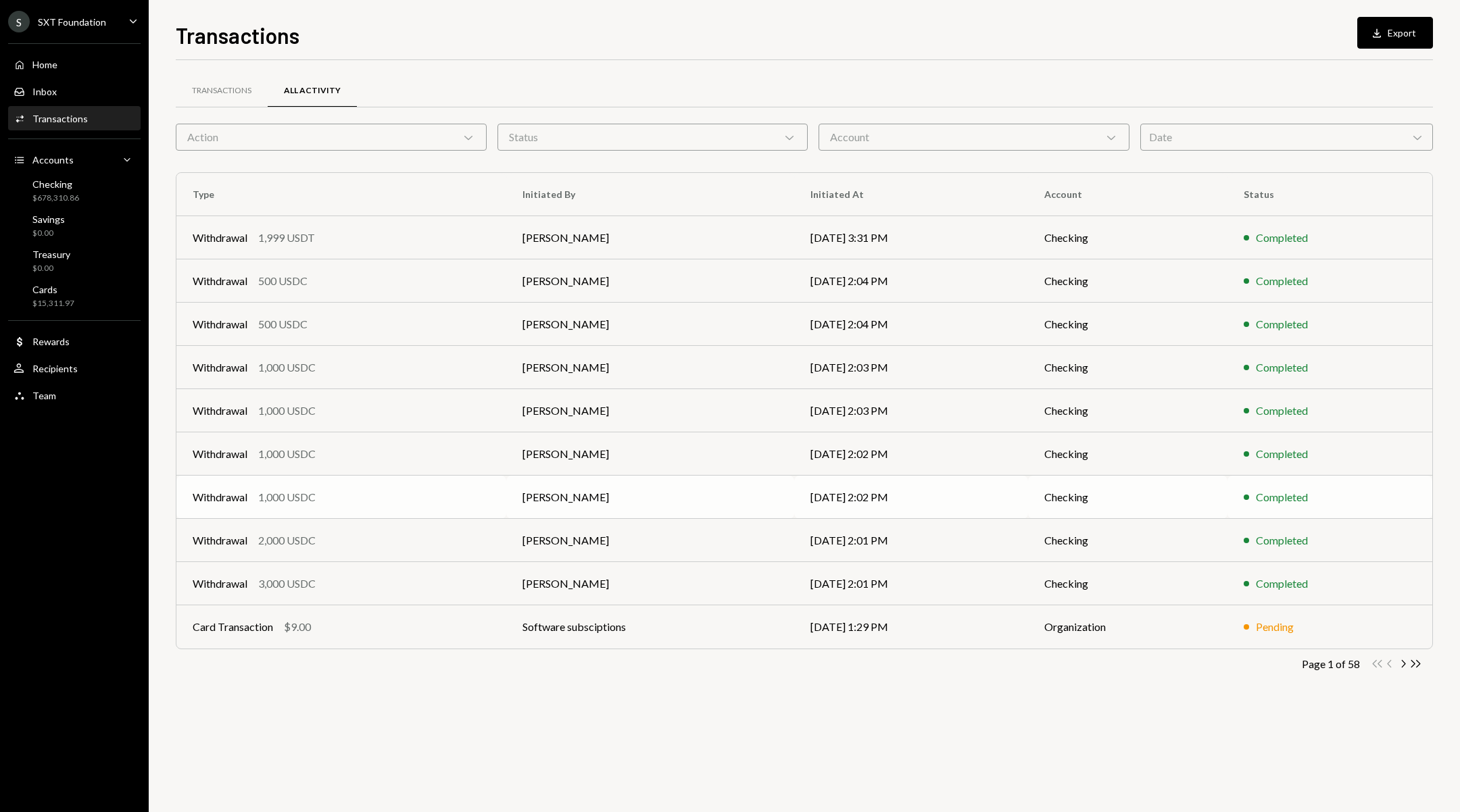
click at [755, 512] on td "[PERSON_NAME]" at bounding box center [649, 497] width 288 height 44
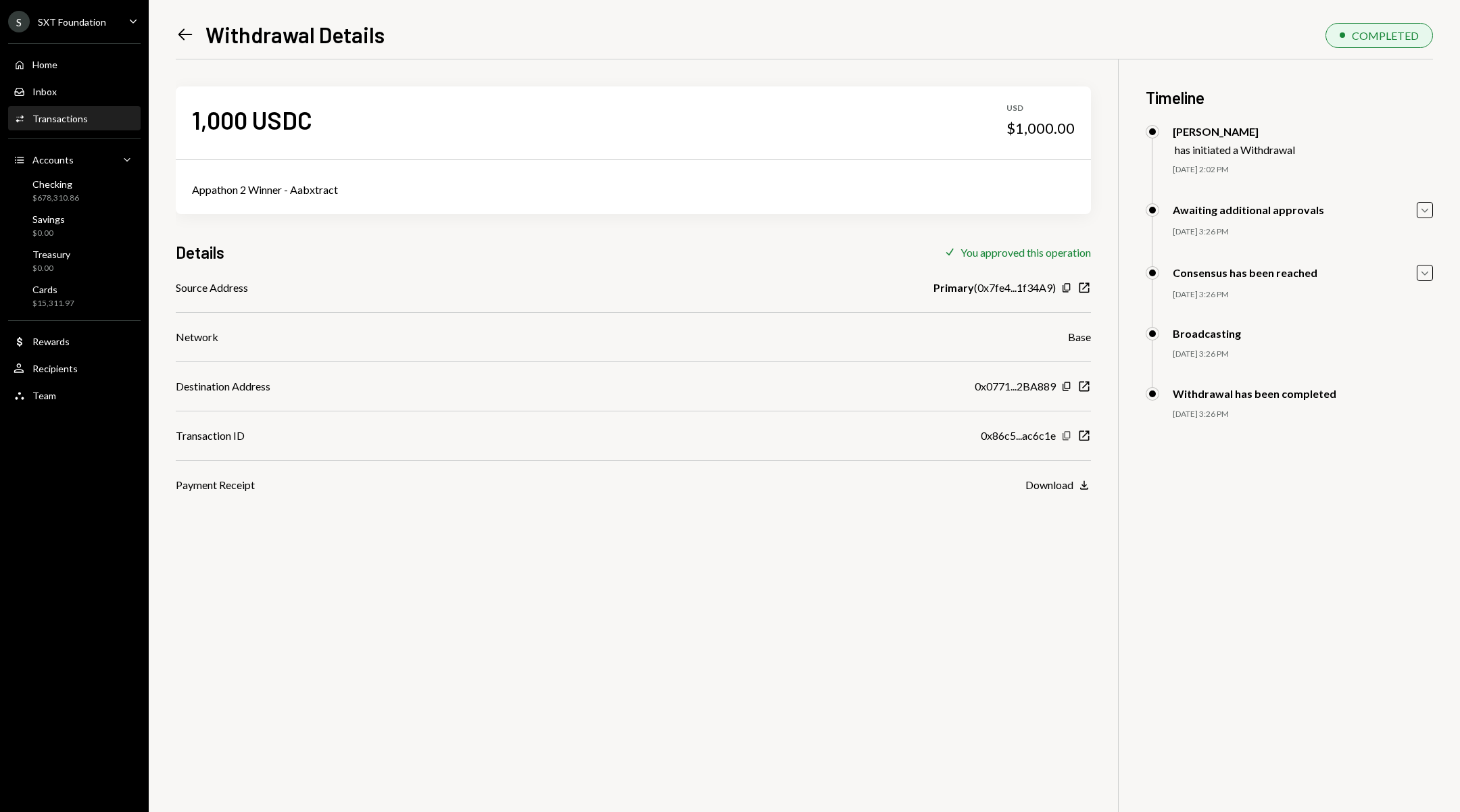
click at [1064, 434] on icon "button" at bounding box center [1066, 435] width 8 height 9
click at [180, 25] on link "Left Arrow" at bounding box center [185, 34] width 19 height 21
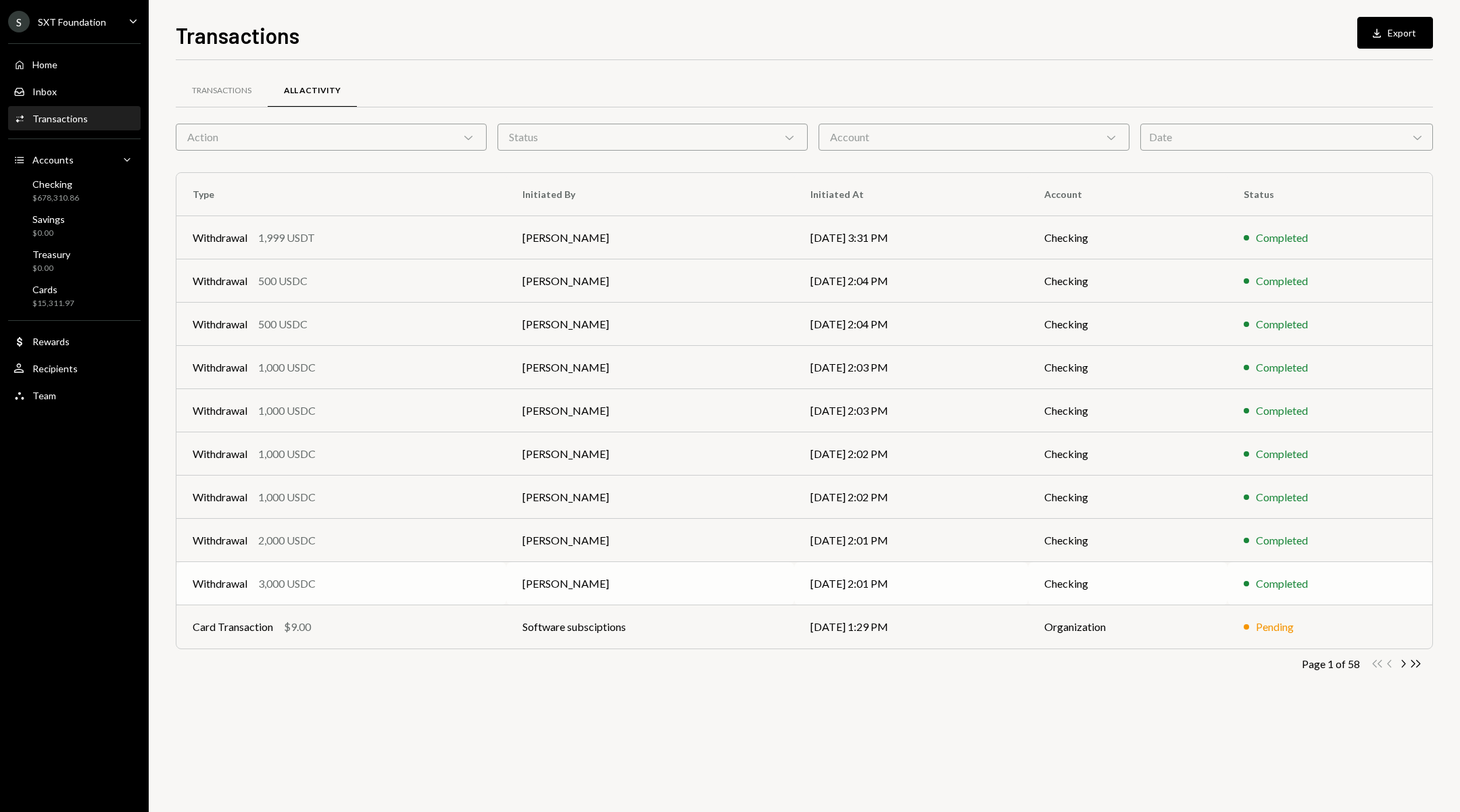
click at [437, 565] on td "Withdrawal 3,000 USDC" at bounding box center [341, 583] width 330 height 44
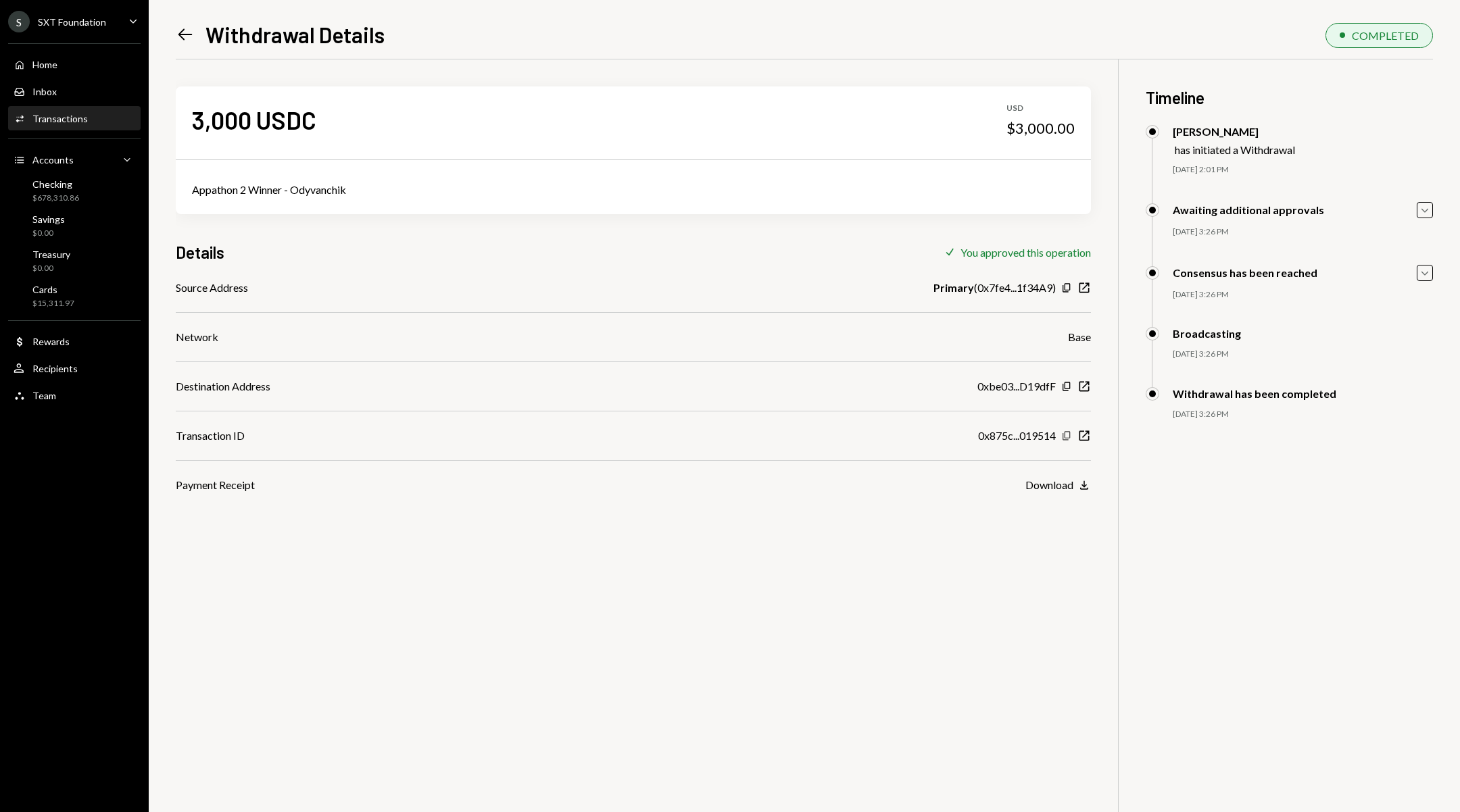
click at [1062, 434] on icon "Copy" at bounding box center [1066, 436] width 11 height 11
click at [182, 29] on icon "Left Arrow" at bounding box center [185, 34] width 19 height 19
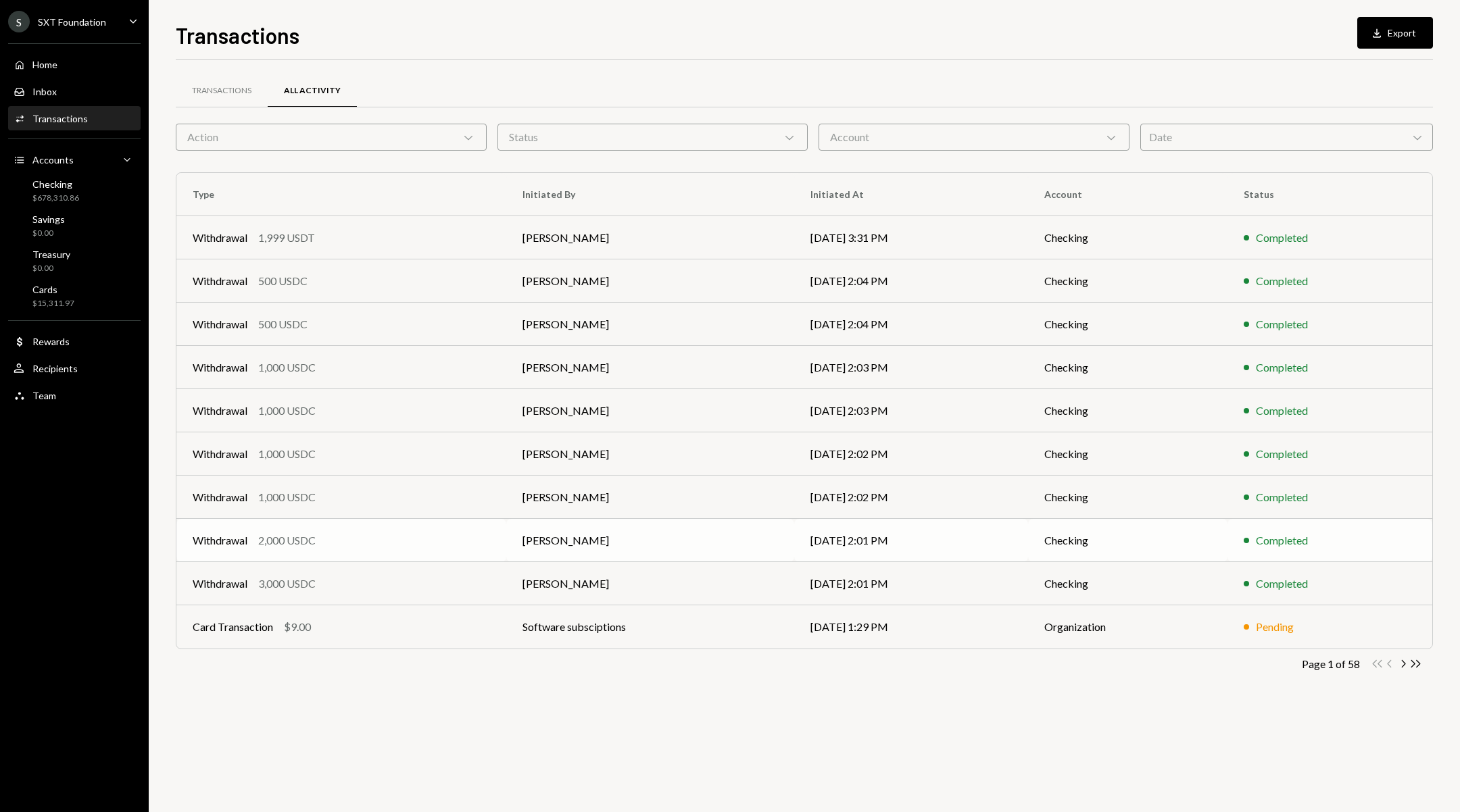
click at [448, 547] on div "Withdrawal 2,000 USDC" at bounding box center [341, 540] width 297 height 16
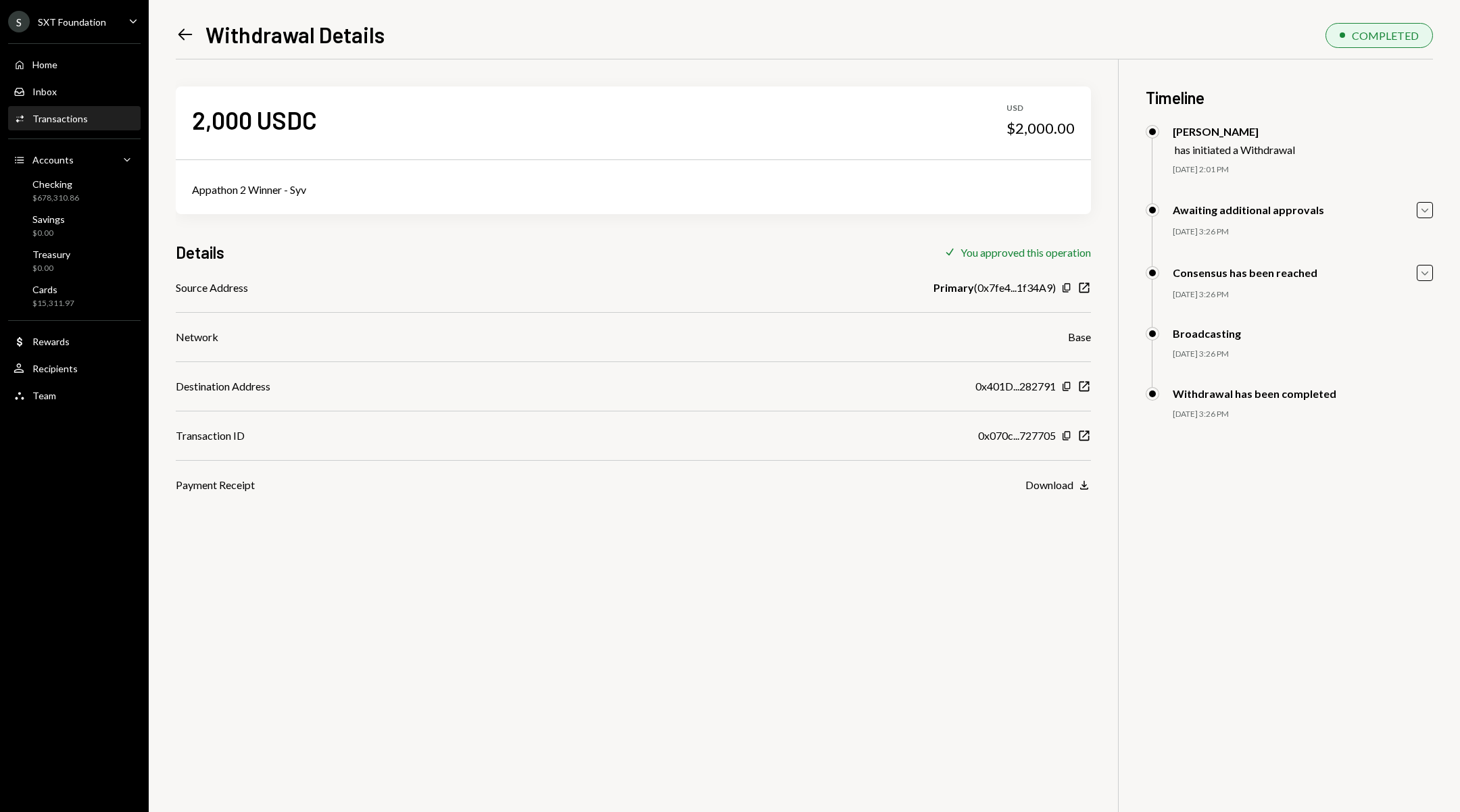
click at [1067, 434] on icon "Copy" at bounding box center [1066, 436] width 11 height 11
click at [181, 38] on icon at bounding box center [185, 34] width 15 height 11
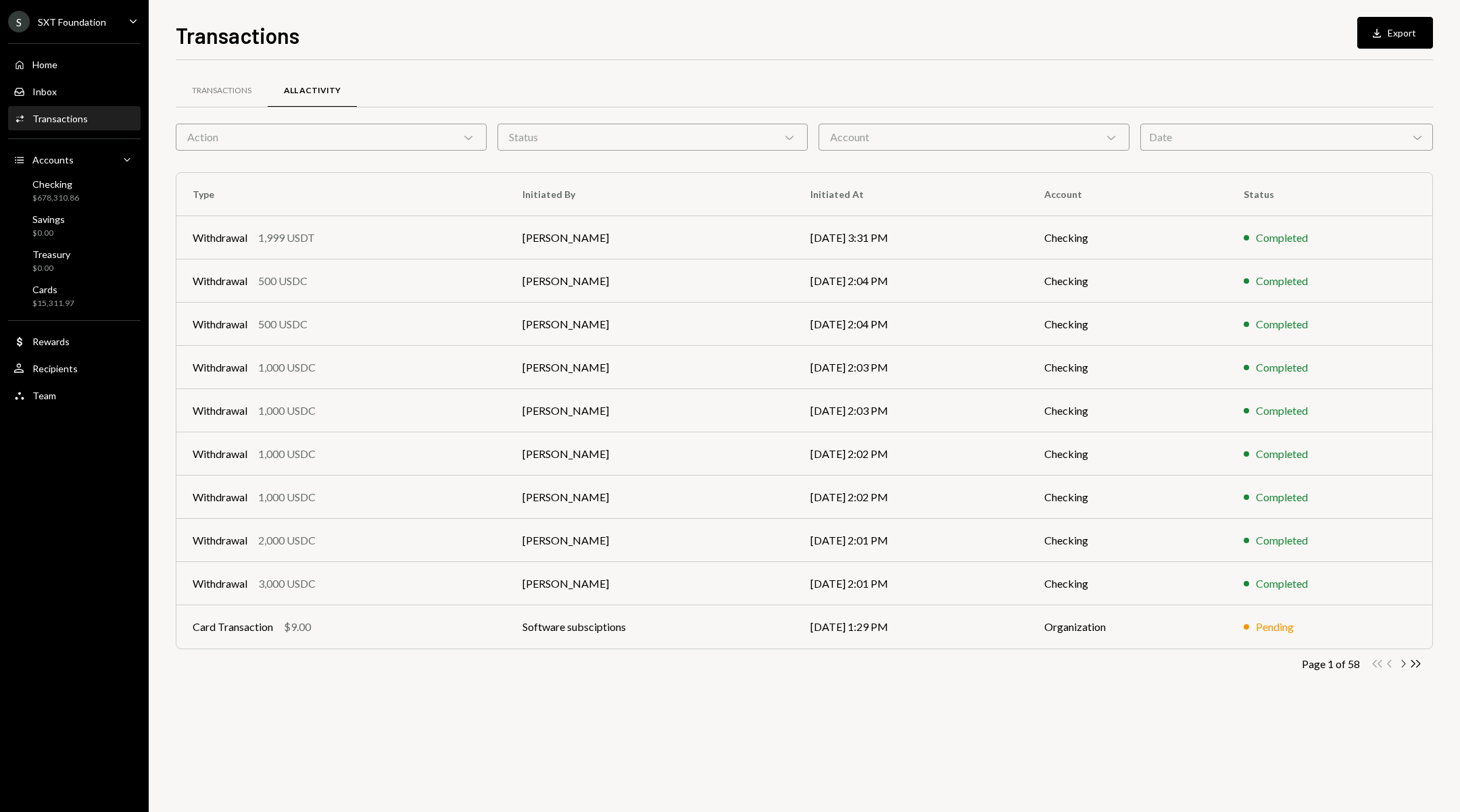
click at [1405, 664] on icon "Chevron Right" at bounding box center [1402, 664] width 13 height 13
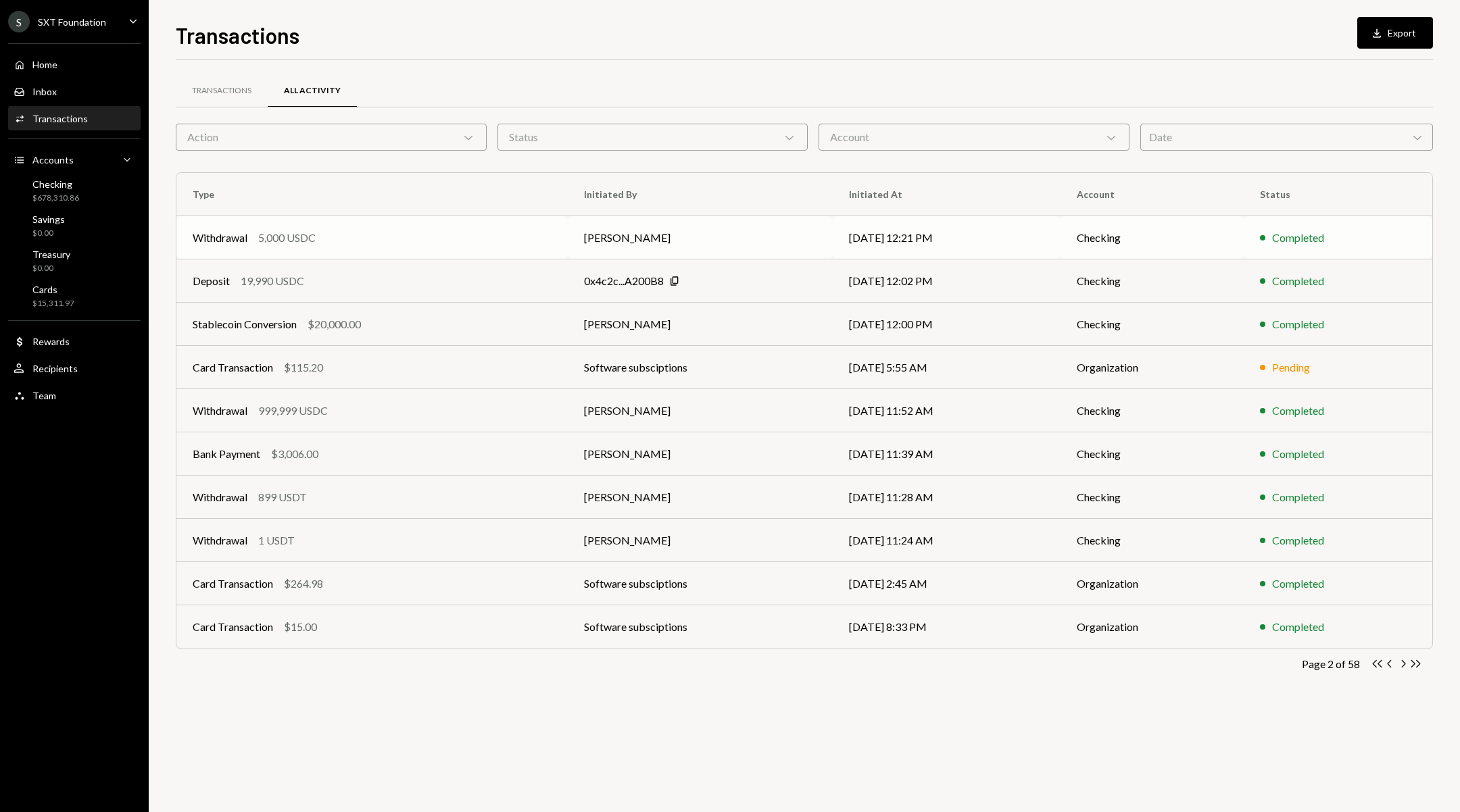
click at [466, 240] on div "Withdrawal 5,000 USDC" at bounding box center [372, 237] width 359 height 16
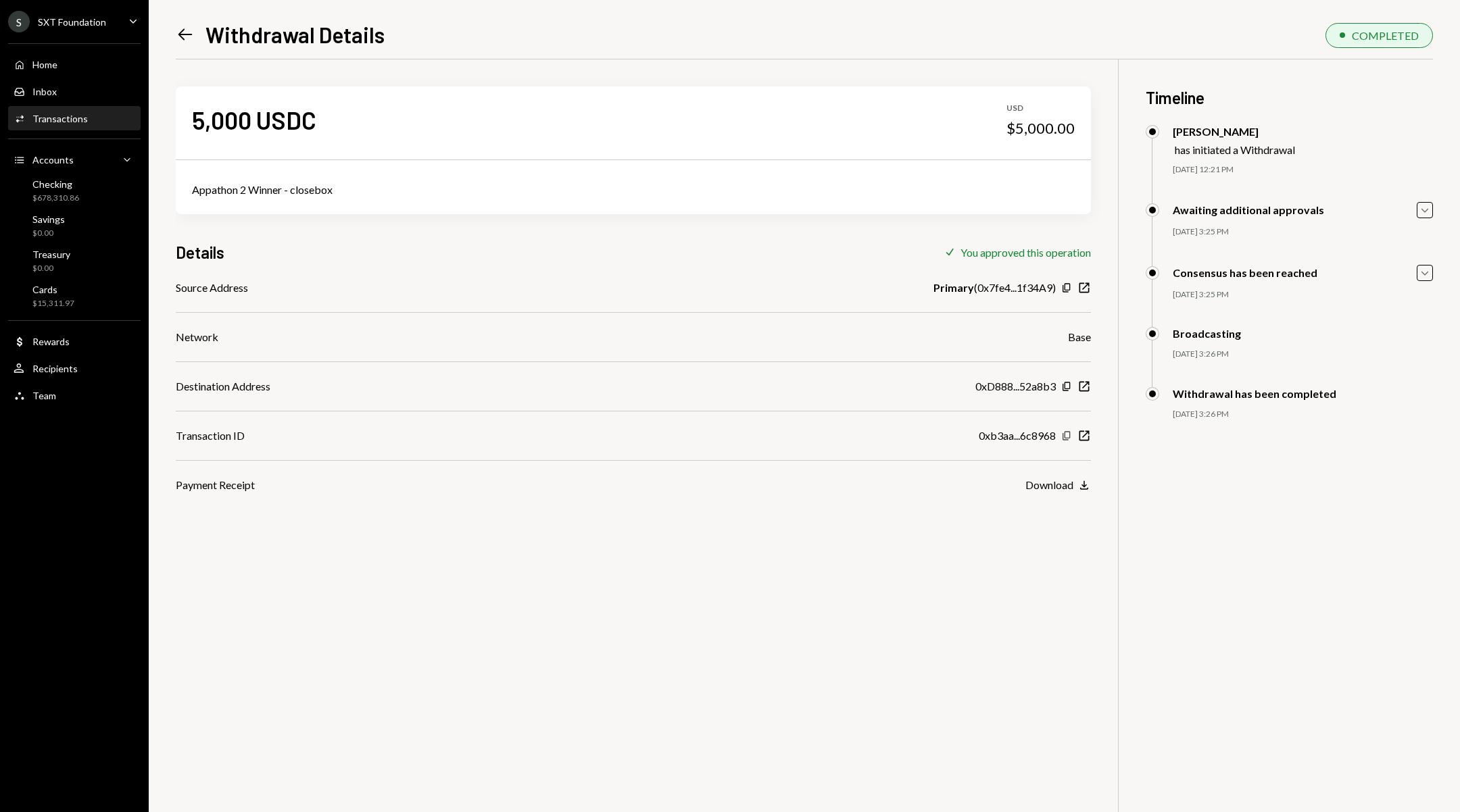
click at [1065, 437] on icon "button" at bounding box center [1066, 435] width 8 height 9
drag, startPoint x: 176, startPoint y: 20, endPoint x: 181, endPoint y: 26, distance: 7.8
click at [179, 25] on div "Left Arrow Withdrawal Details COMPLETED 5,000 USDC USD $5,000.00 Appathon 2 Win…" at bounding box center [804, 406] width 1312 height 812
click at [182, 27] on icon "Left Arrow" at bounding box center [185, 34] width 19 height 19
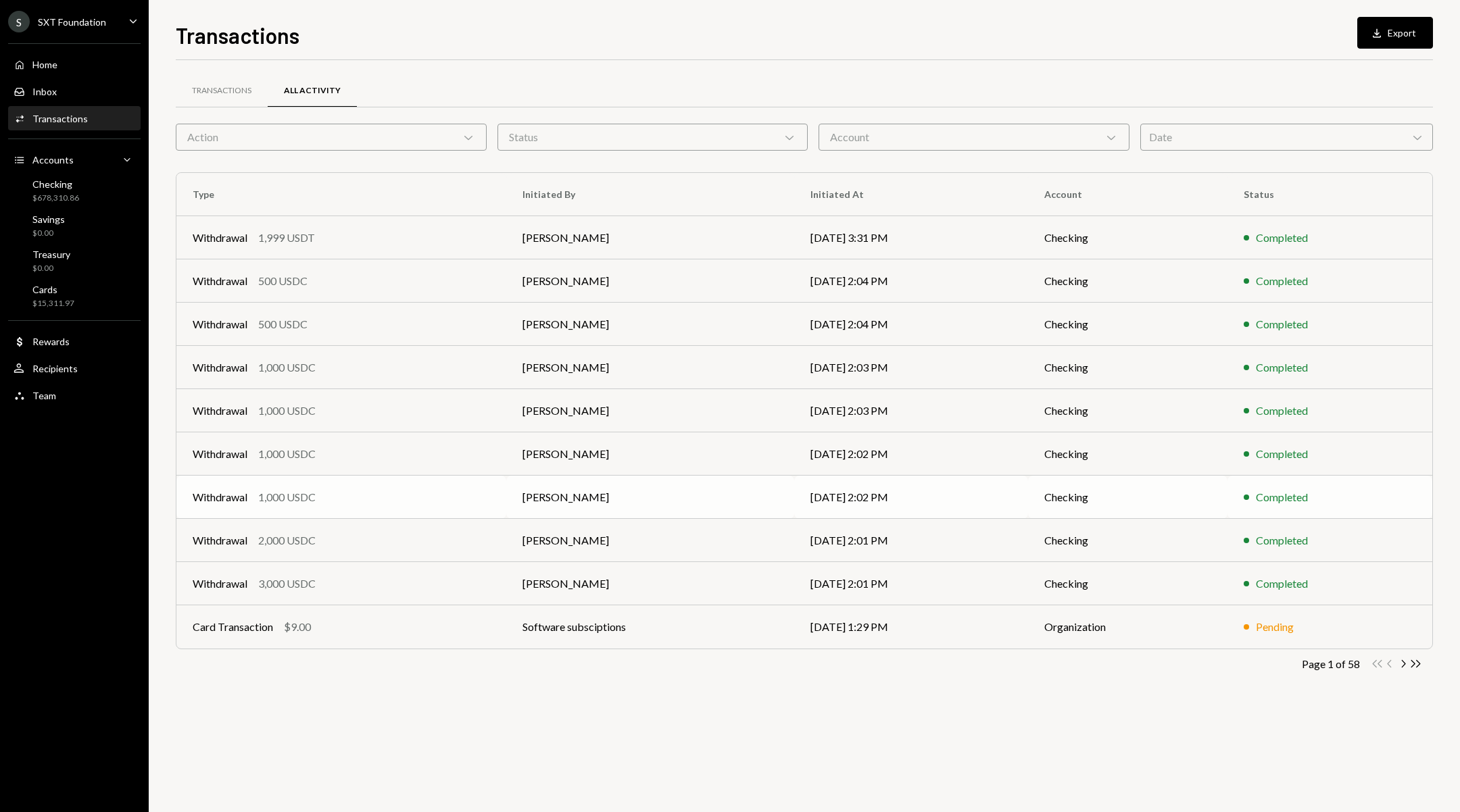
click at [673, 496] on td "[PERSON_NAME]" at bounding box center [649, 497] width 288 height 44
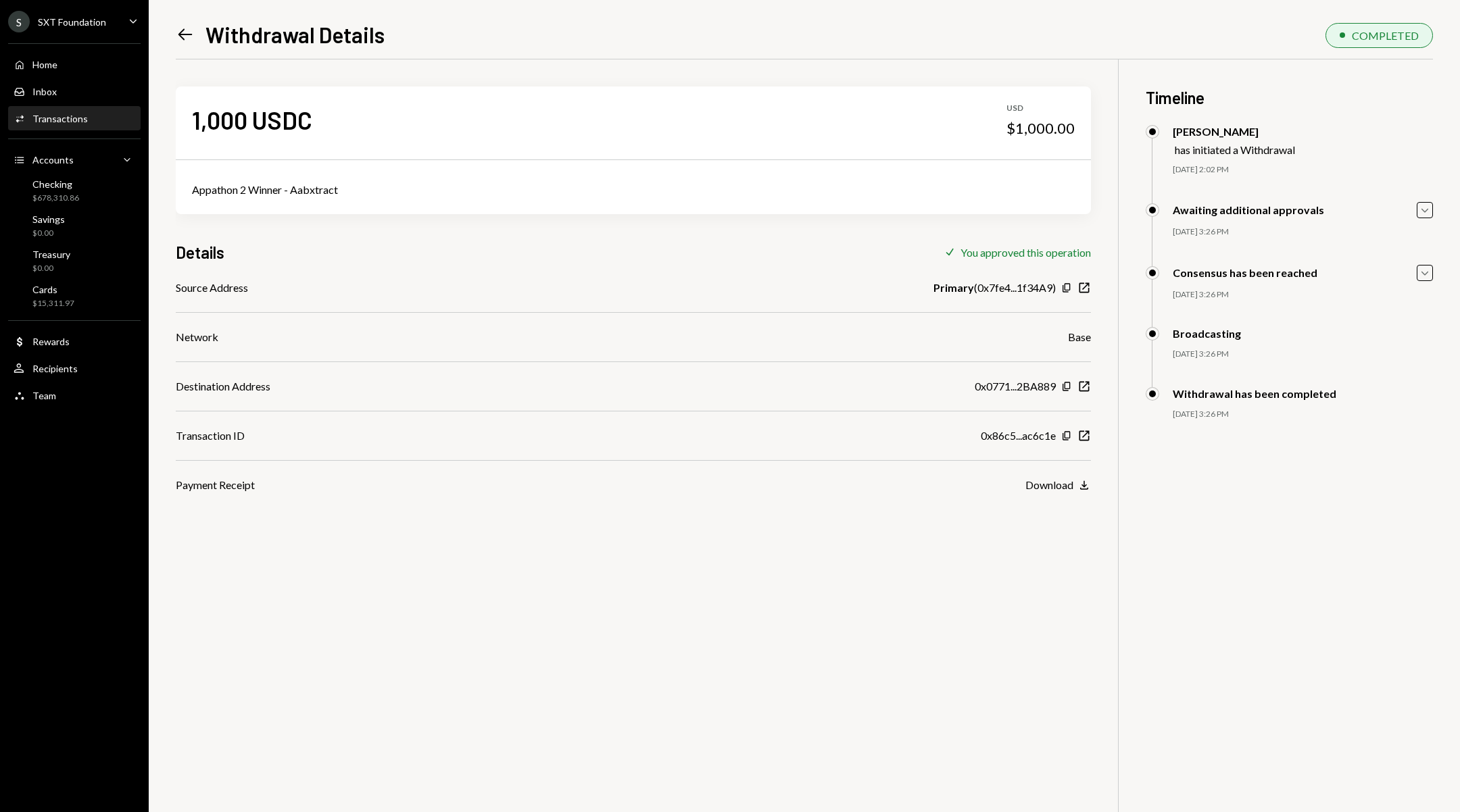
click at [186, 35] on icon "Left Arrow" at bounding box center [185, 34] width 19 height 19
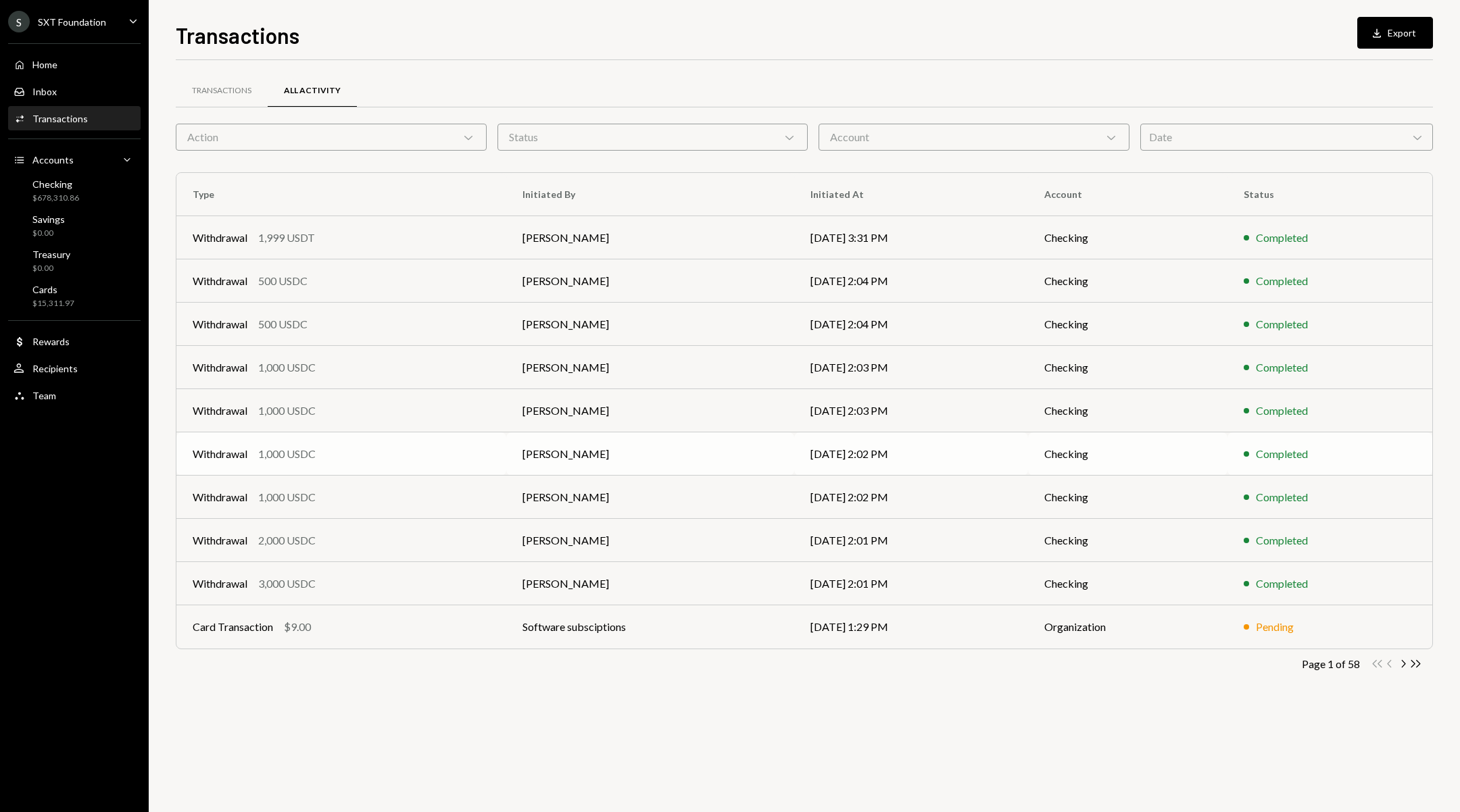
click at [459, 447] on div "Withdrawal 1,000 USDC" at bounding box center [341, 454] width 297 height 16
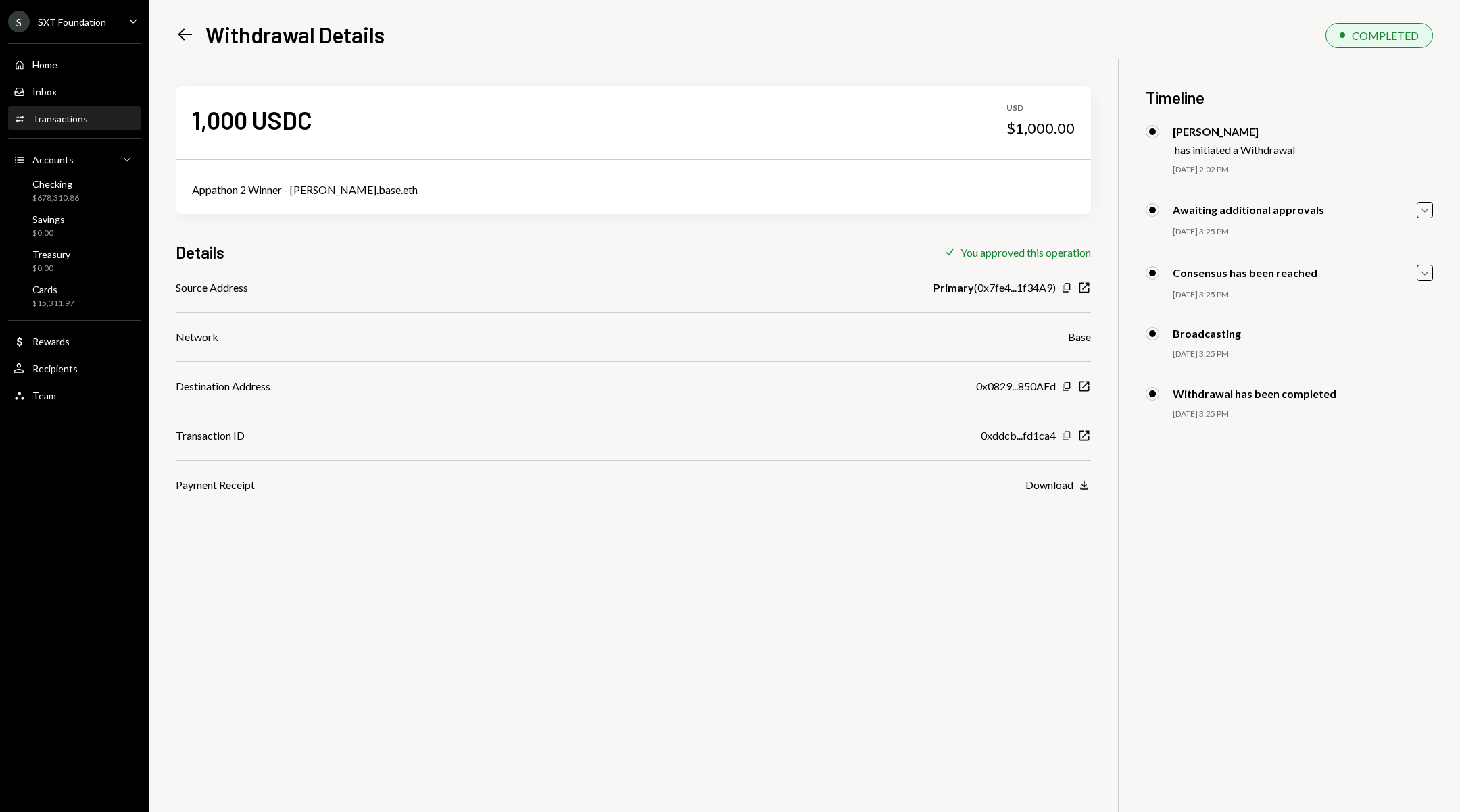
click at [1067, 432] on icon "Copy" at bounding box center [1066, 436] width 11 height 11
click at [177, 31] on icon "Left Arrow" at bounding box center [185, 34] width 19 height 19
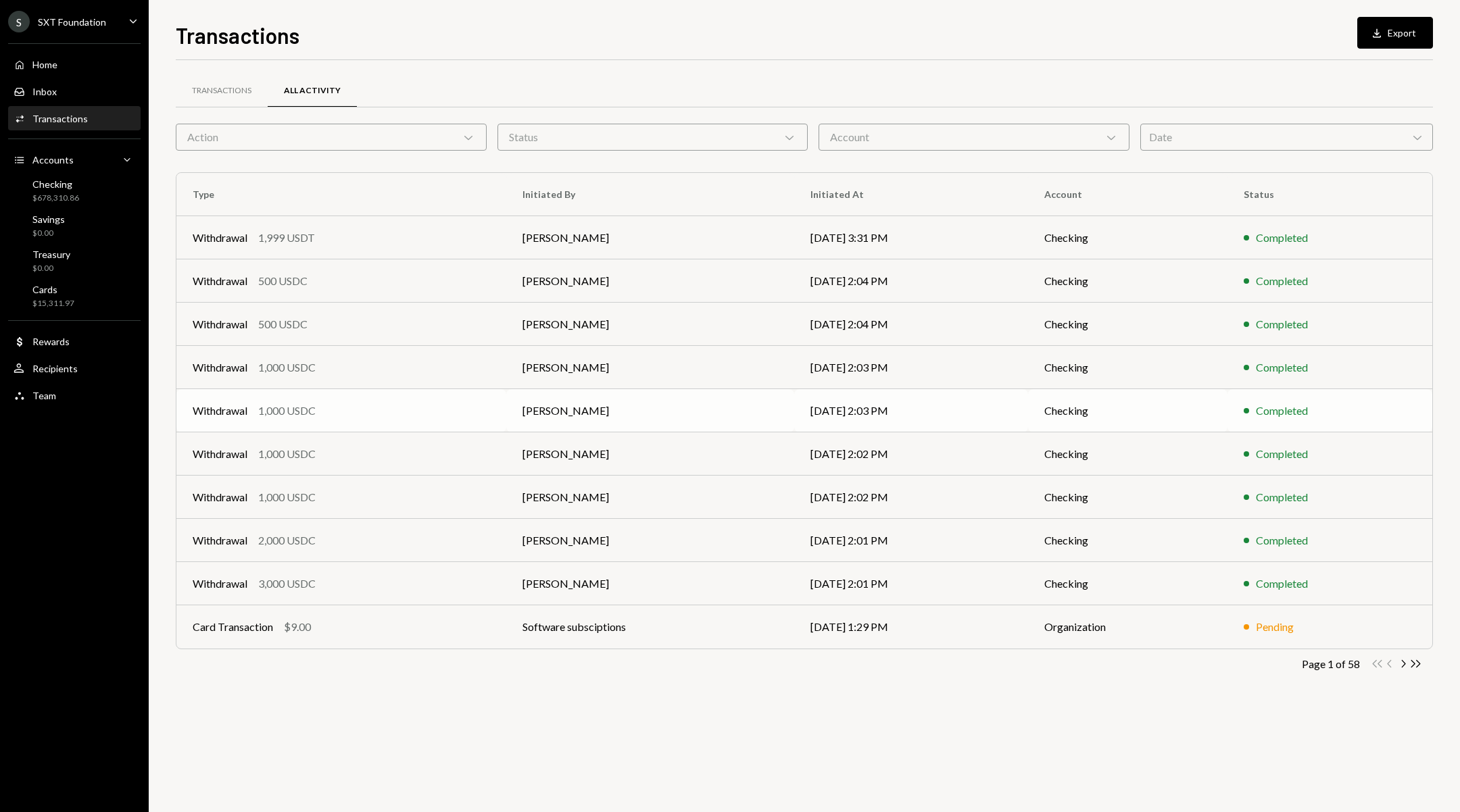
click at [392, 403] on div "Withdrawal 1,000 USDC" at bounding box center [341, 410] width 297 height 16
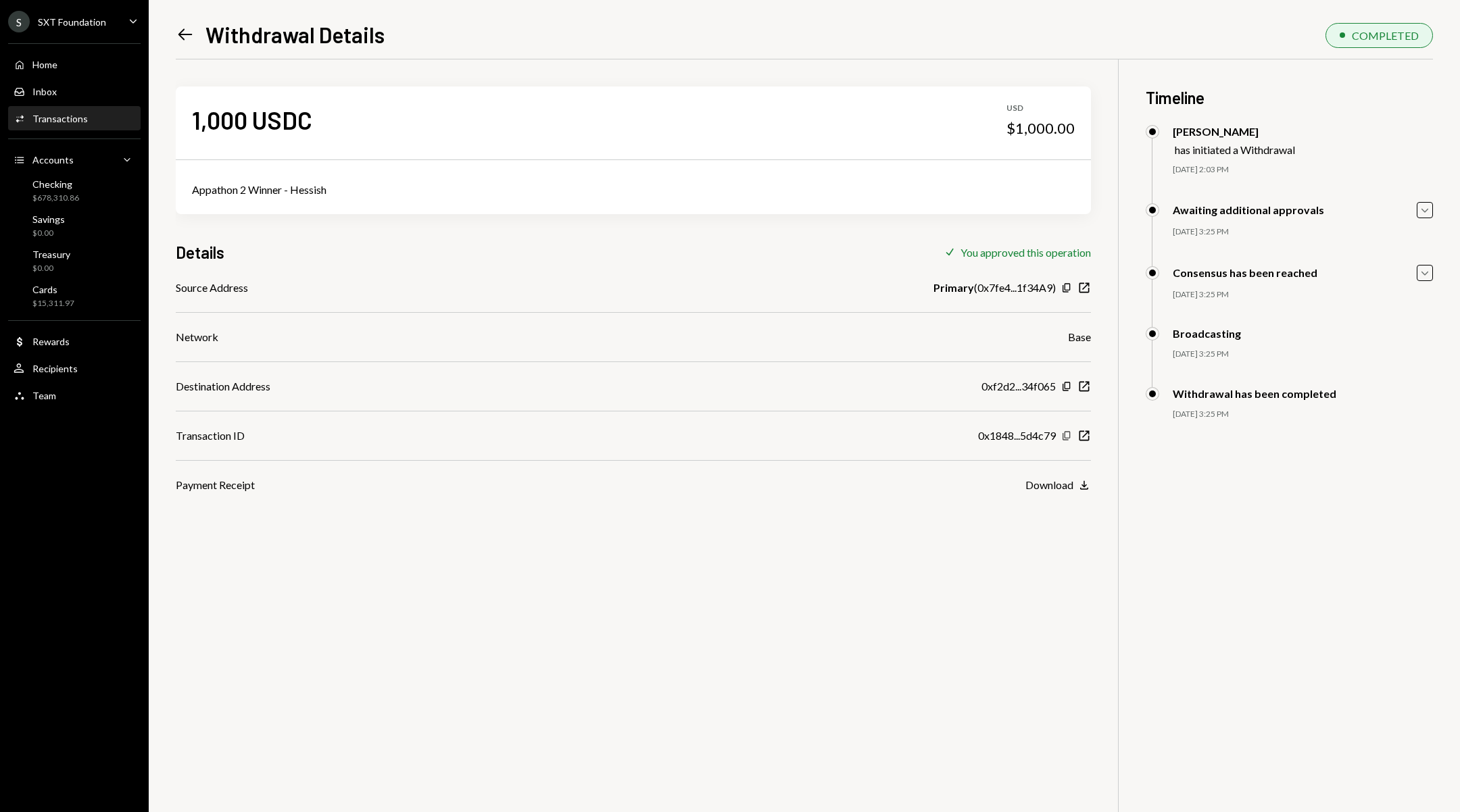
click at [1067, 433] on icon "Copy" at bounding box center [1066, 436] width 11 height 11
click at [177, 30] on icon "Left Arrow" at bounding box center [185, 34] width 19 height 19
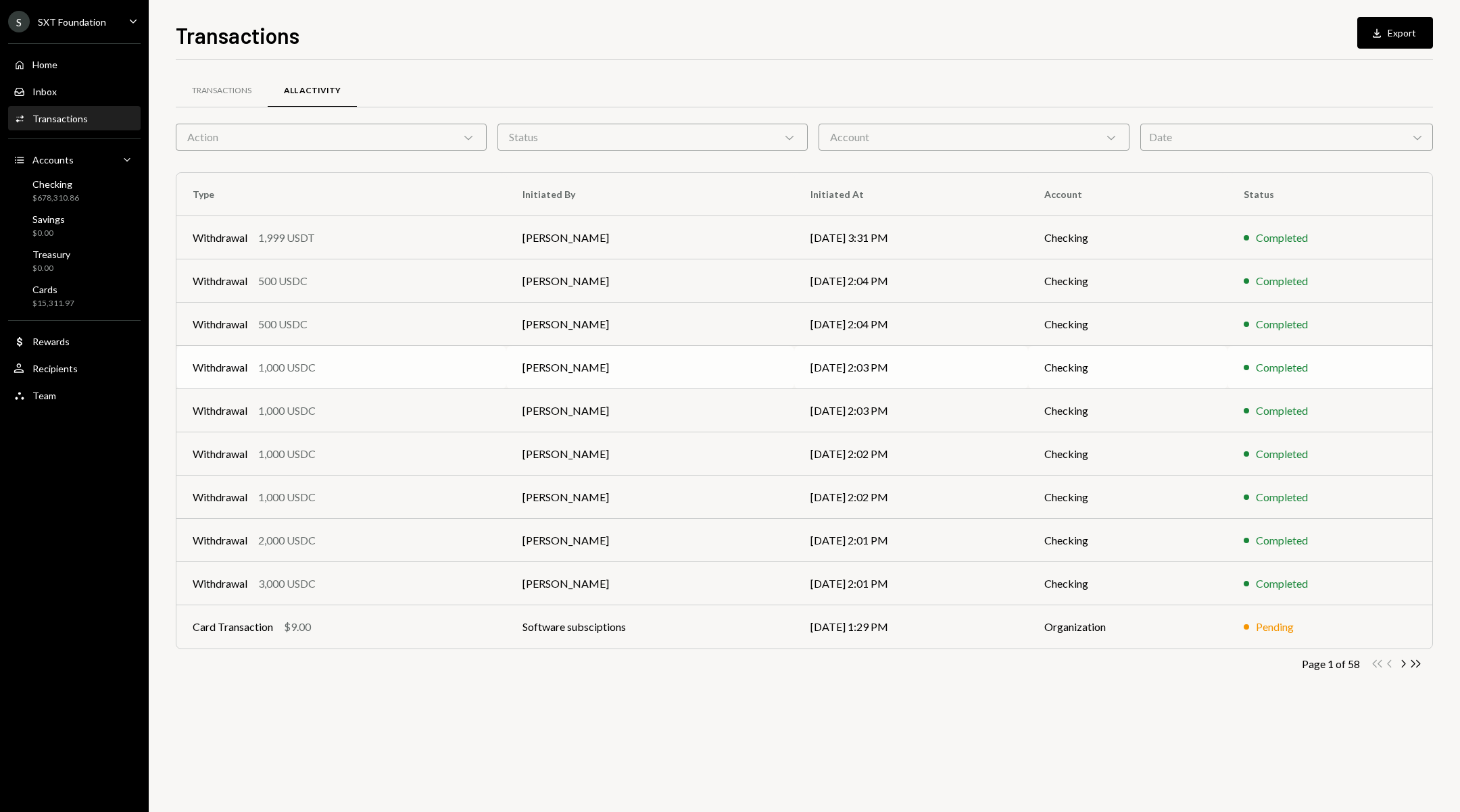
click at [408, 373] on div "Withdrawal 1,000 USDC" at bounding box center [341, 367] width 297 height 16
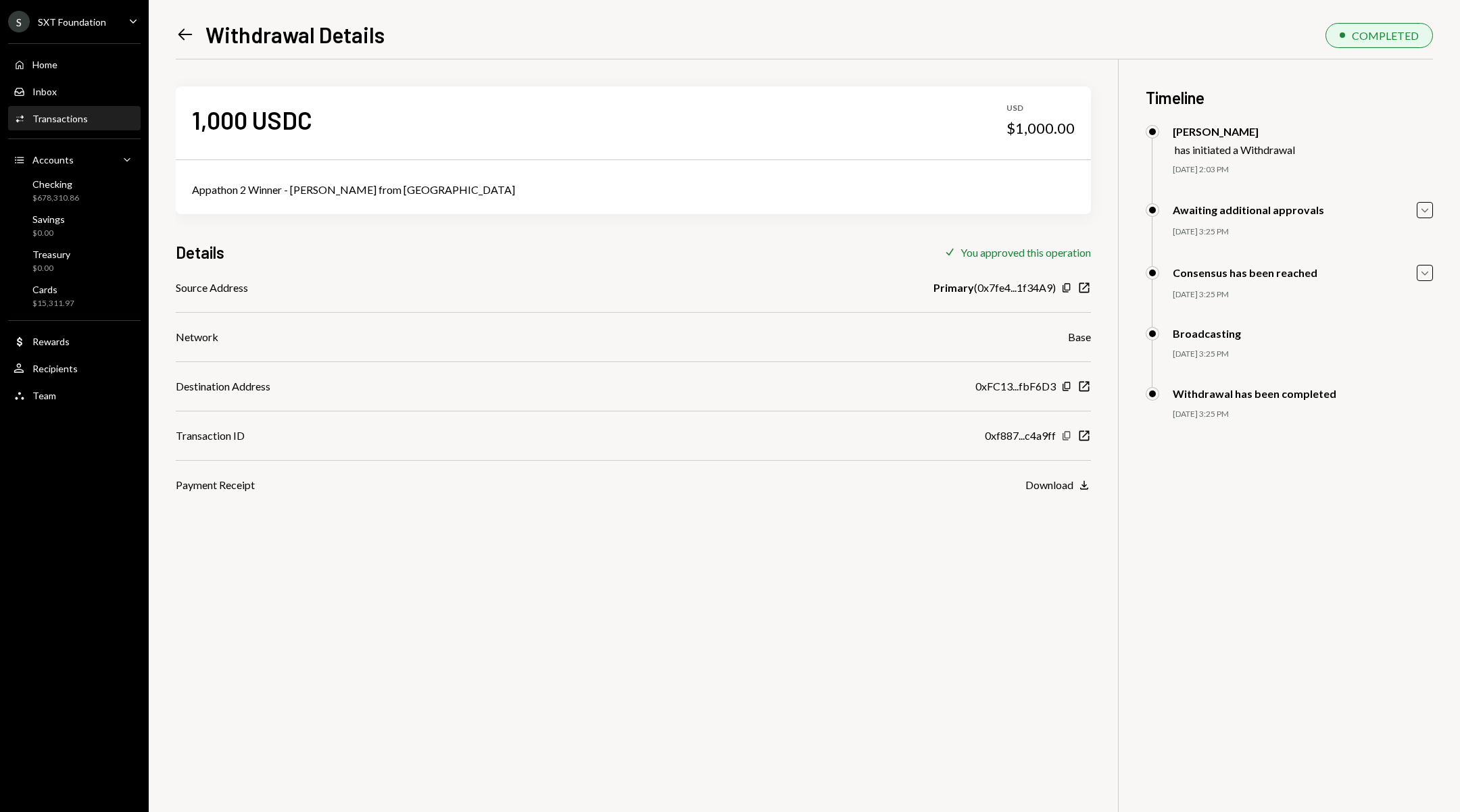
click at [1069, 439] on icon "Copy" at bounding box center [1066, 436] width 11 height 11
